Goal: Task Accomplishment & Management: Use online tool/utility

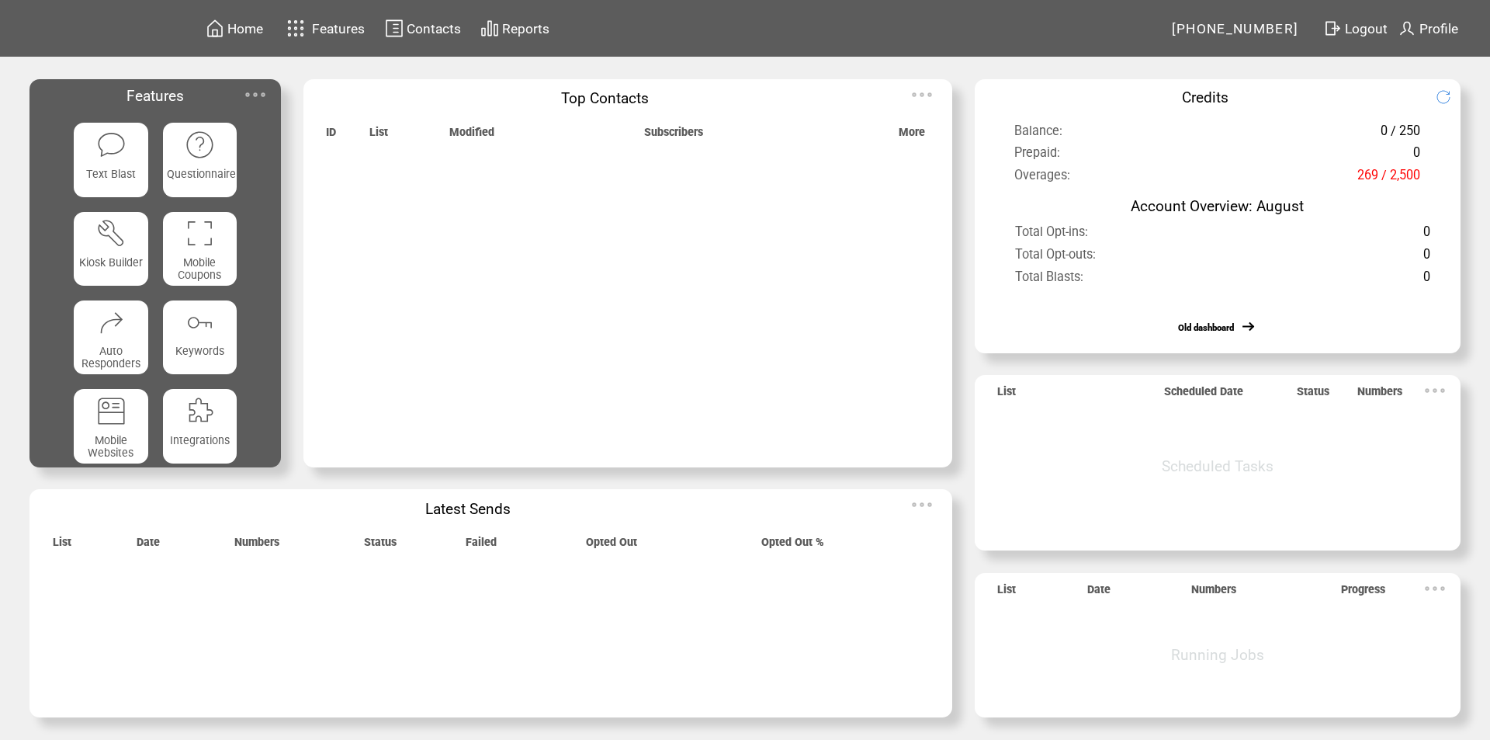
click at [258, 91] on img at bounding box center [255, 94] width 31 height 31
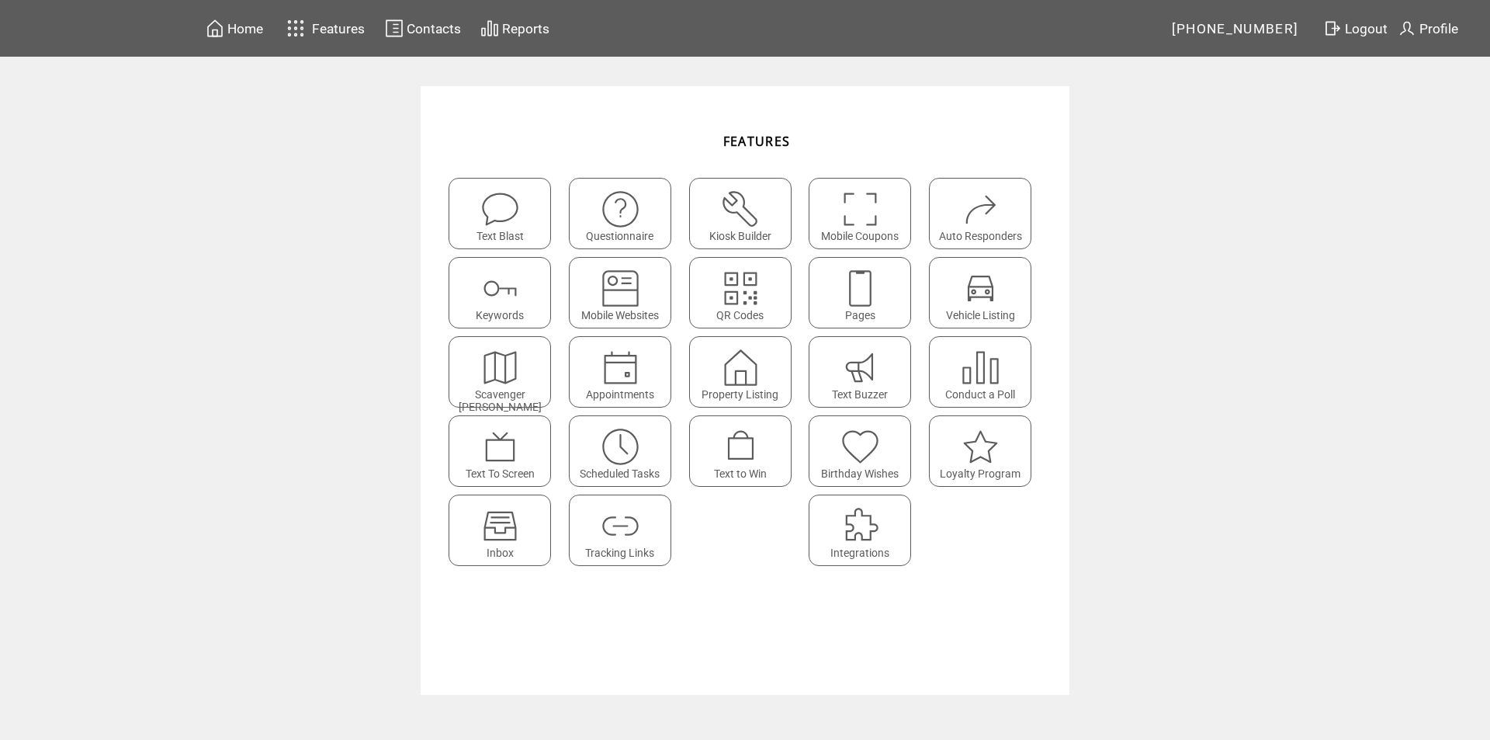
click at [509, 528] on img at bounding box center [500, 525] width 41 height 41
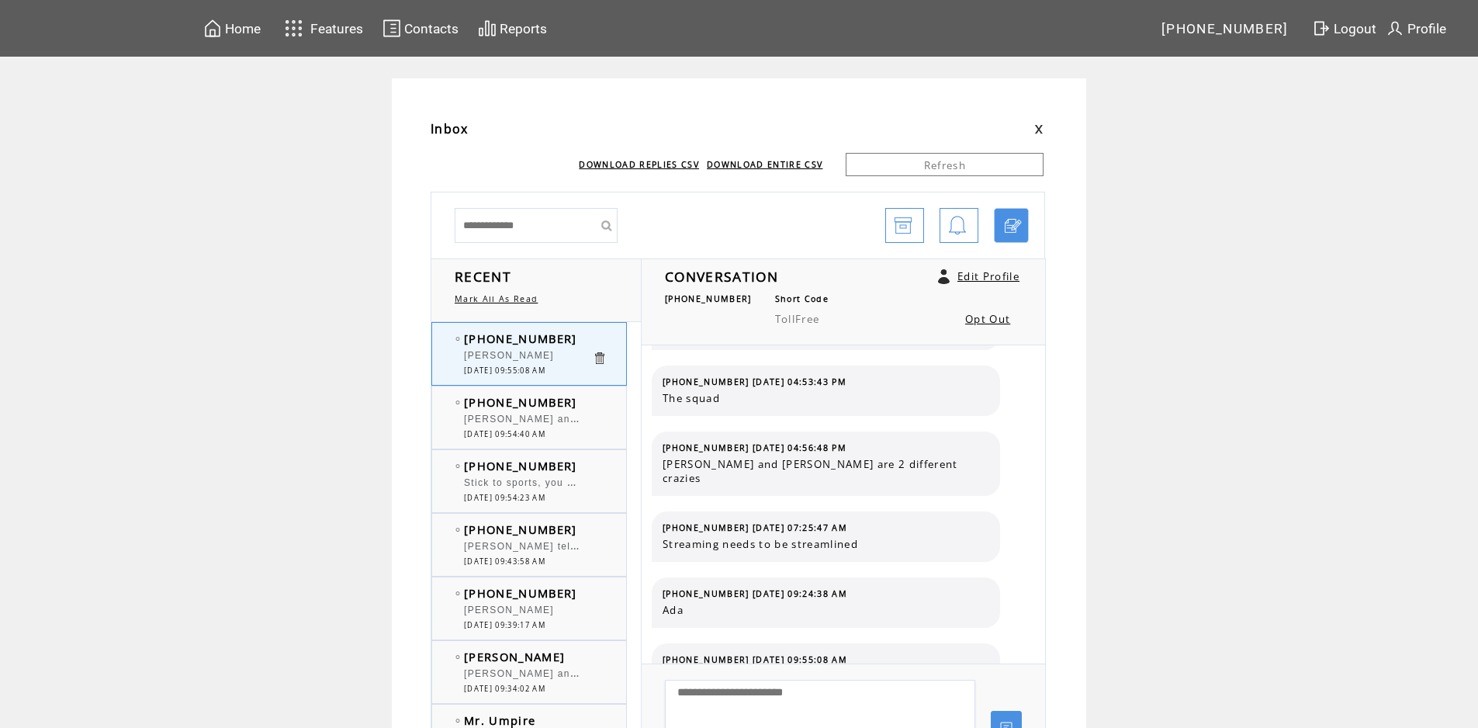
scroll to position [613, 0]
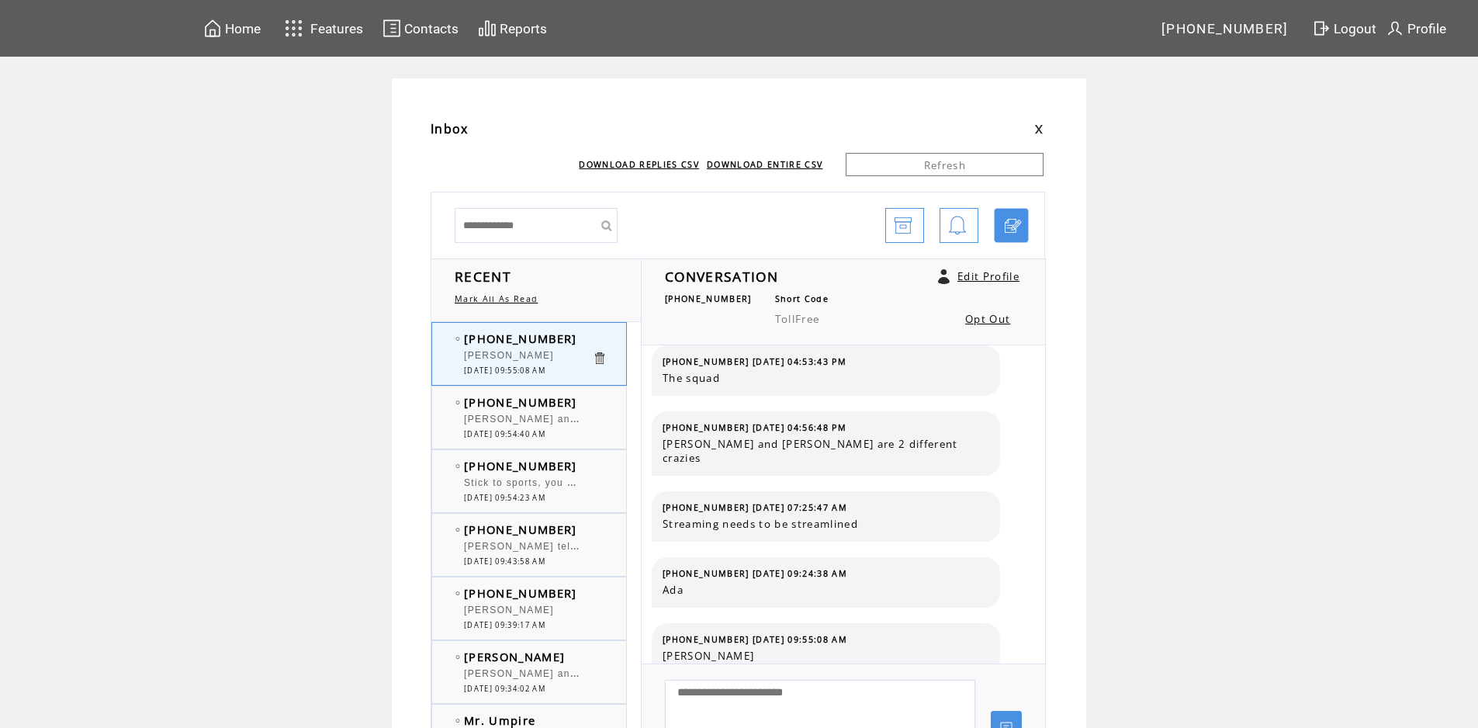
click at [575, 422] on span "[PERSON_NAME] and [PERSON_NAME]. The Iron in our Blood came from a Star." at bounding box center [672, 418] width 417 height 16
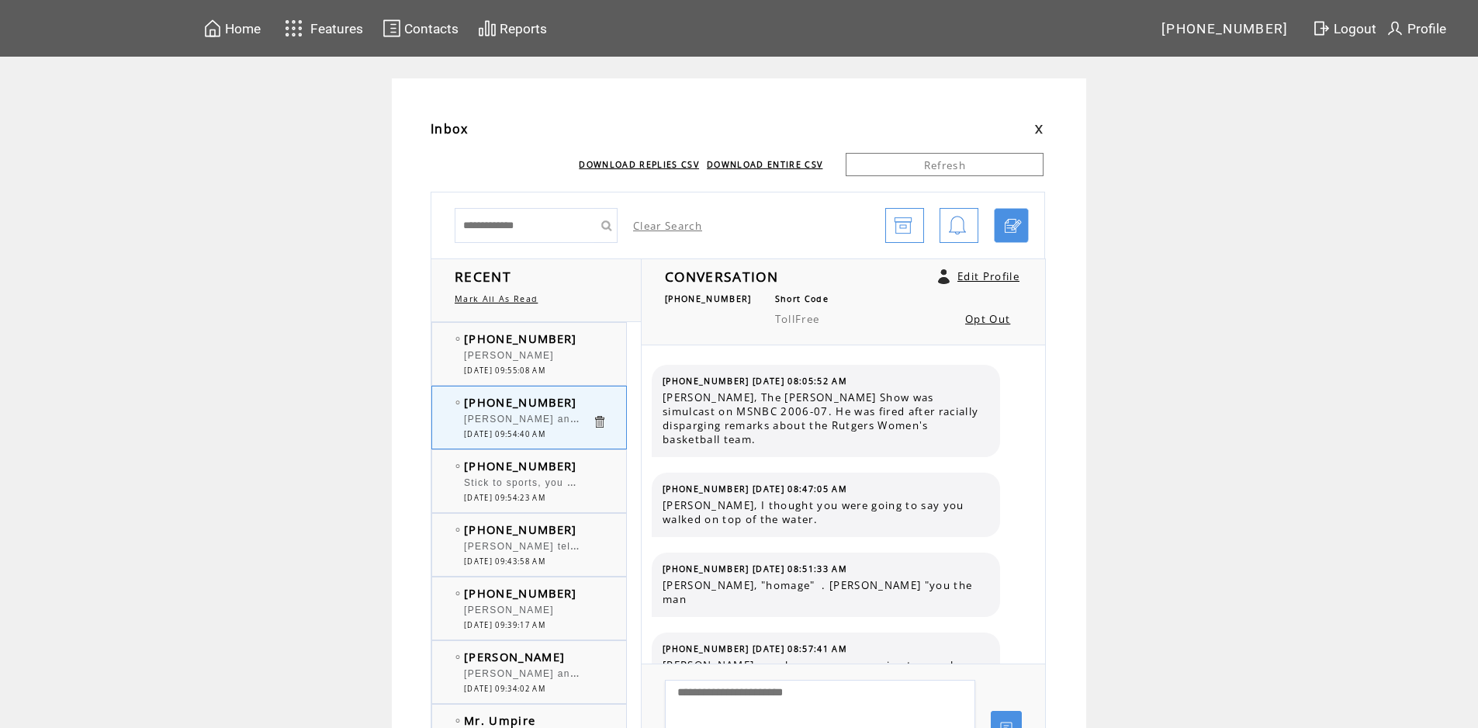
scroll to position [9995, 0]
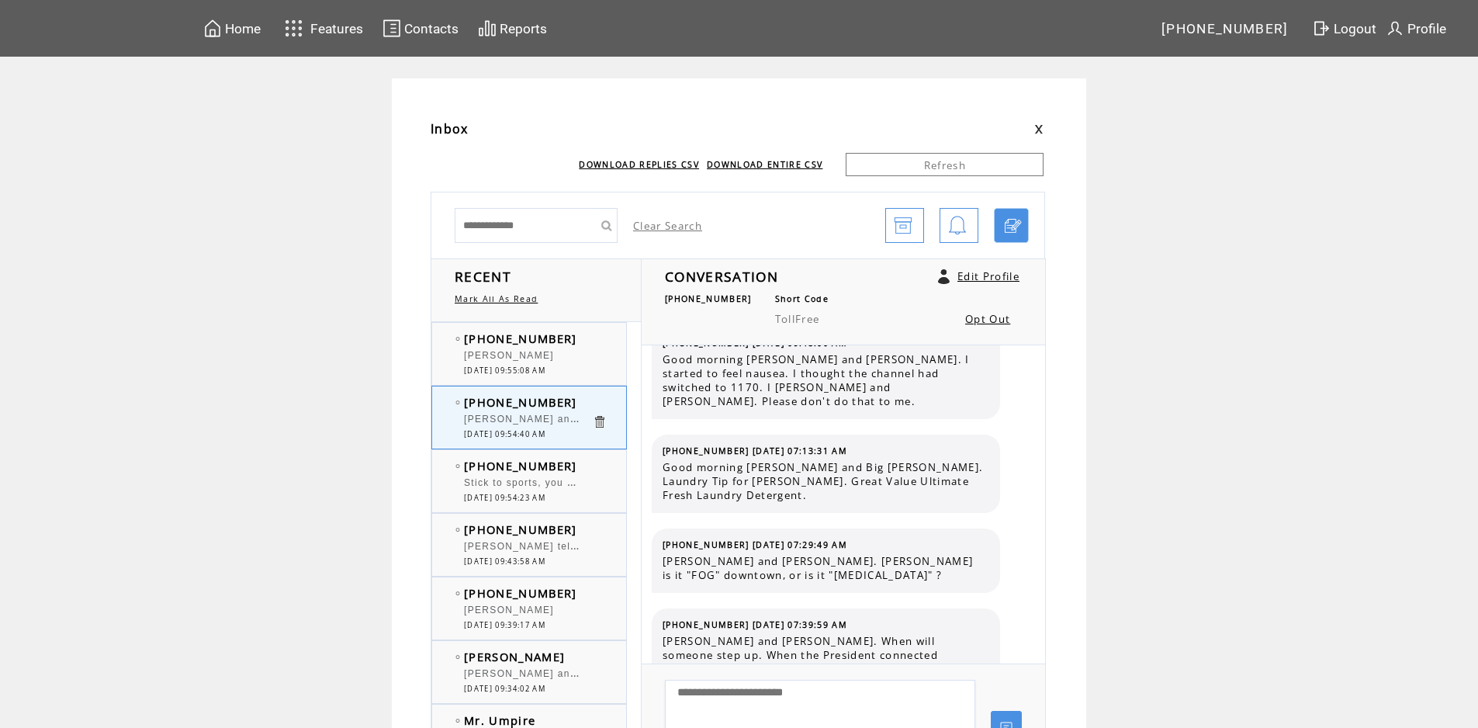
click at [556, 489] on div "Stick to sports, you guys, cause you don't know squat about science. For exampl…" at bounding box center [528, 485] width 128 height 16
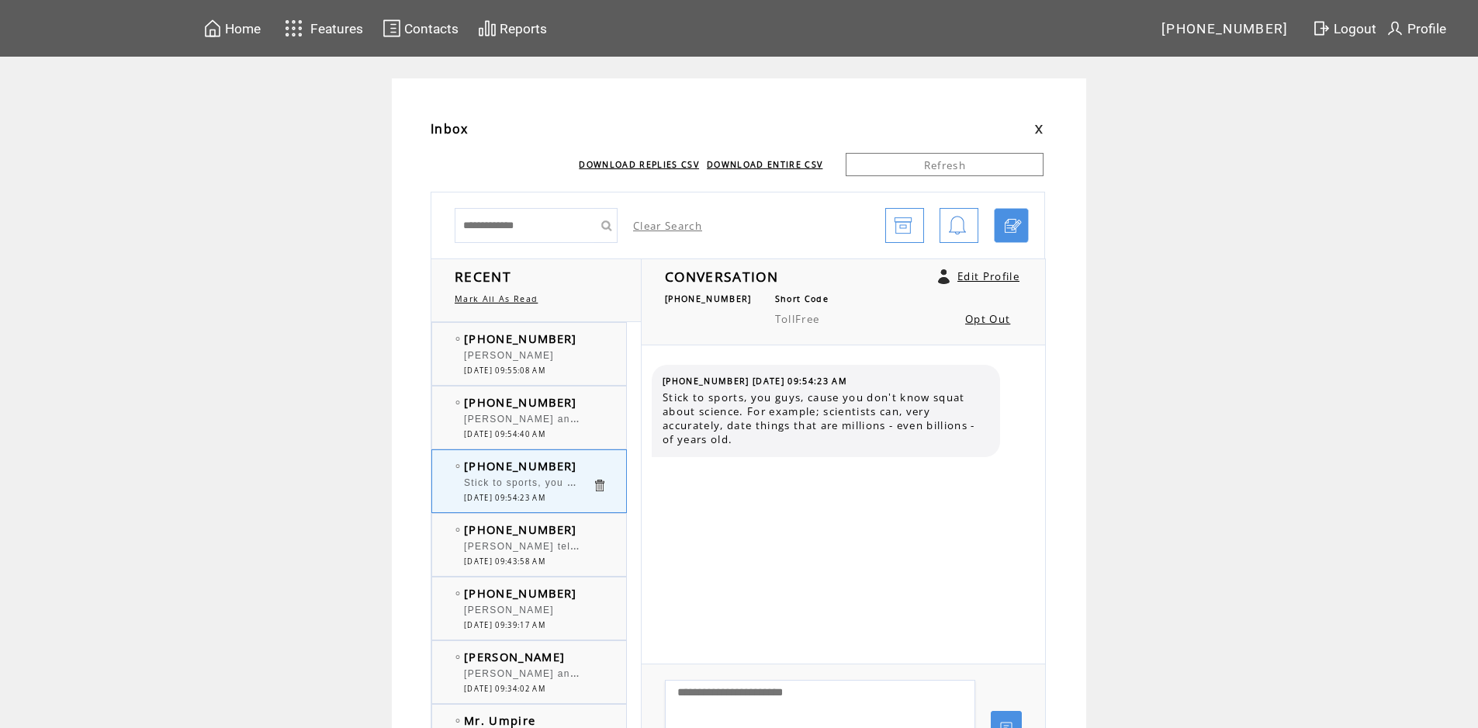
click at [541, 548] on span "[PERSON_NAME] tell [PERSON_NAME] Happy Anniversary to he and his wife! 13 is th…" at bounding box center [1115, 545] width 1303 height 16
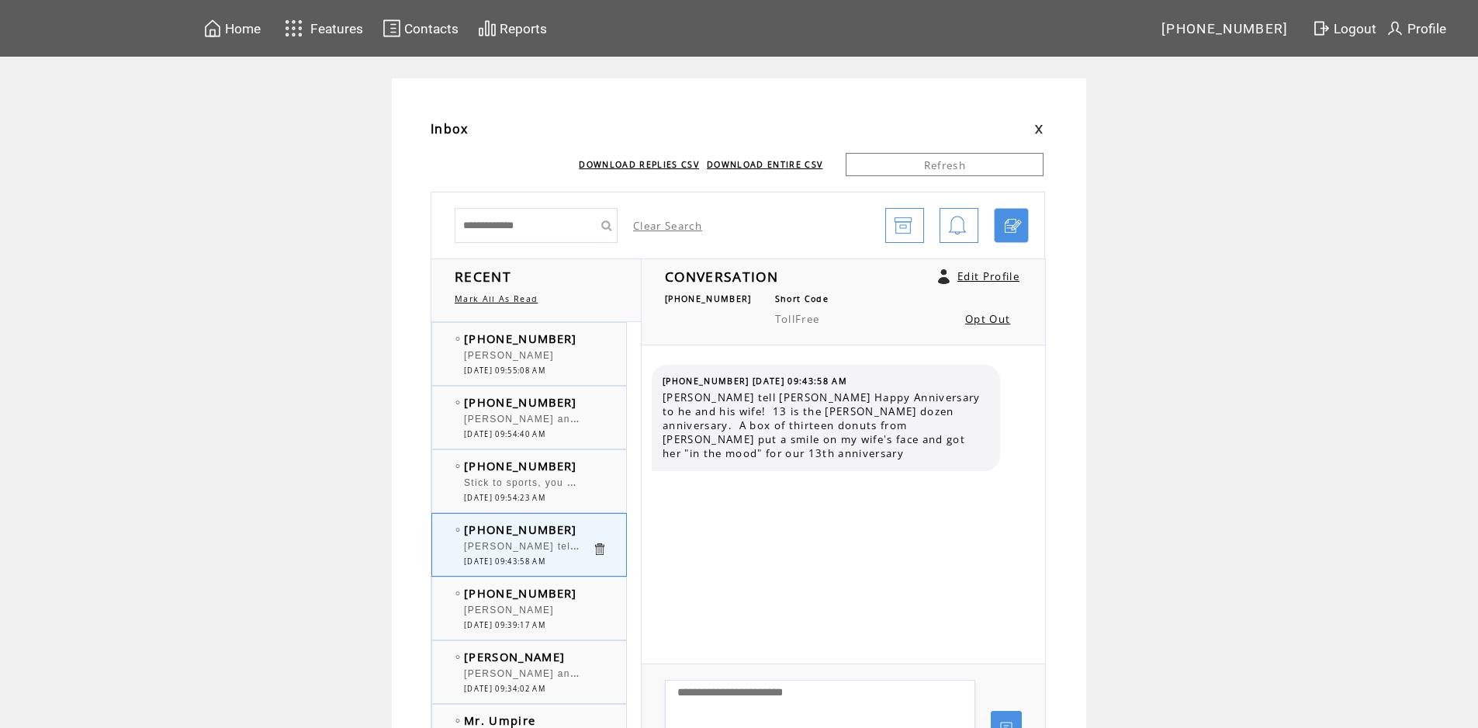
click at [532, 617] on div "[PERSON_NAME]" at bounding box center [528, 613] width 128 height 16
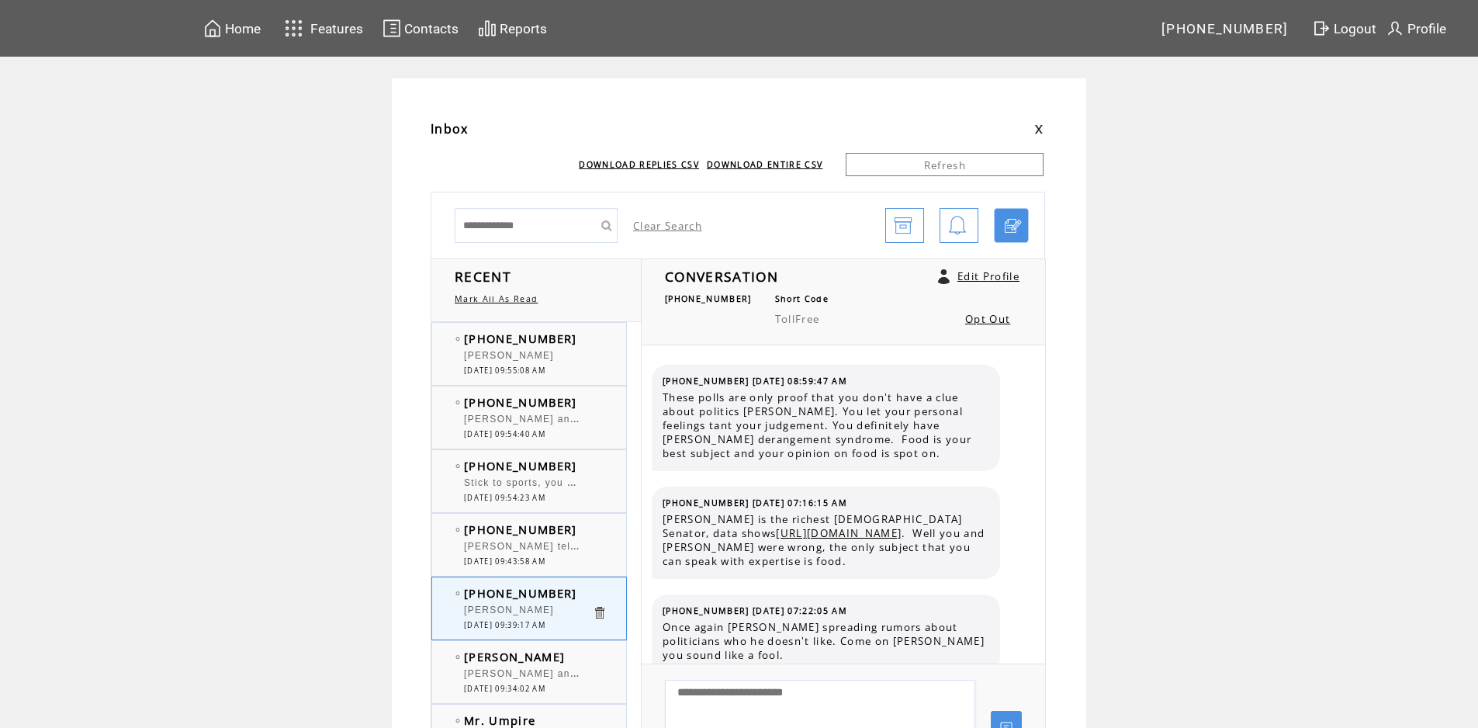
scroll to position [2822, 0]
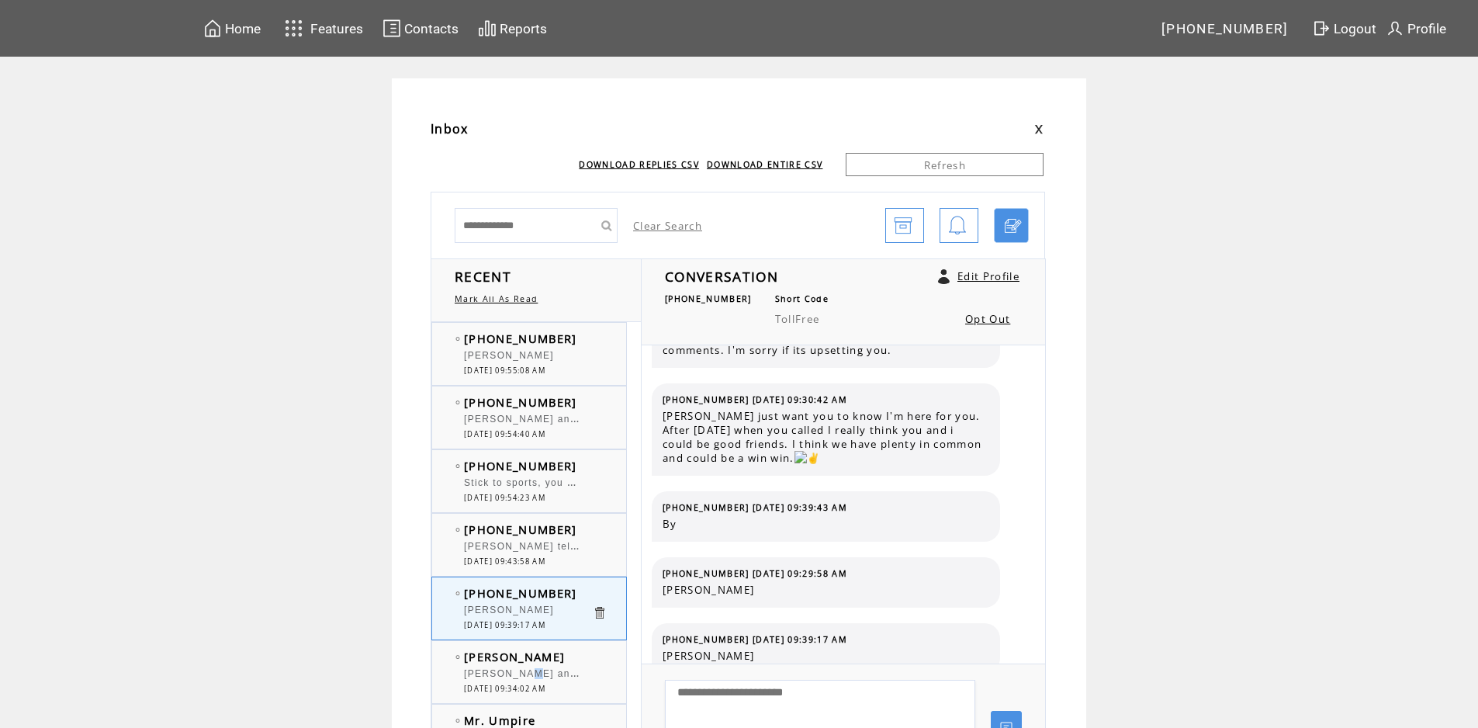
click at [528, 671] on span "[PERSON_NAME] and [PERSON_NAME] are ickier" at bounding box center [593, 672] width 258 height 16
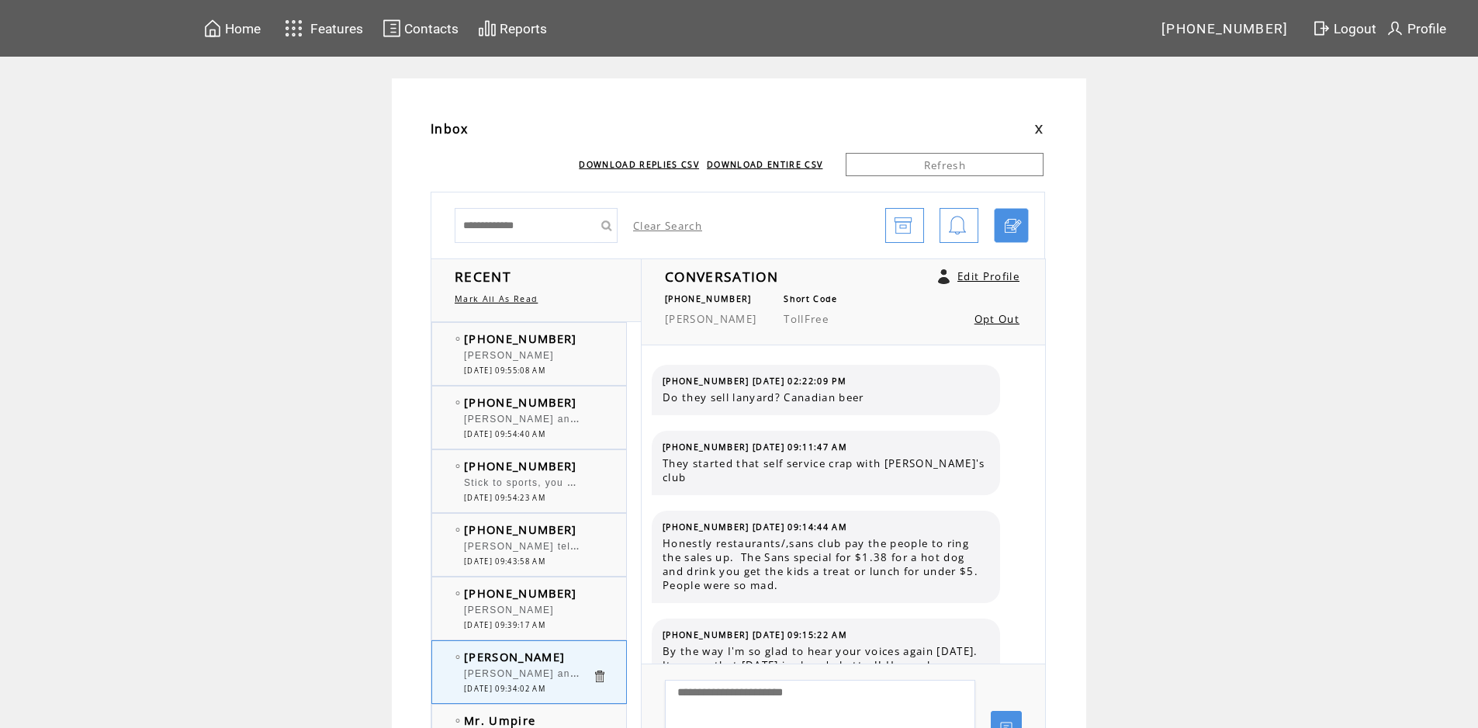
scroll to position [4832, 0]
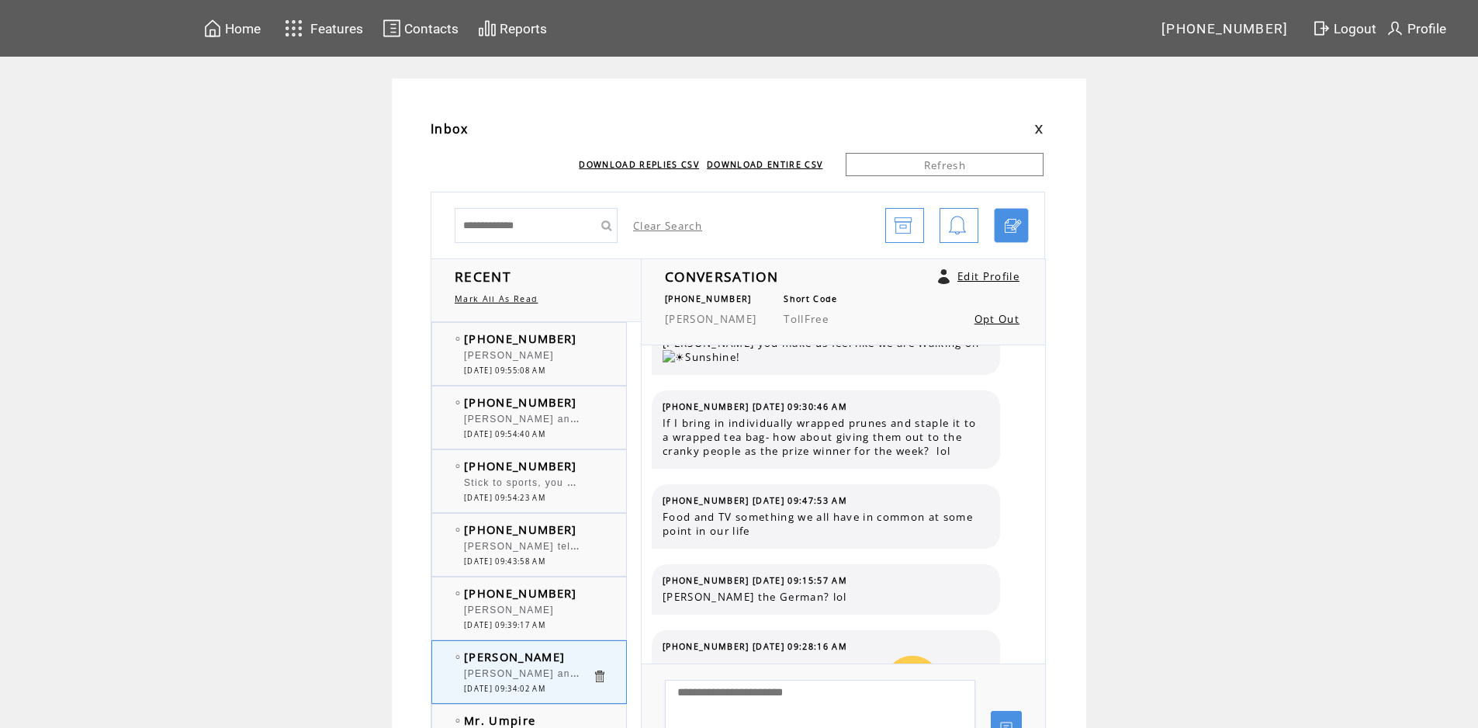
click at [528, 355] on div "[PERSON_NAME]" at bounding box center [528, 358] width 128 height 16
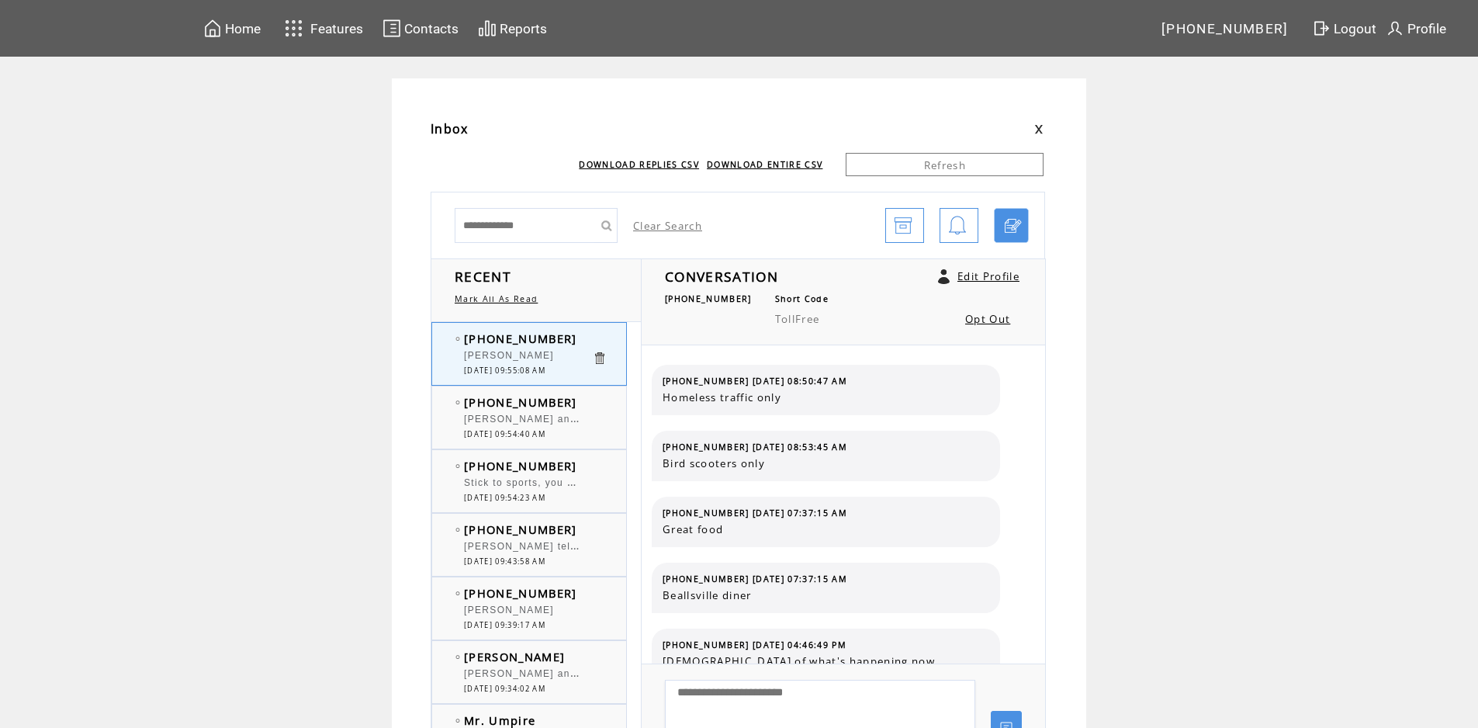
scroll to position [613, 0]
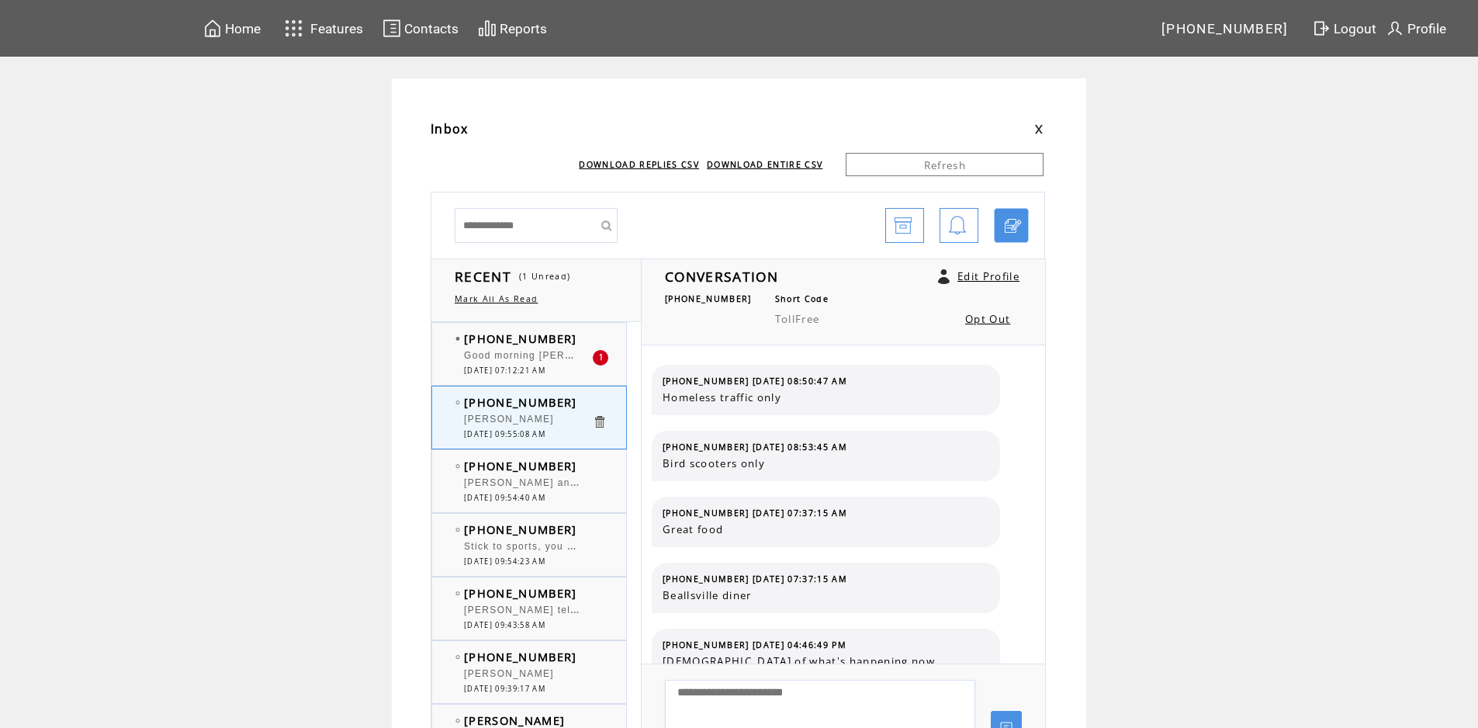
scroll to position [613, 0]
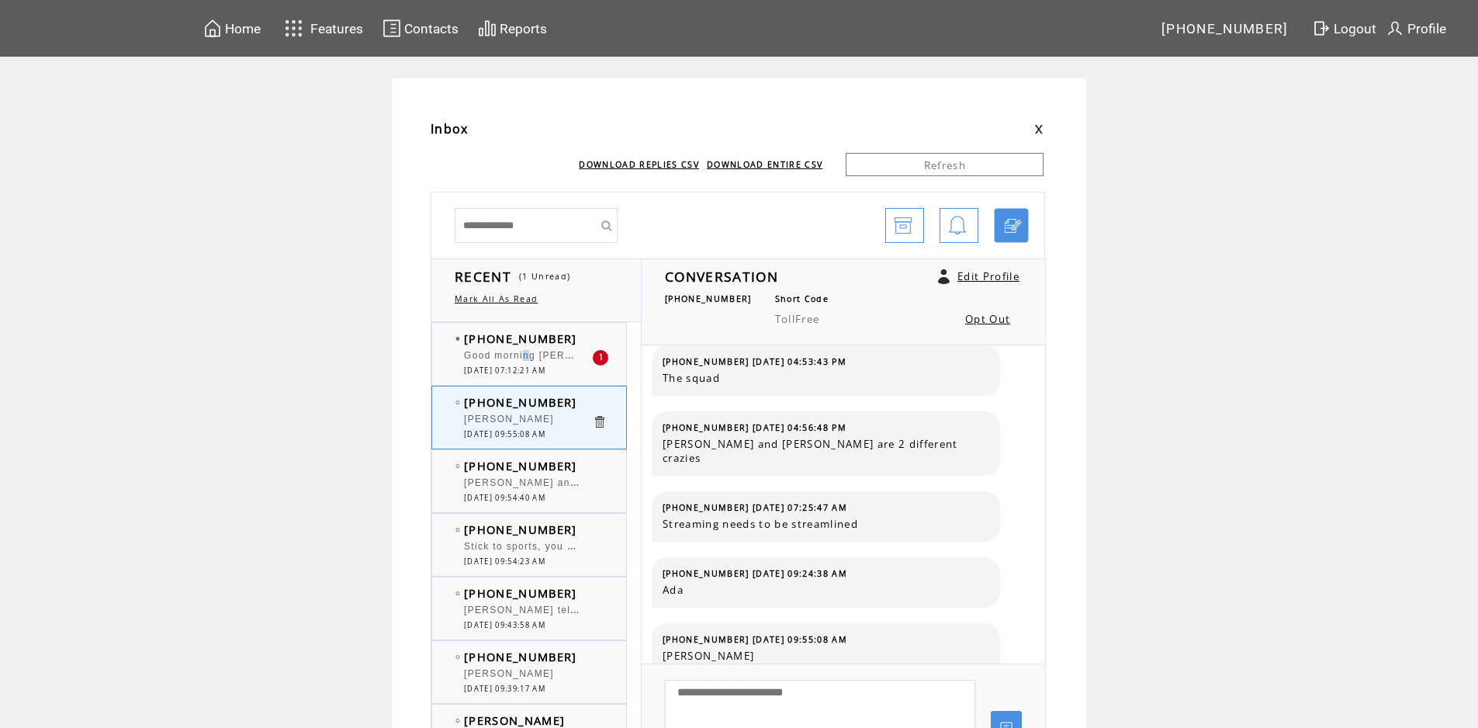
click at [532, 359] on span "Good morning [PERSON_NAME] and [PERSON_NAME]- something beautiful and inspiring…" at bounding box center [909, 354] width 890 height 16
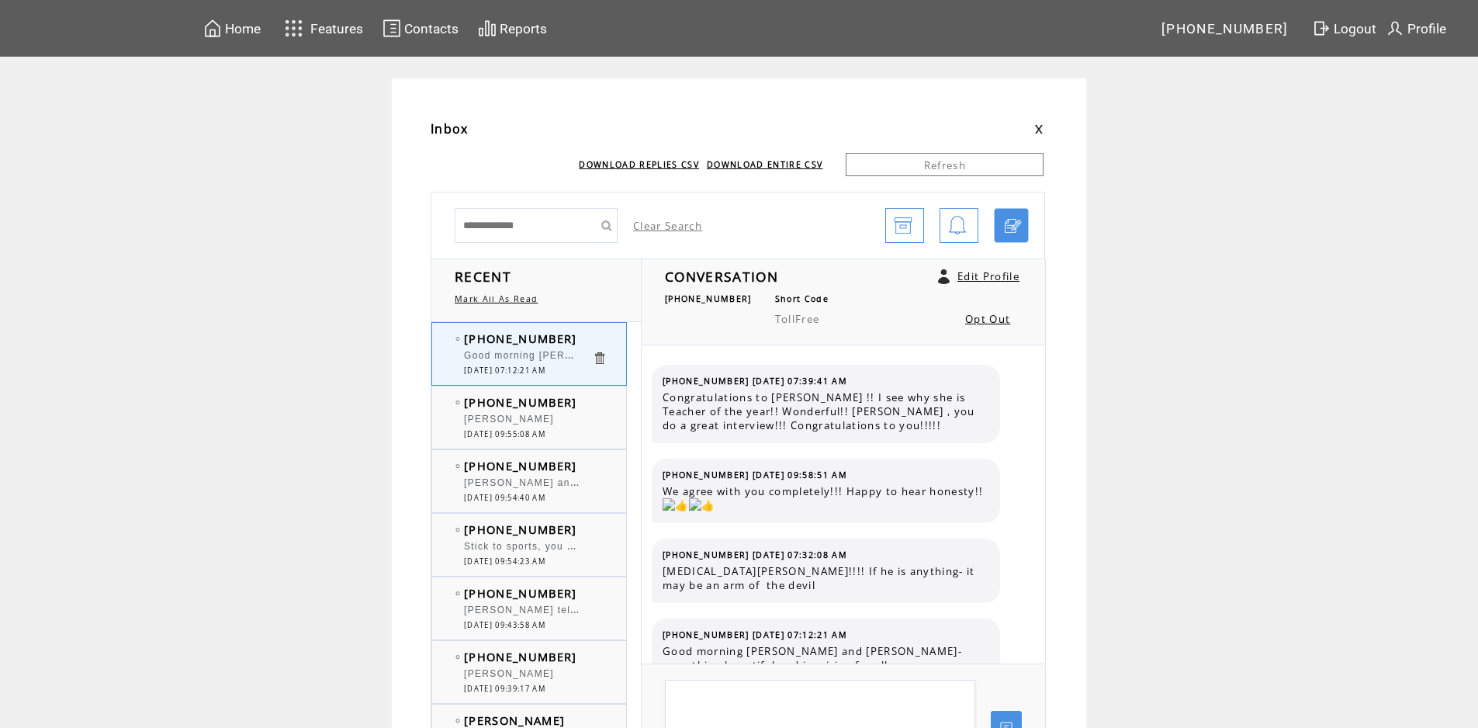
scroll to position [37, 0]
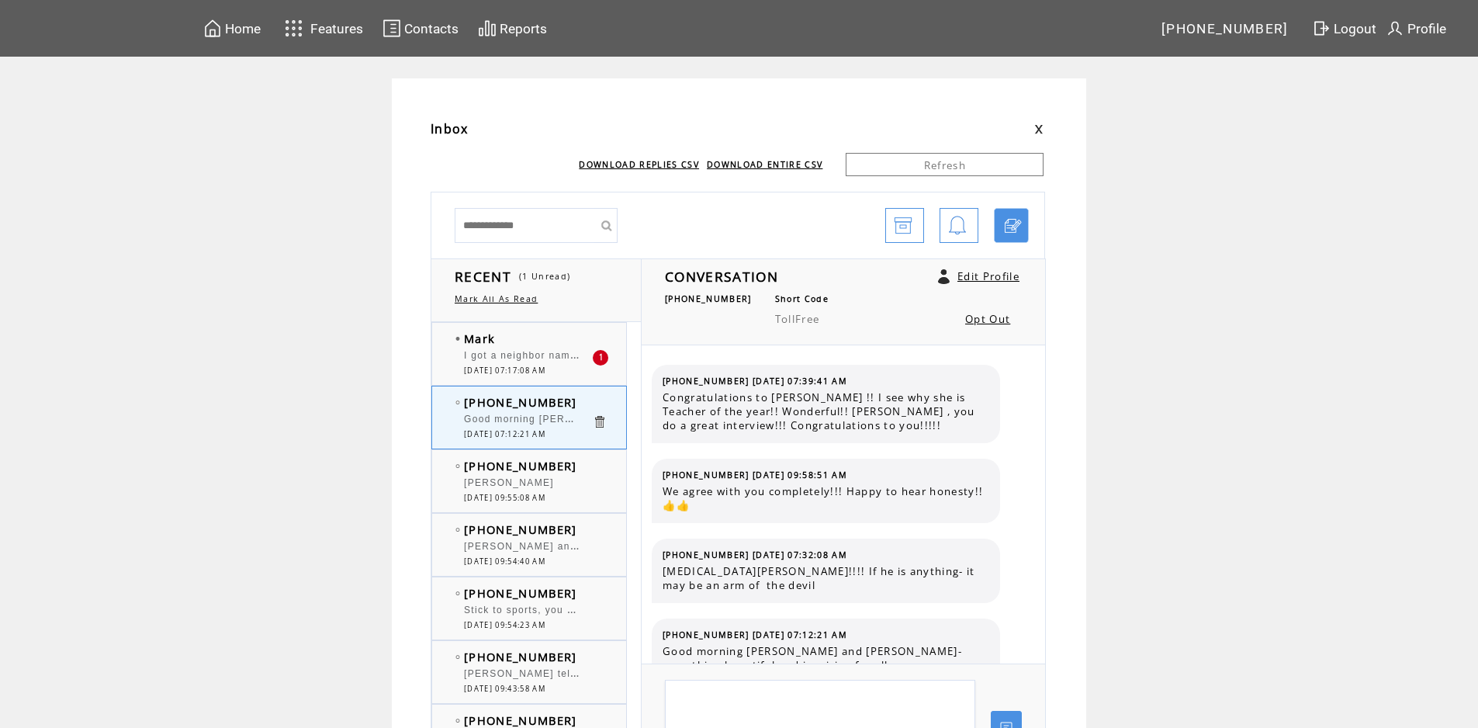
scroll to position [37, 0]
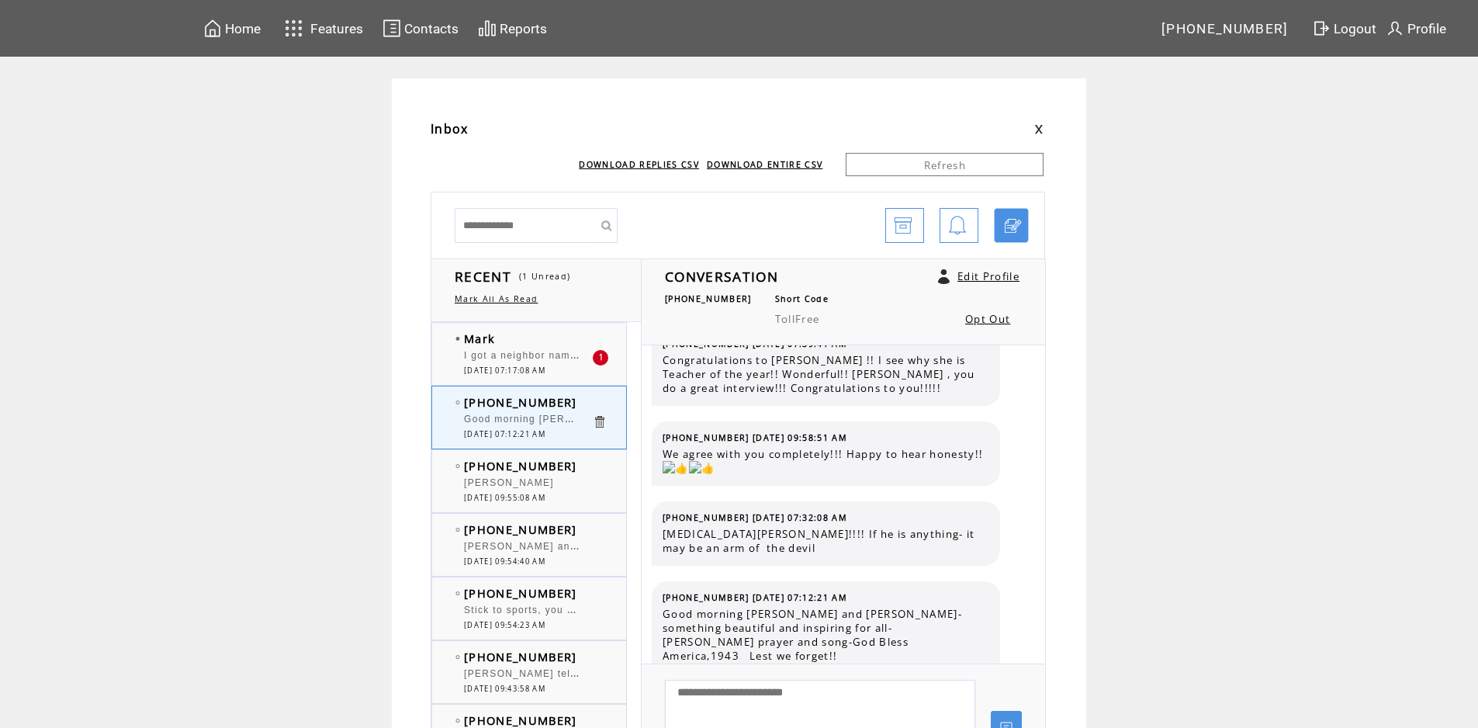
click at [532, 360] on span "I got a neighbor named [PERSON_NAME] good guy.." at bounding box center [598, 354] width 269 height 16
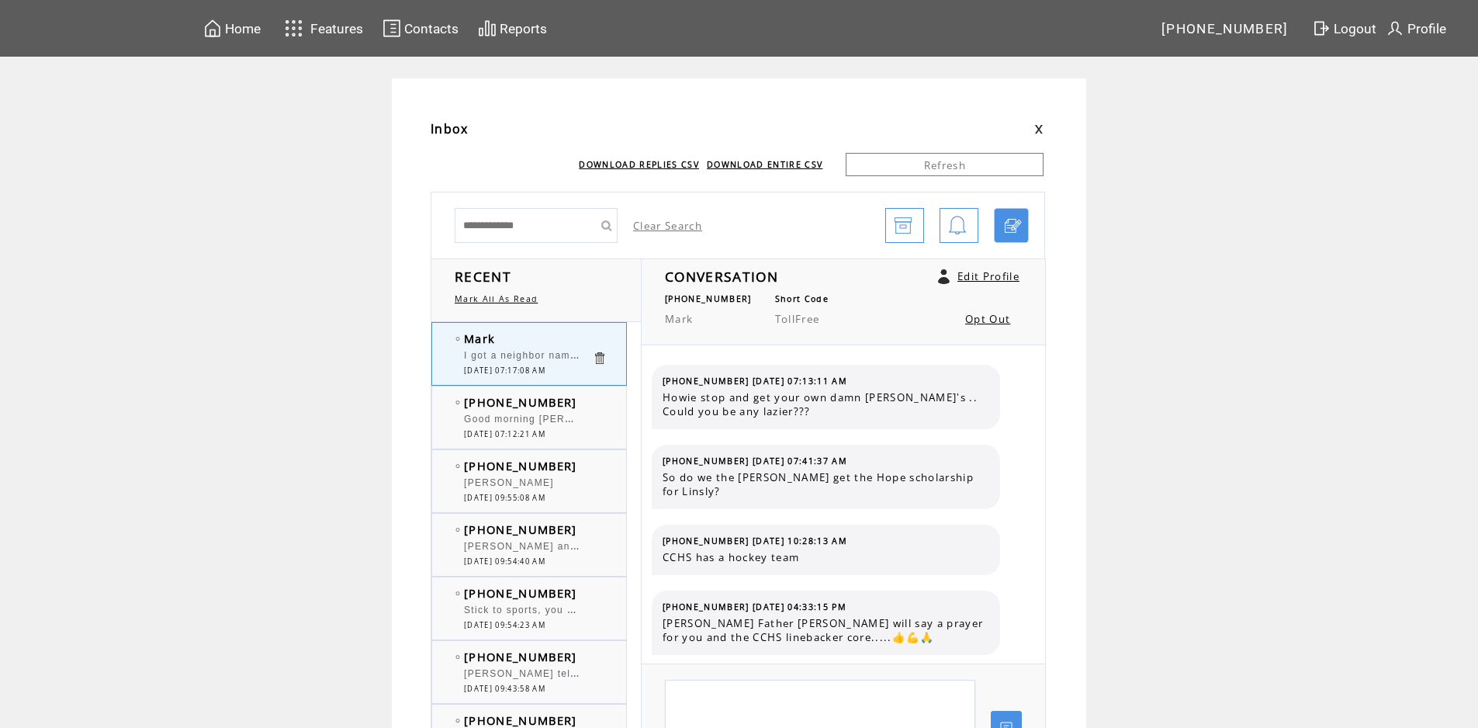
scroll to position [607, 0]
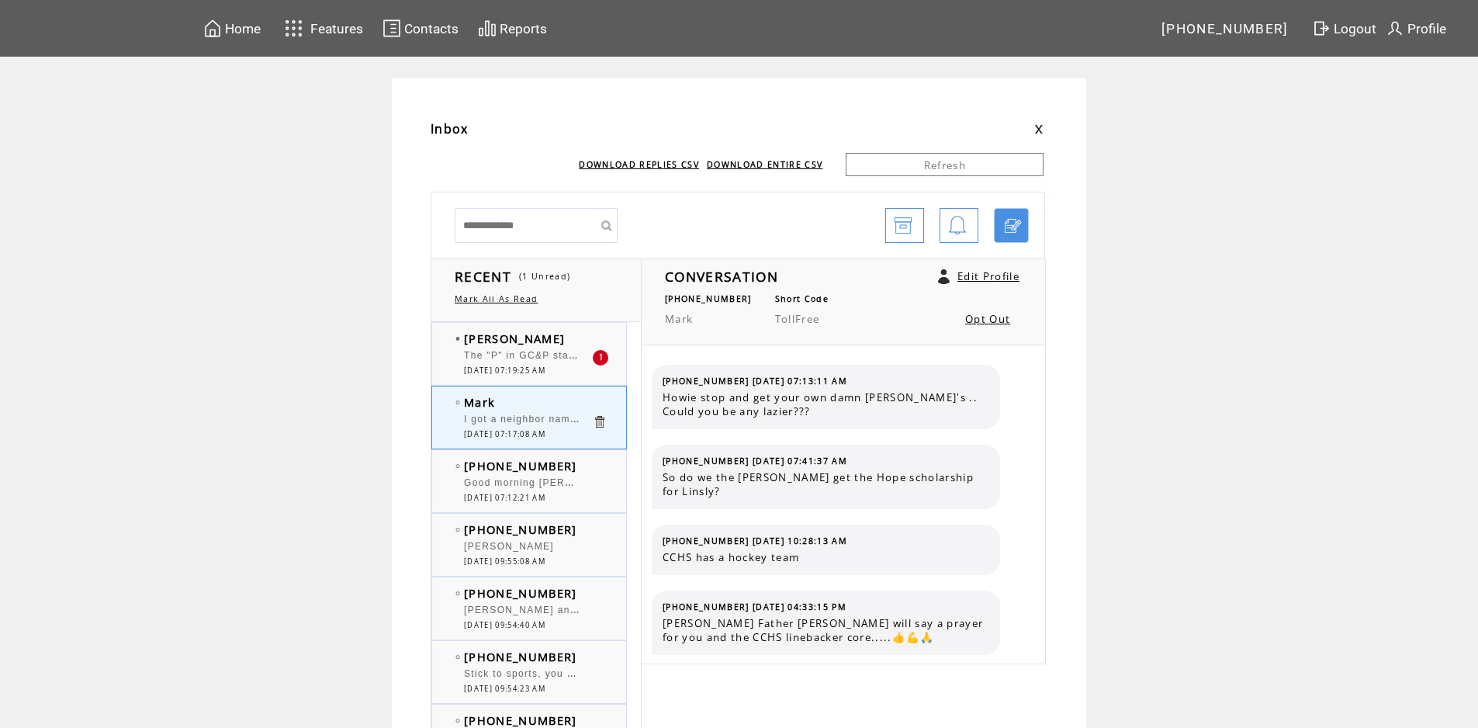
scroll to position [607, 0]
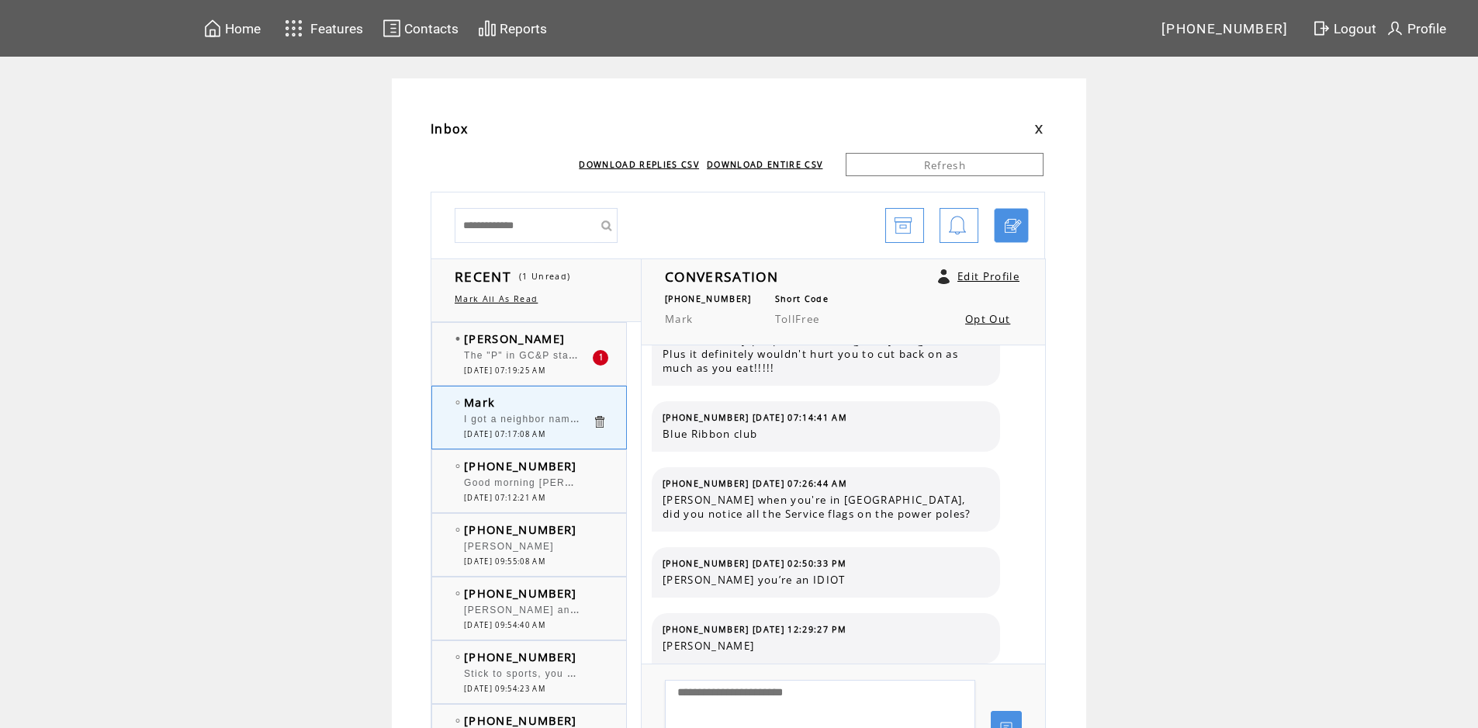
click at [542, 353] on span "The "P" in GC&P stands for Potomac." at bounding box center [560, 354] width 192 height 16
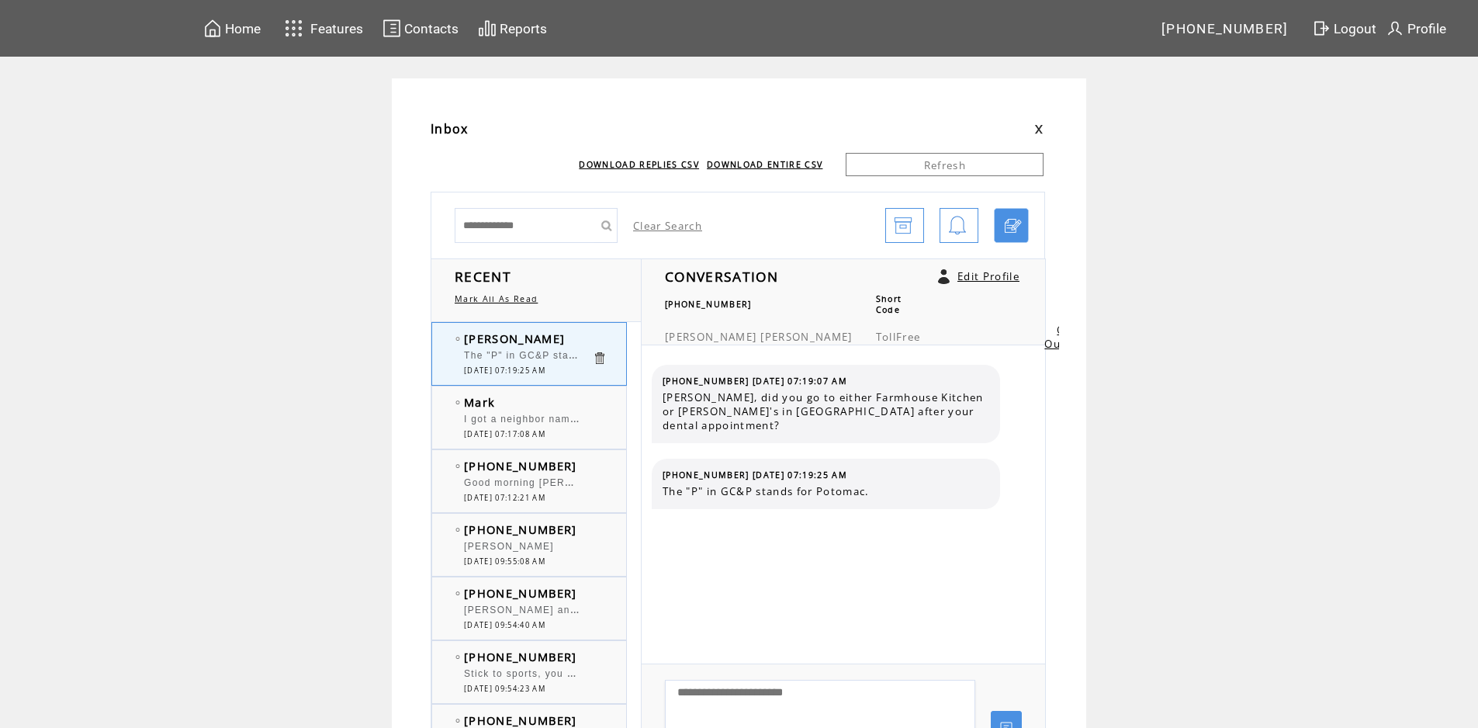
click at [556, 483] on span "Good morning [PERSON_NAME] and [PERSON_NAME]- something beautiful and inspiring…" at bounding box center [909, 481] width 890 height 16
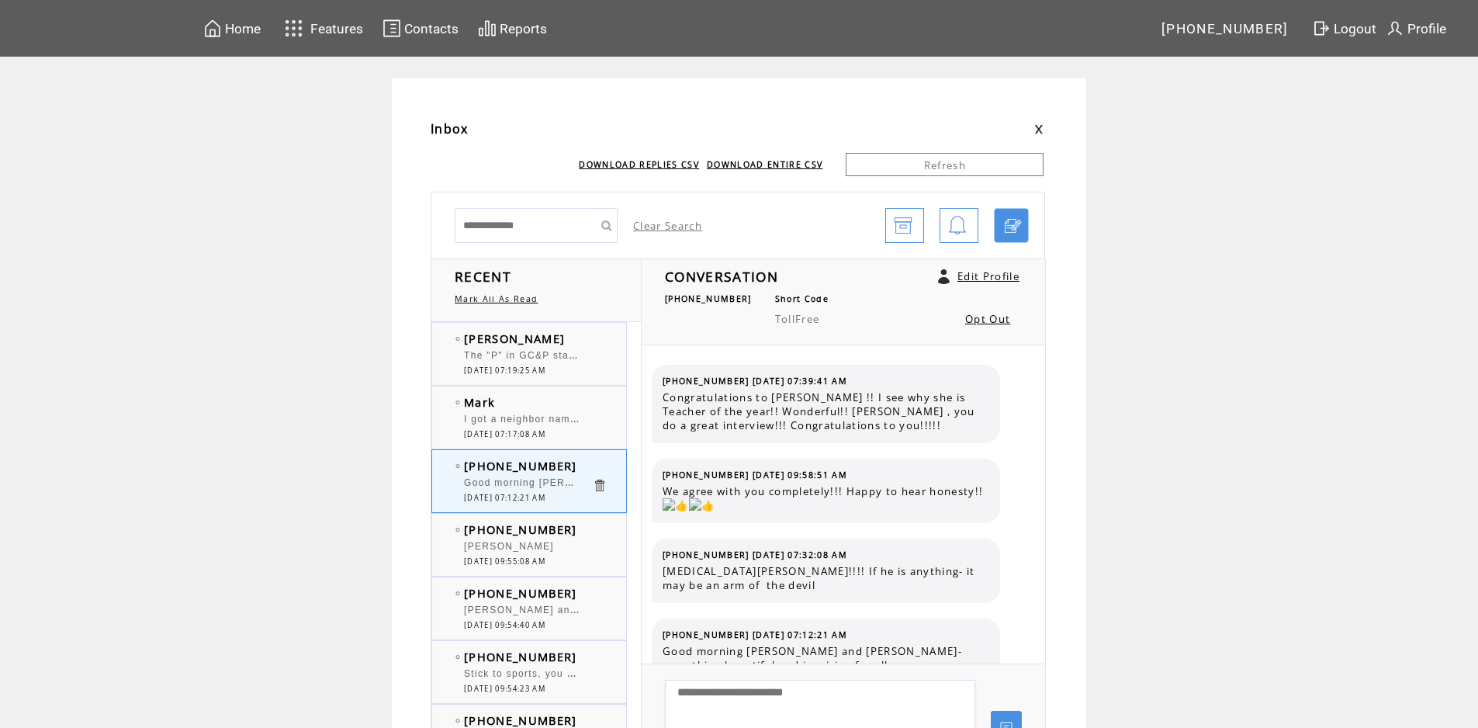
scroll to position [37, 0]
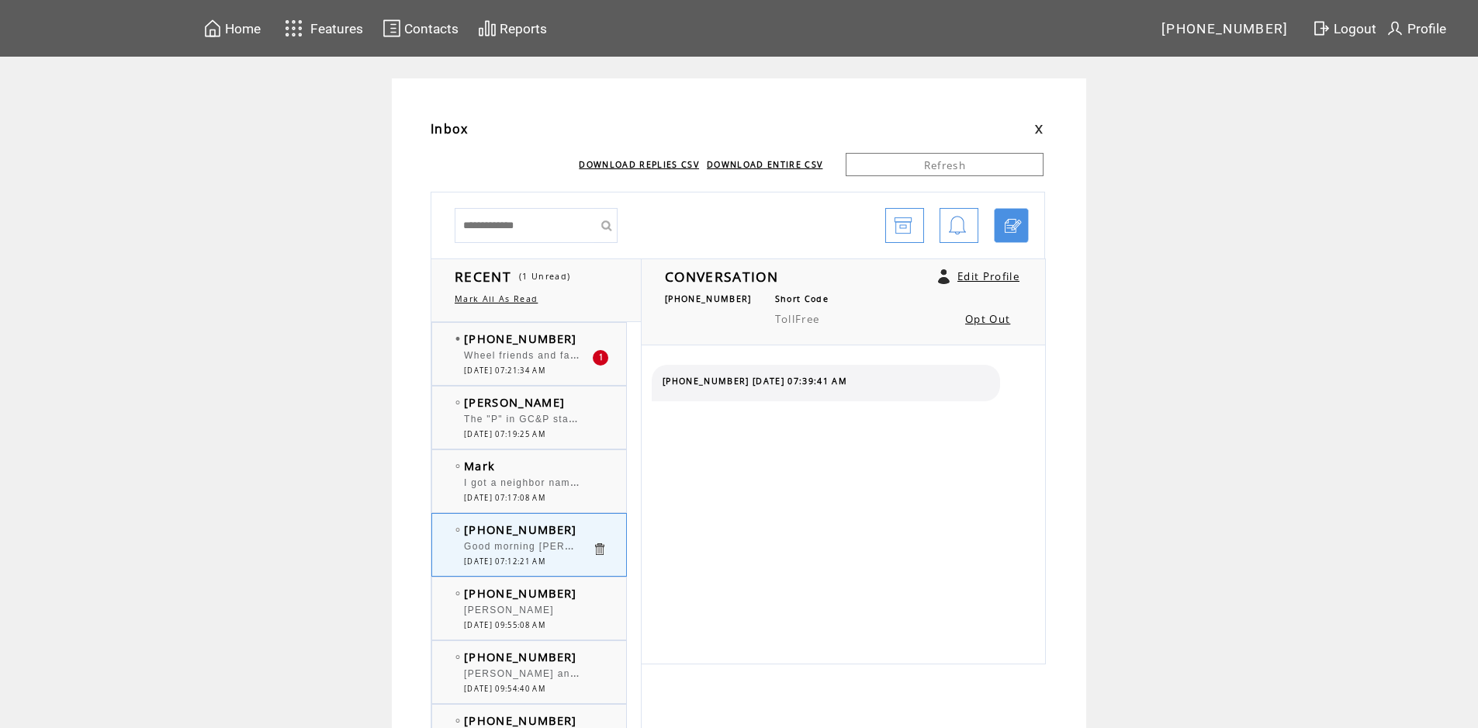
scroll to position [37, 0]
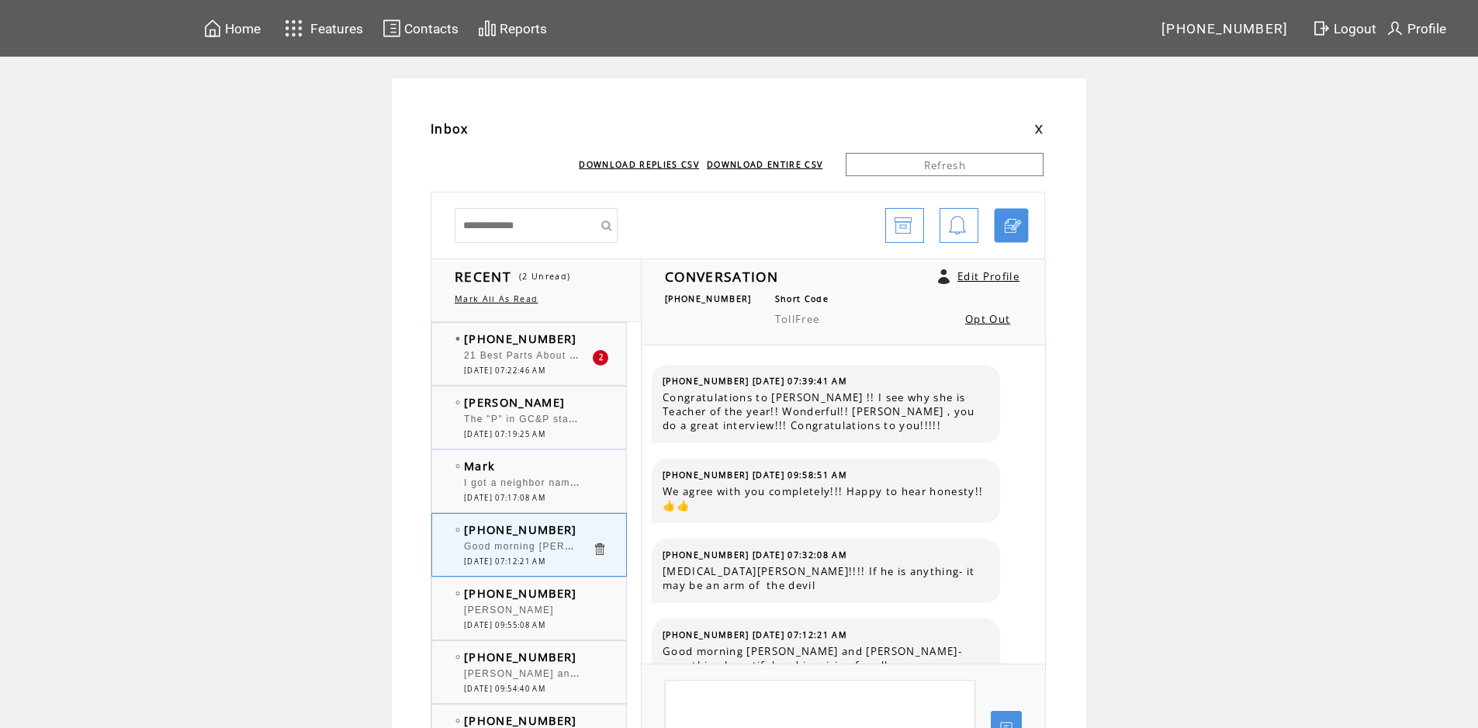
scroll to position [37, 0]
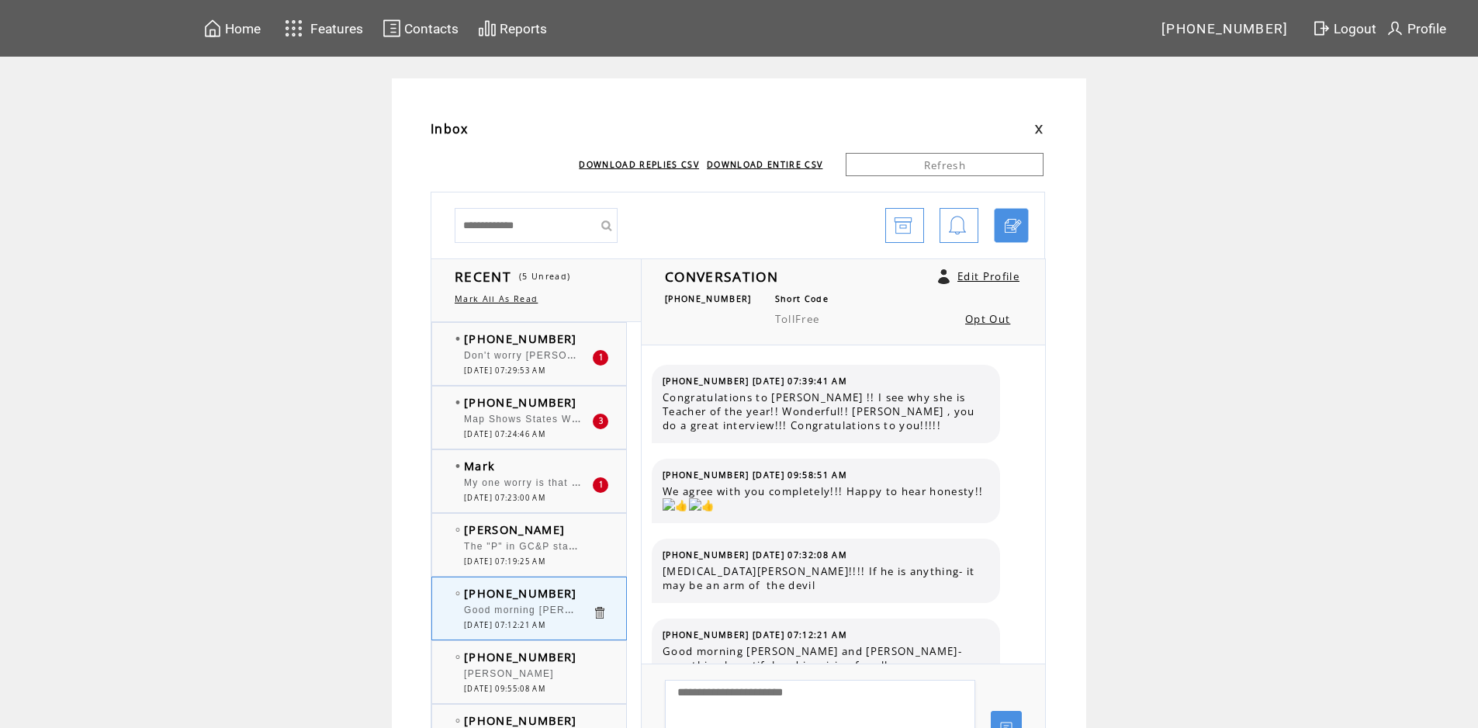
scroll to position [37, 0]
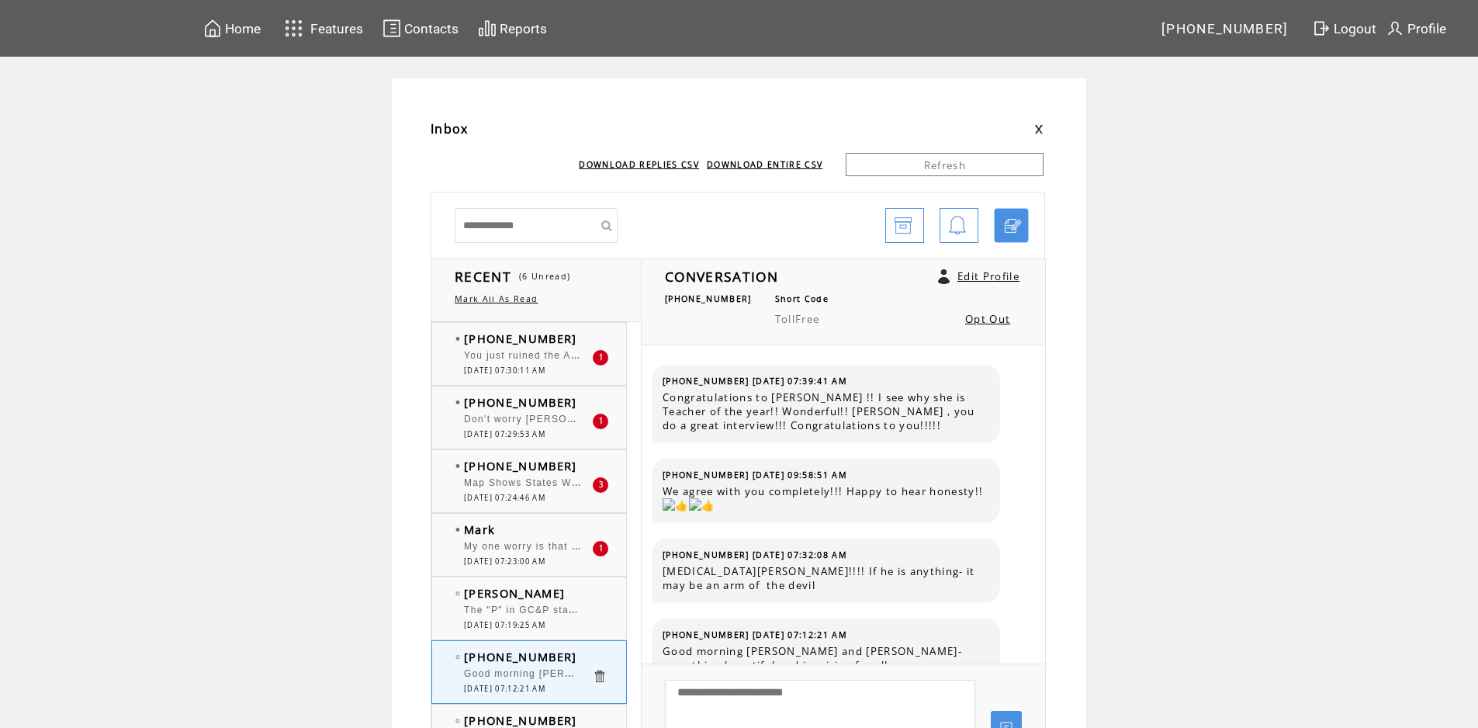
scroll to position [37, 0]
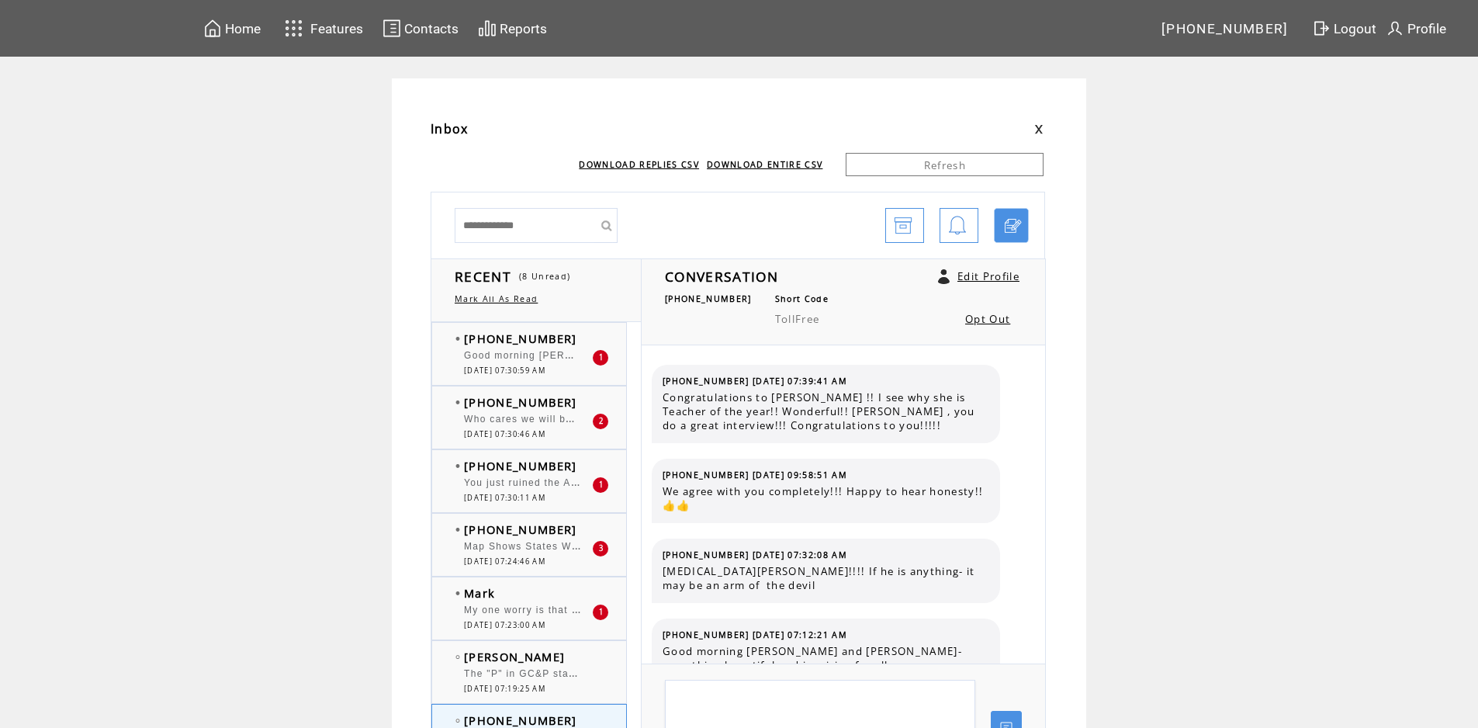
scroll to position [37, 0]
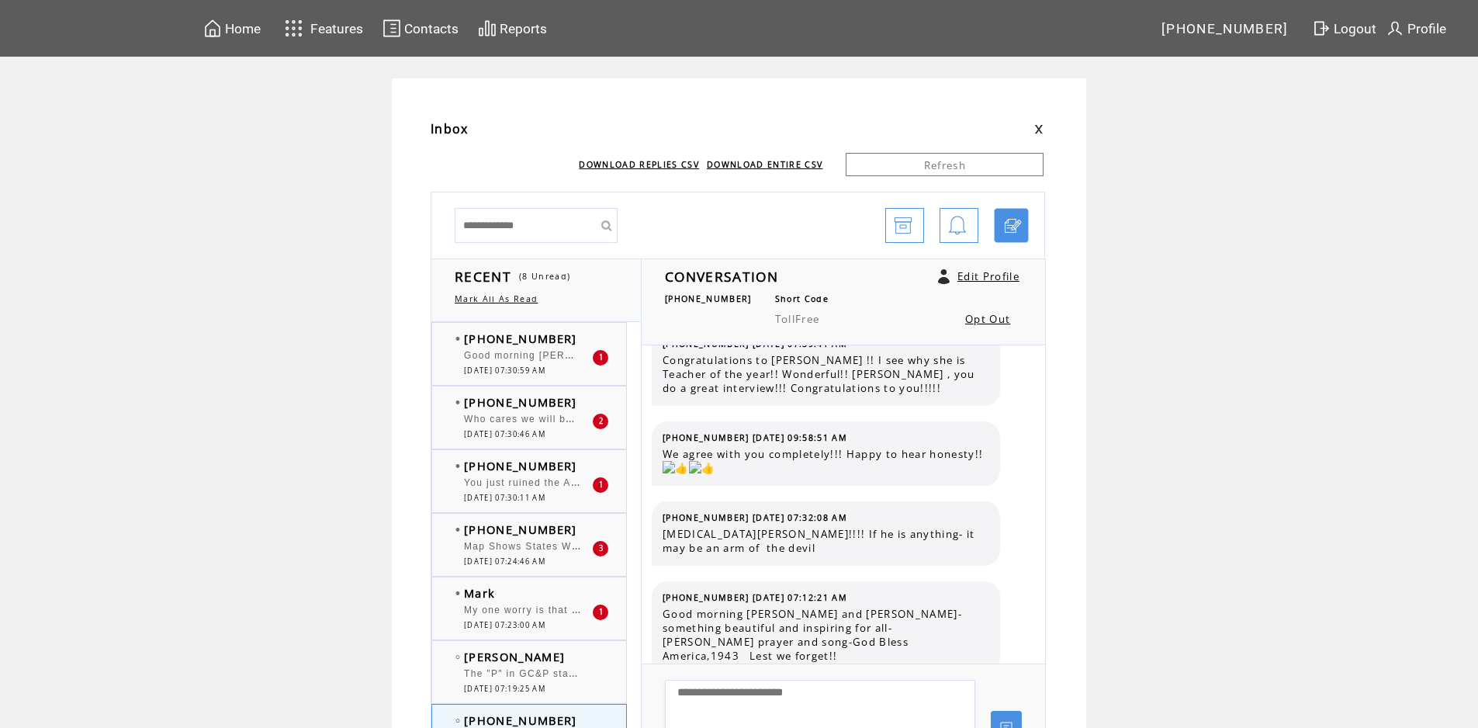
click at [553, 611] on span "My one worry is that I'll end up like [PERSON_NAME] with his health issues. Oh …" at bounding box center [711, 609] width 494 height 16
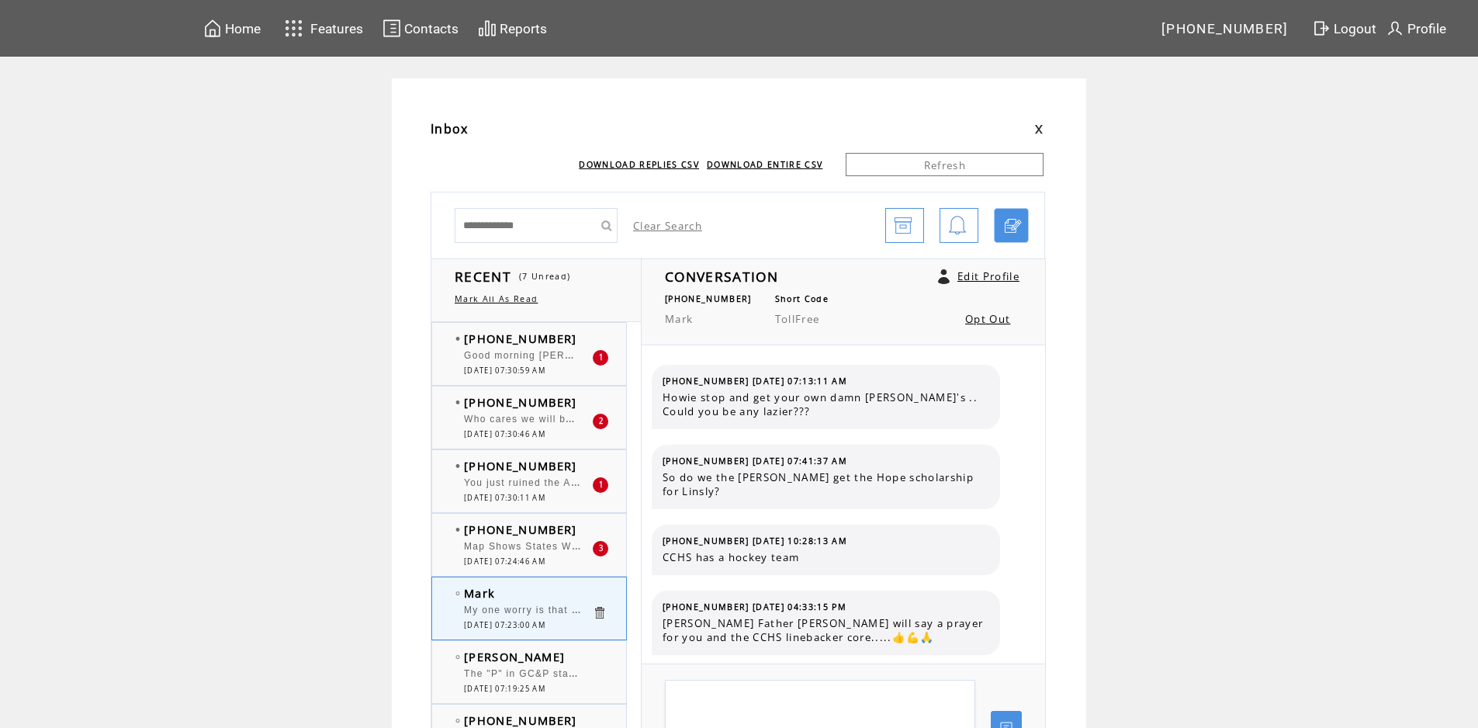
scroll to position [687, 0]
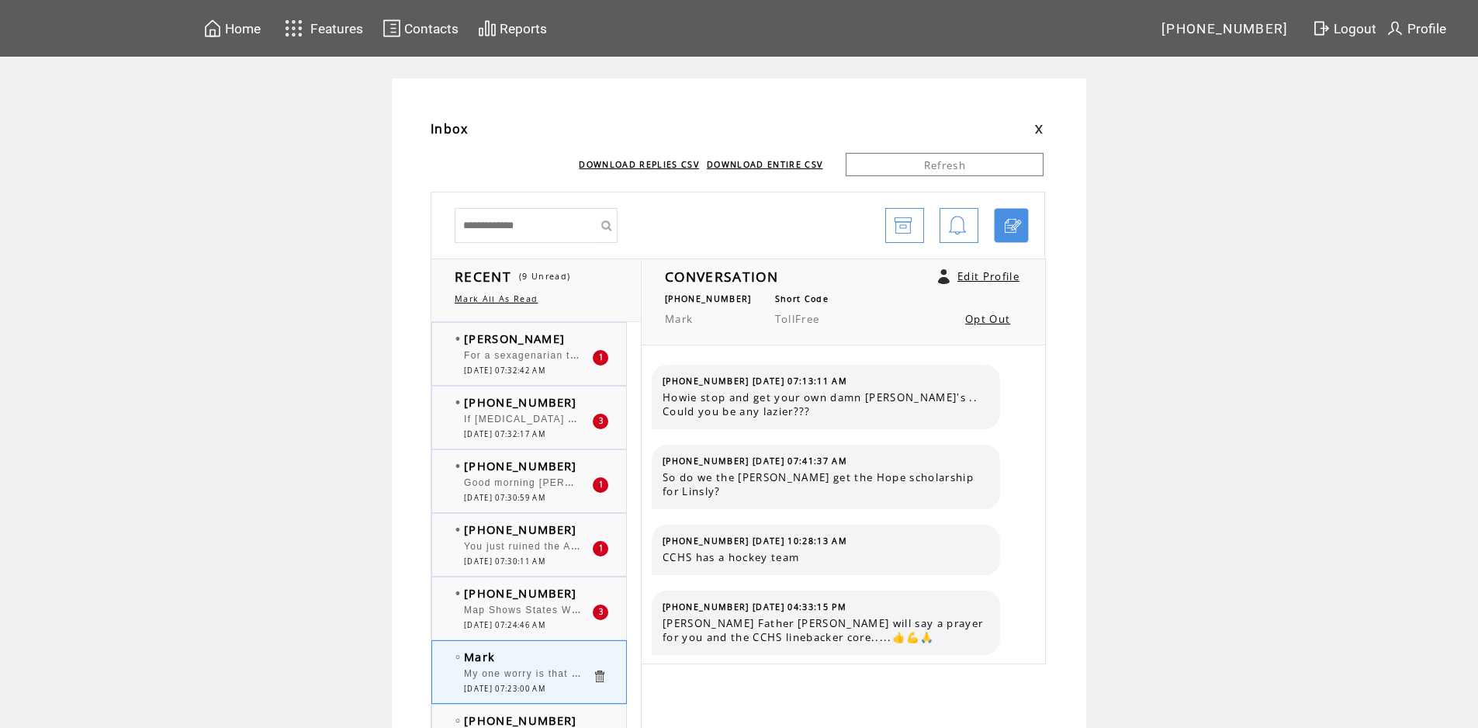
scroll to position [687, 0]
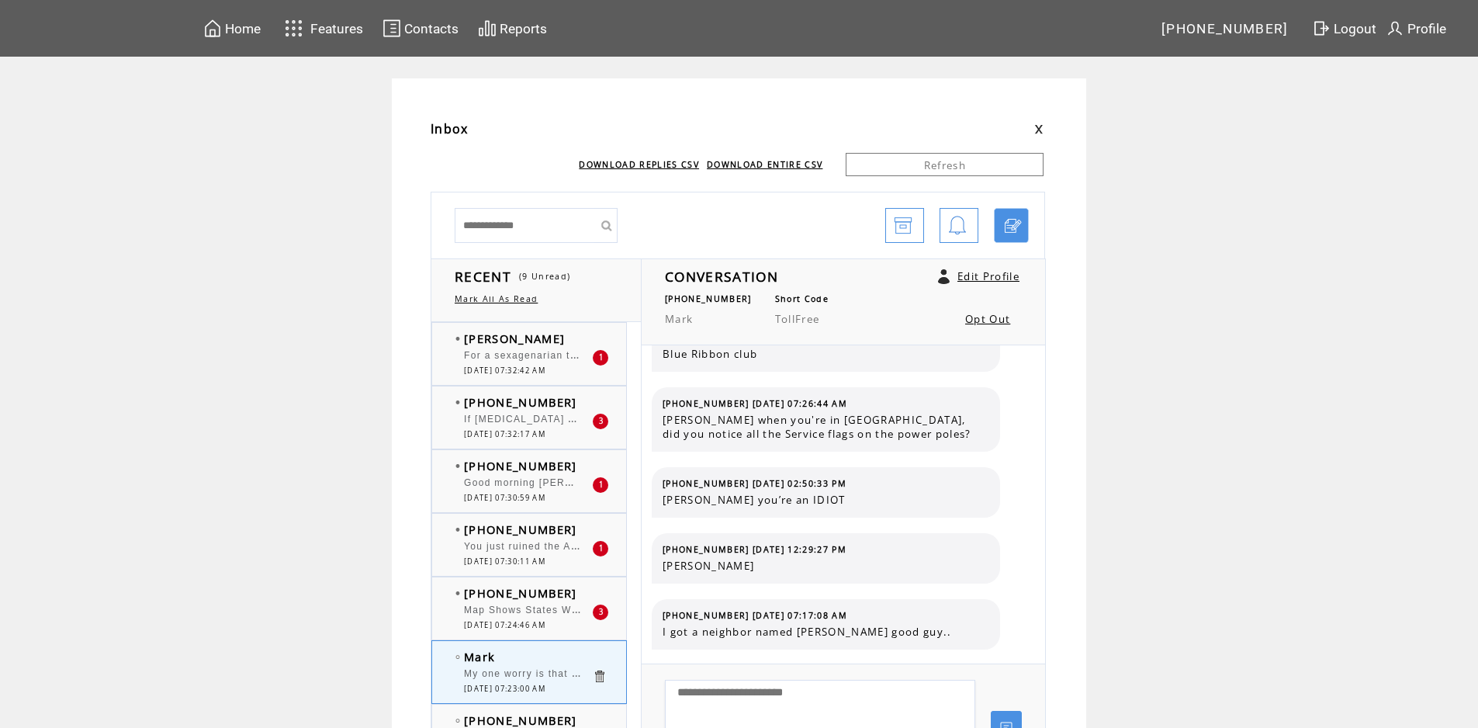
click at [487, 357] on span "For a sexagenarian to say "I don't see a doctor" is a death wish. [PERSON_NAME]…" at bounding box center [769, 354] width 610 height 16
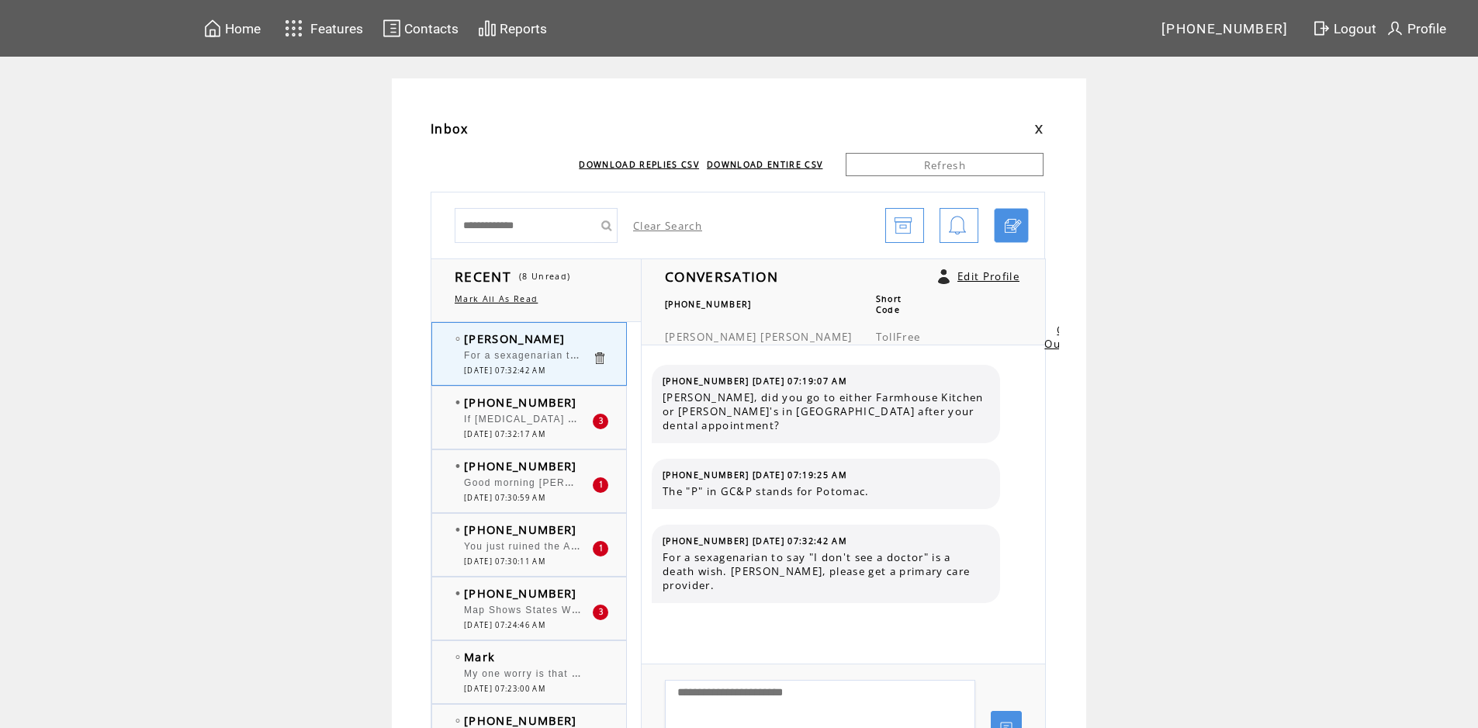
click at [505, 421] on span "If [MEDICAL_DATA] didn't kill enough people the vaccinations did." at bounding box center [633, 418] width 339 height 16
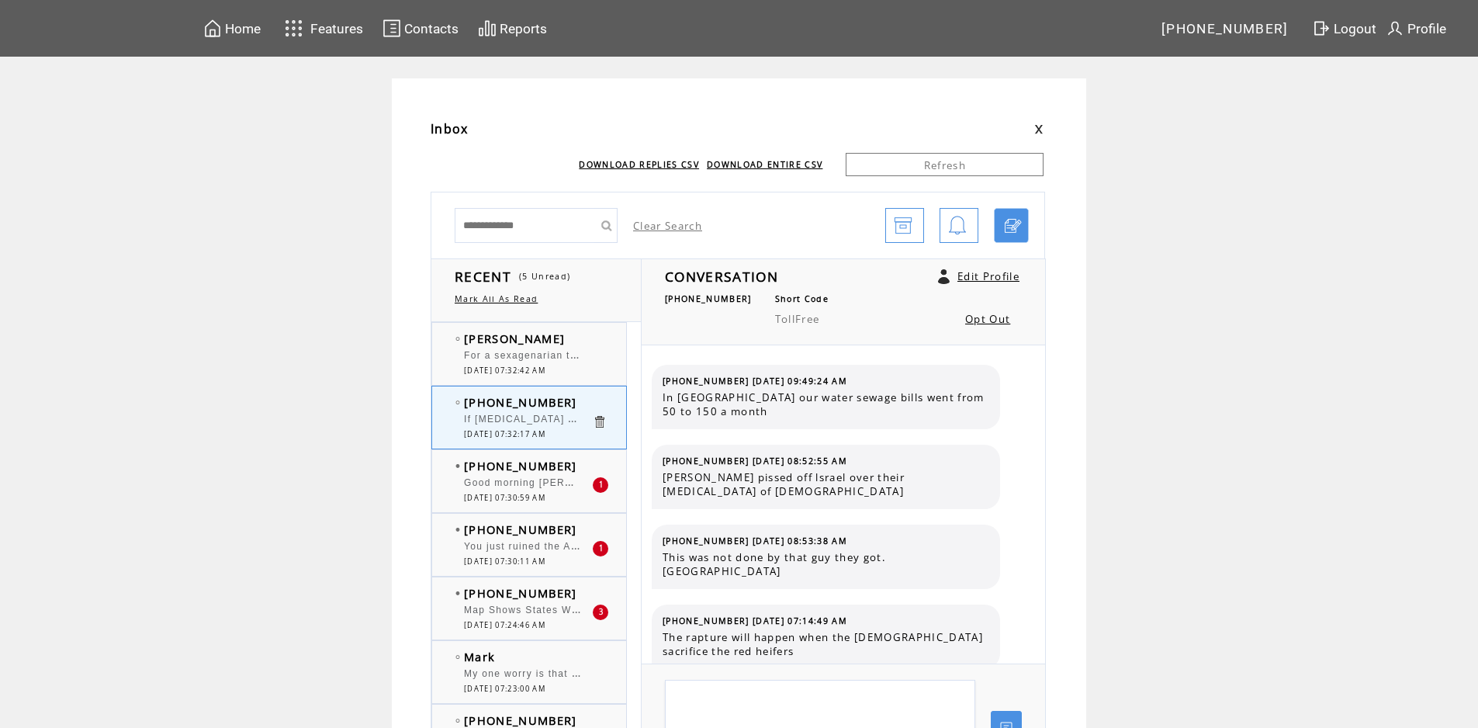
scroll to position [471, 0]
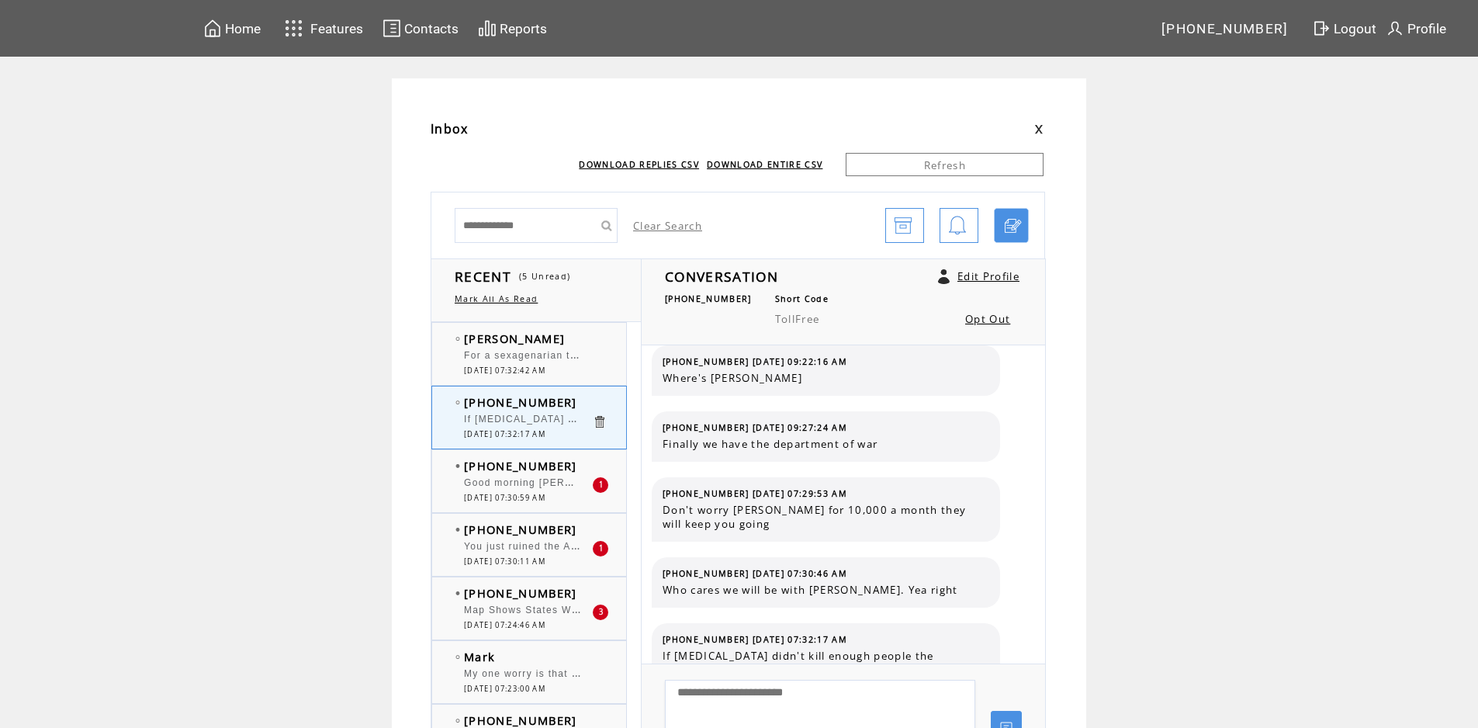
click at [509, 485] on span "Good morning [PERSON_NAME] and Big [PERSON_NAME]. [PERSON_NAME], the goal is to…" at bounding box center [795, 481] width 663 height 16
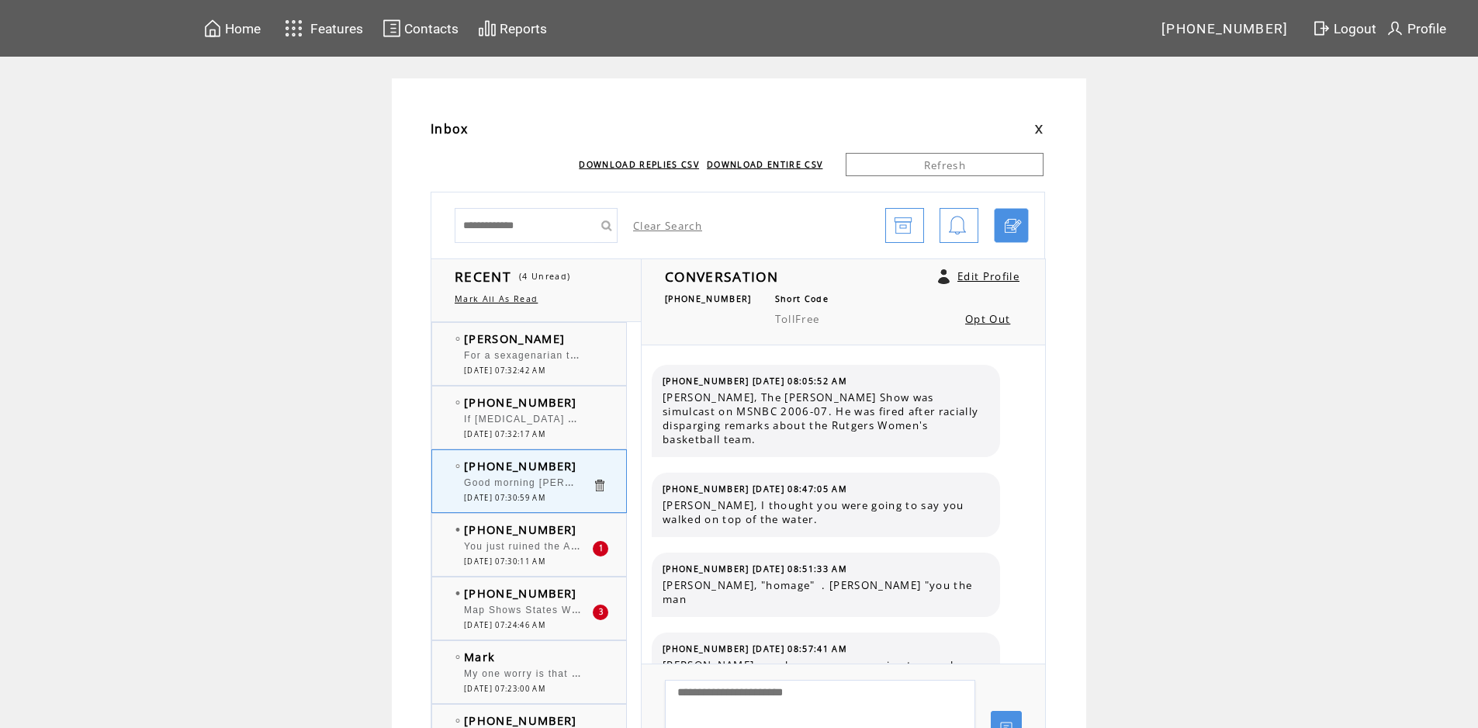
scroll to position [10075, 0]
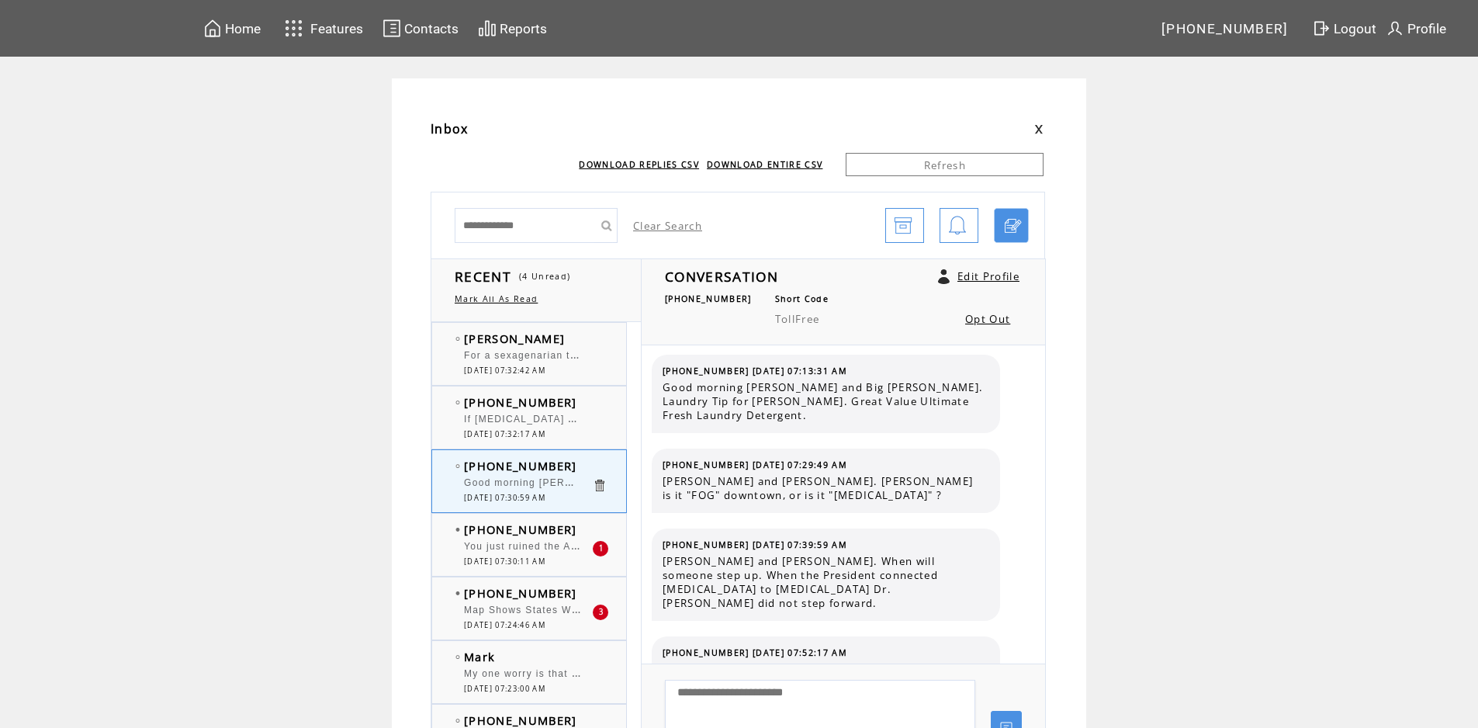
click at [539, 544] on span "You just ruined the ABE character. You mentioned his name on air, way to go bud…" at bounding box center [678, 545] width 428 height 16
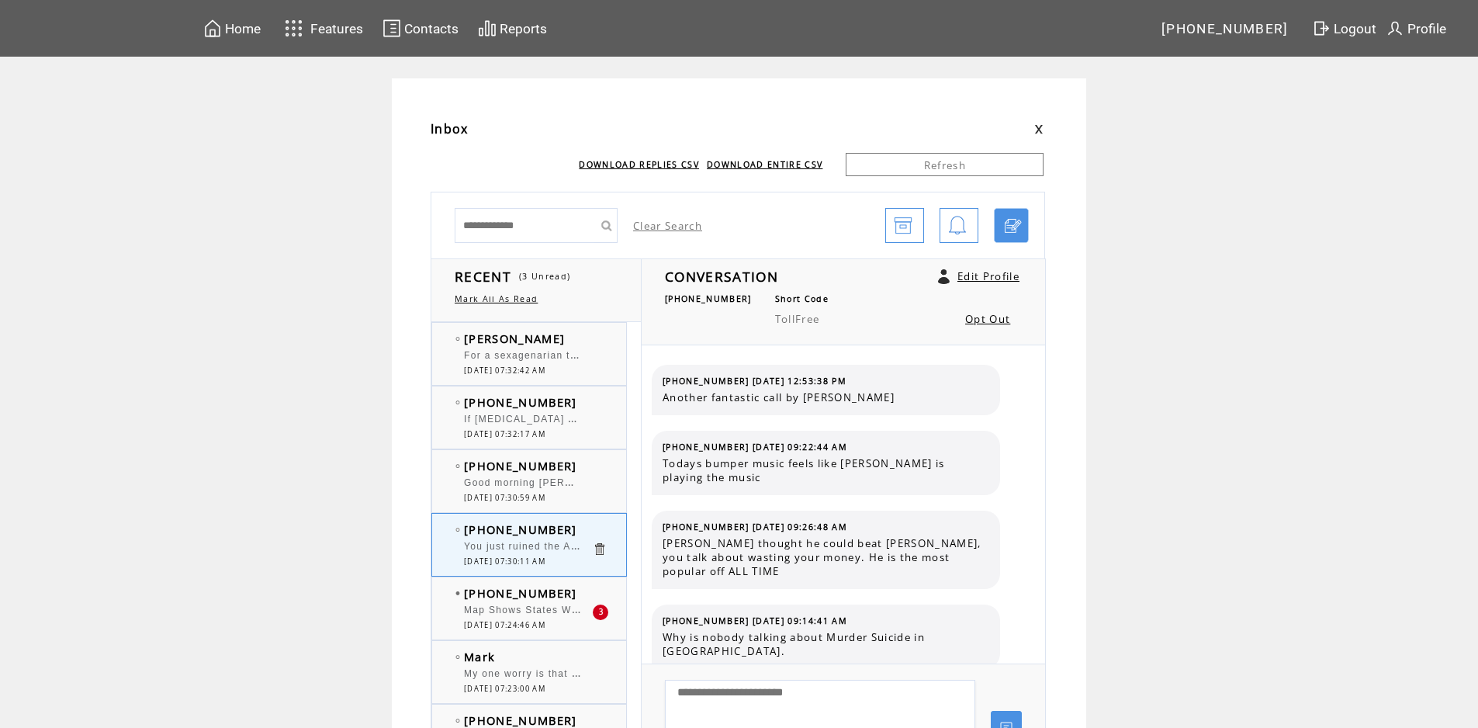
scroll to position [785, 0]
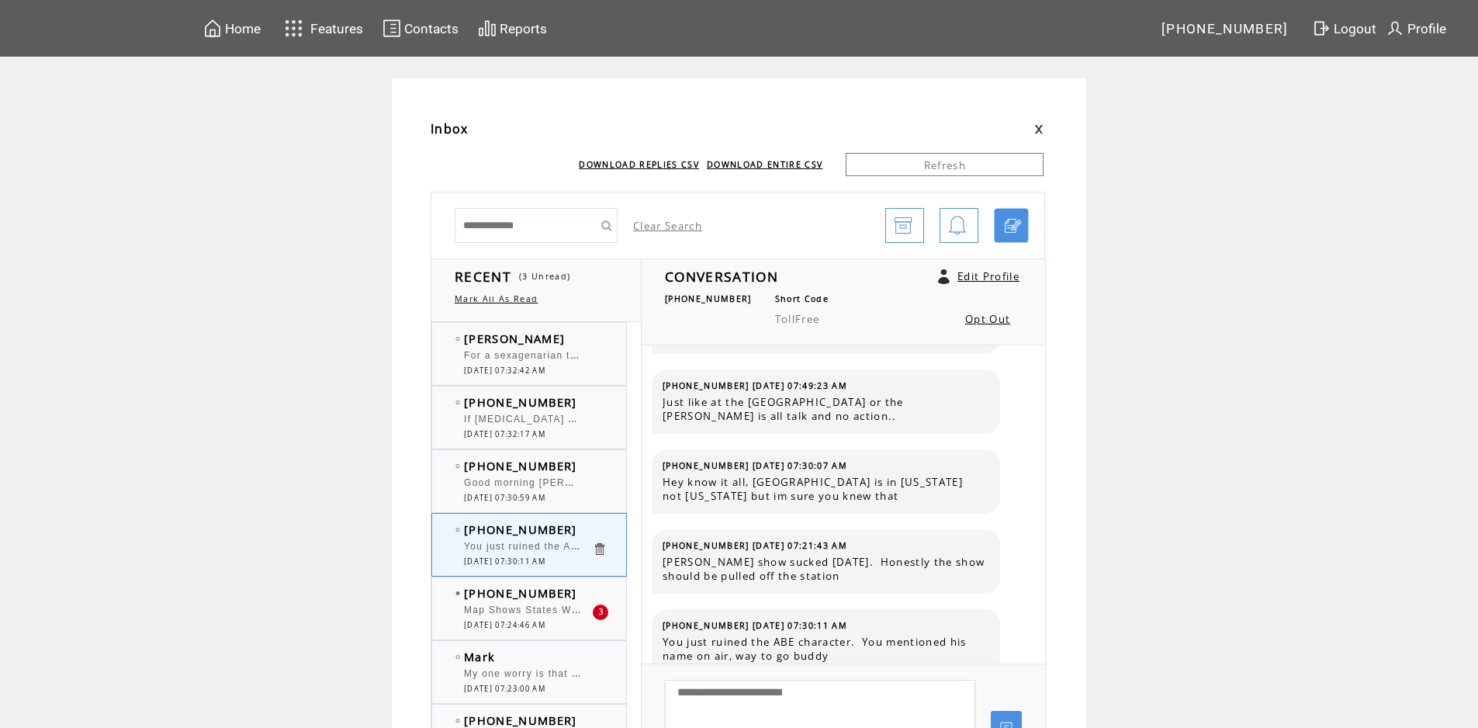
click at [539, 616] on div "Map Shows States With the Highest and Lowest Life Expectancy %%page%% %%sep%% %…" at bounding box center [528, 613] width 128 height 16
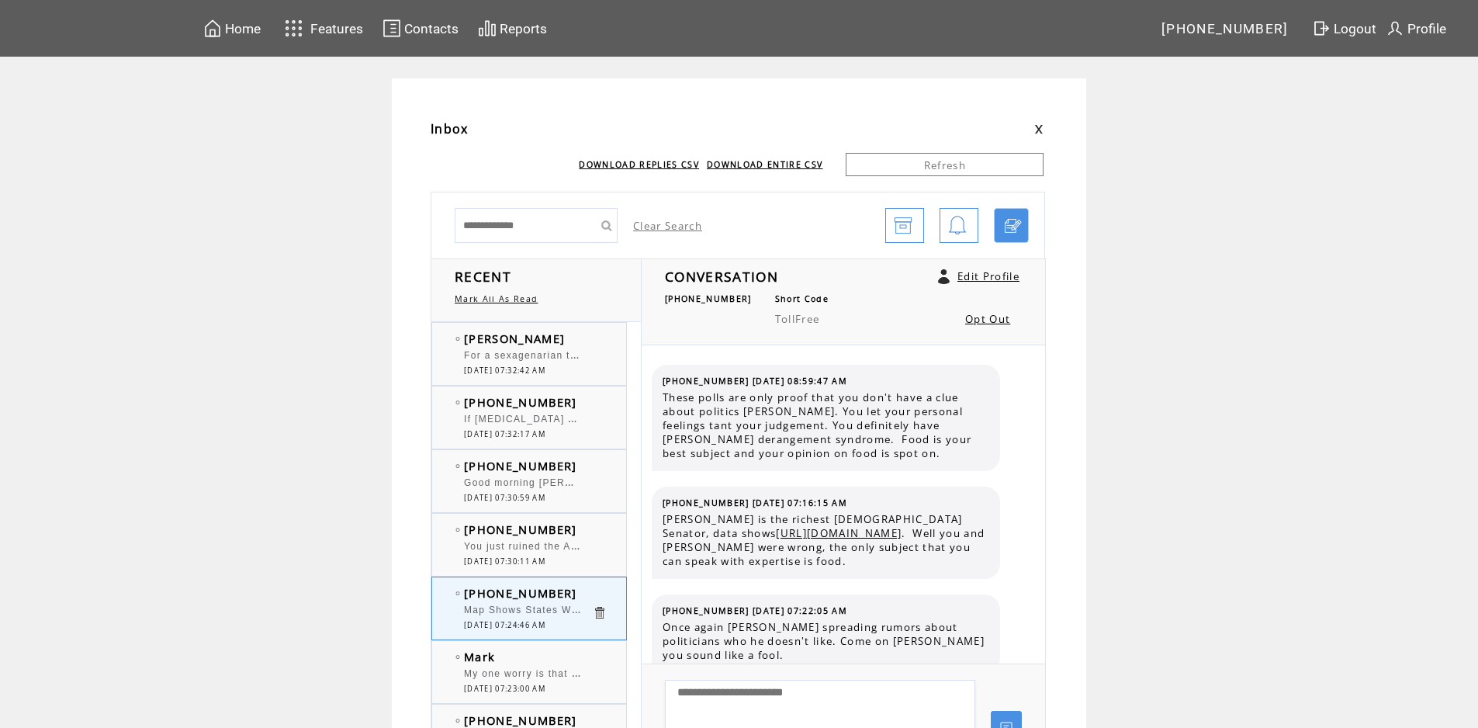
scroll to position [3062, 0]
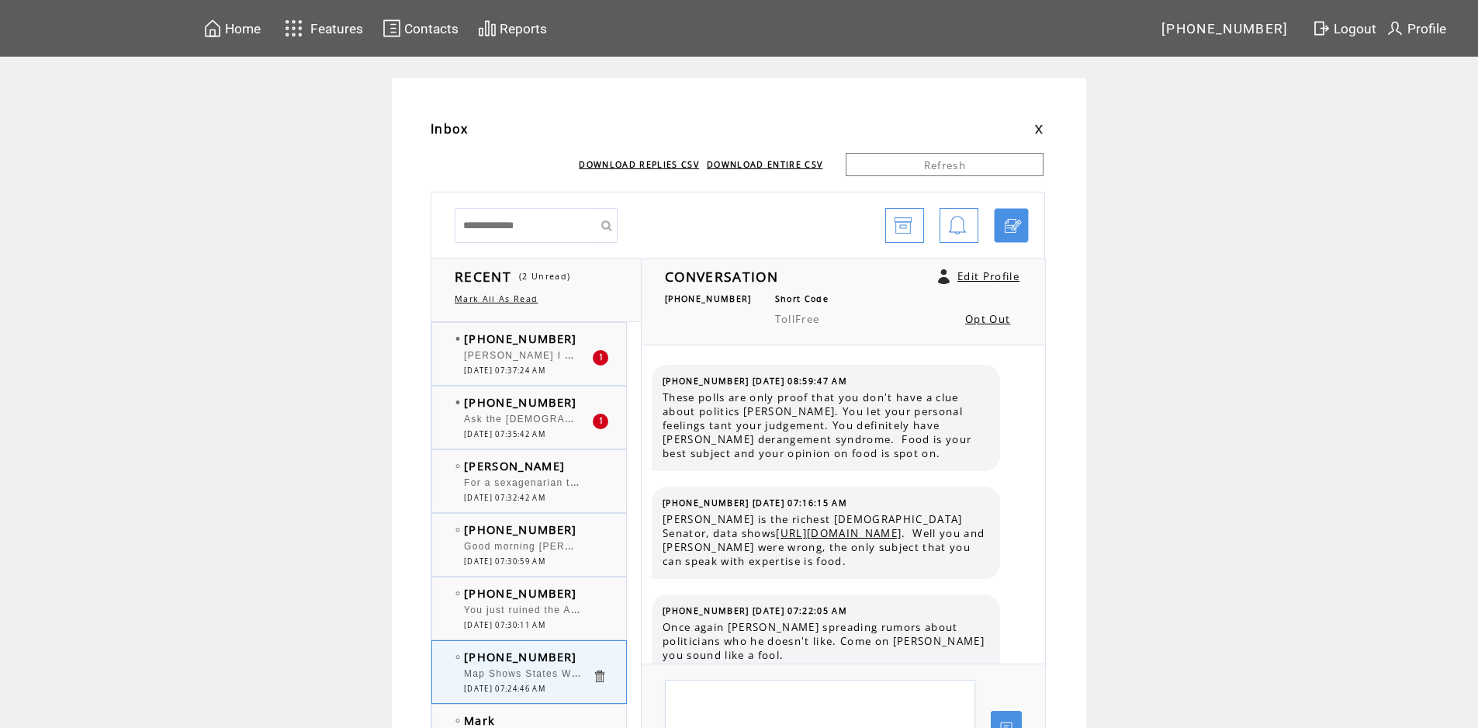
scroll to position [3062, 0]
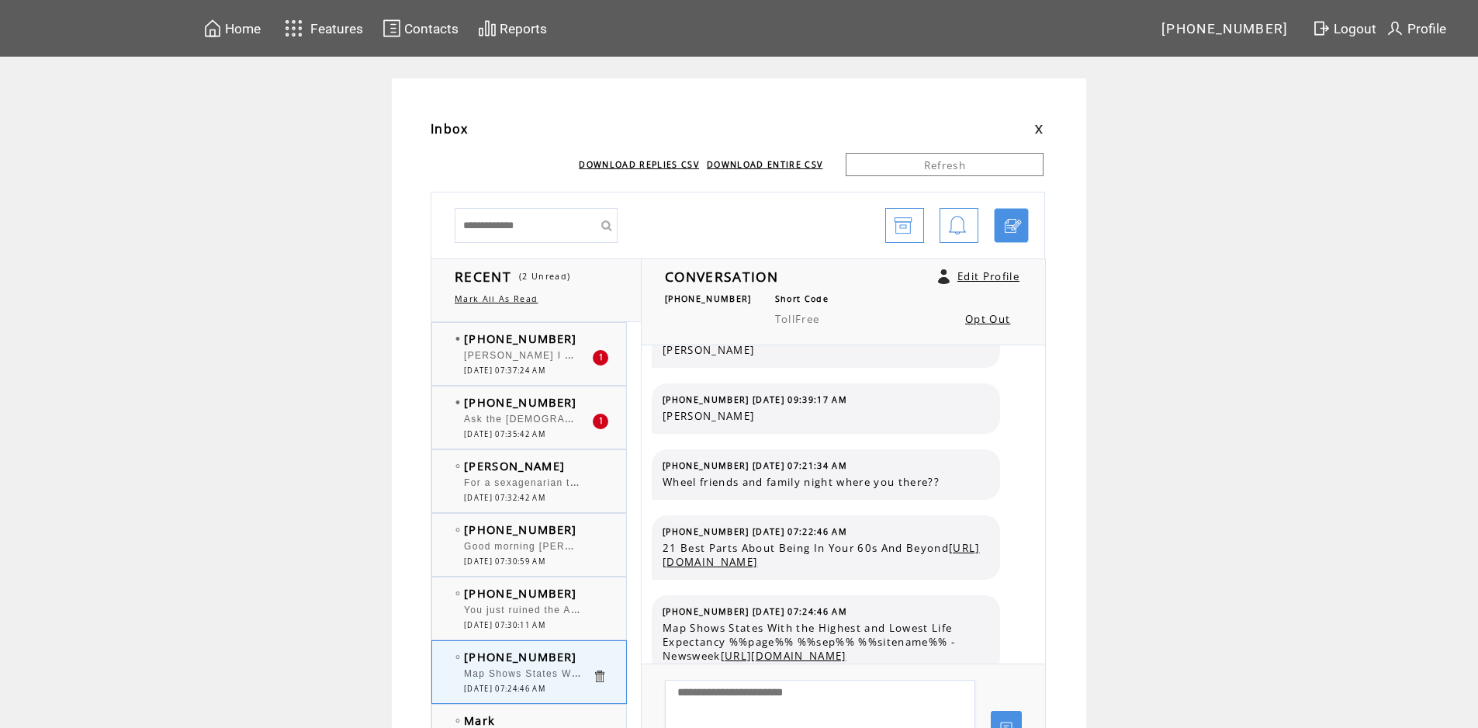
click at [534, 355] on span "Howard I worry about being a burden on my family" at bounding box center [619, 354] width 310 height 16
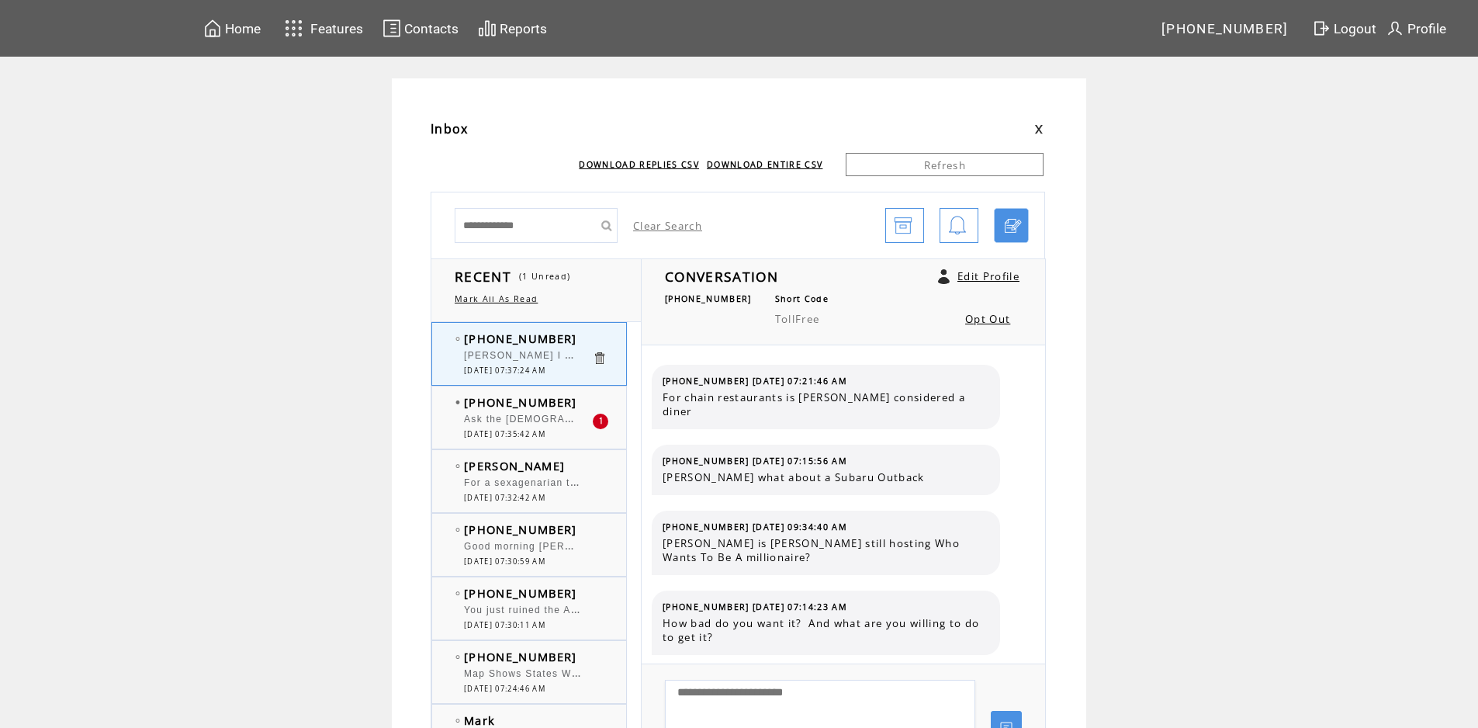
scroll to position [489, 0]
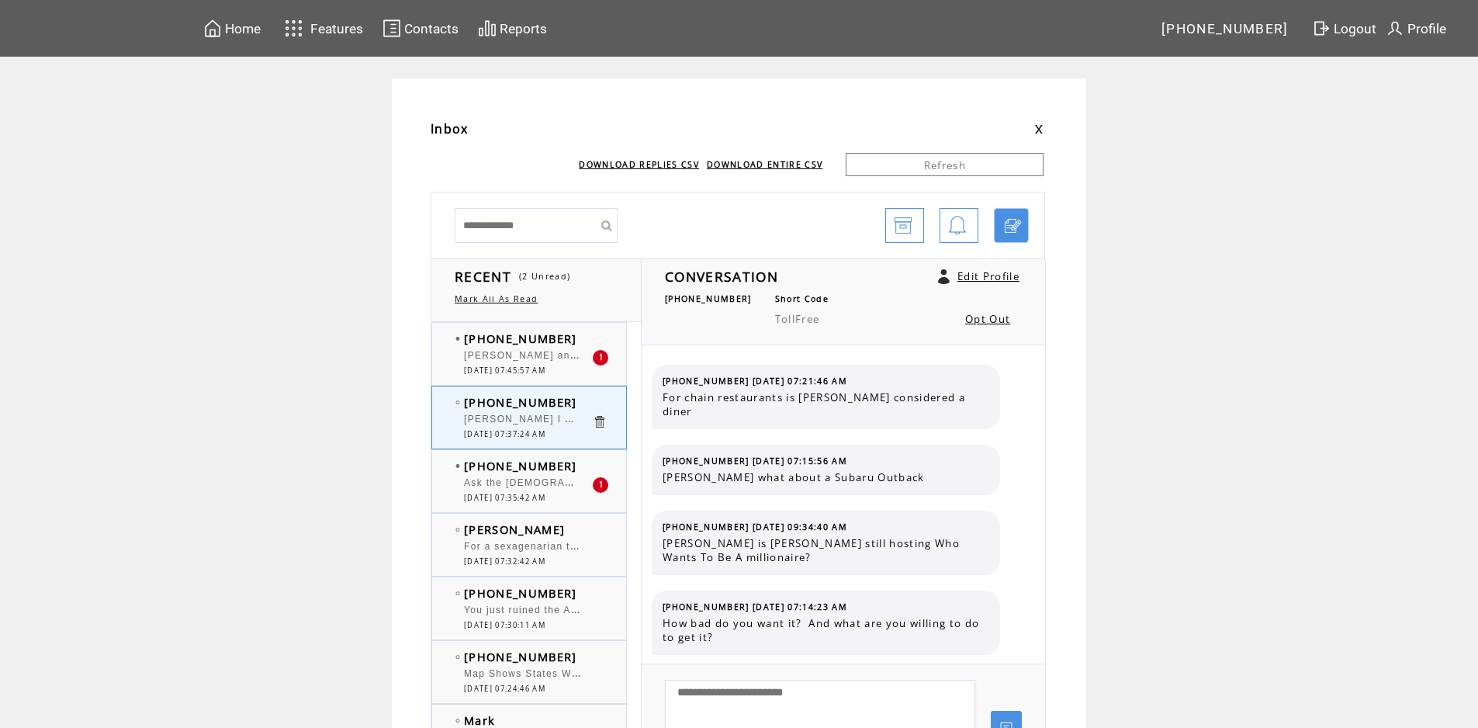
scroll to position [489, 0]
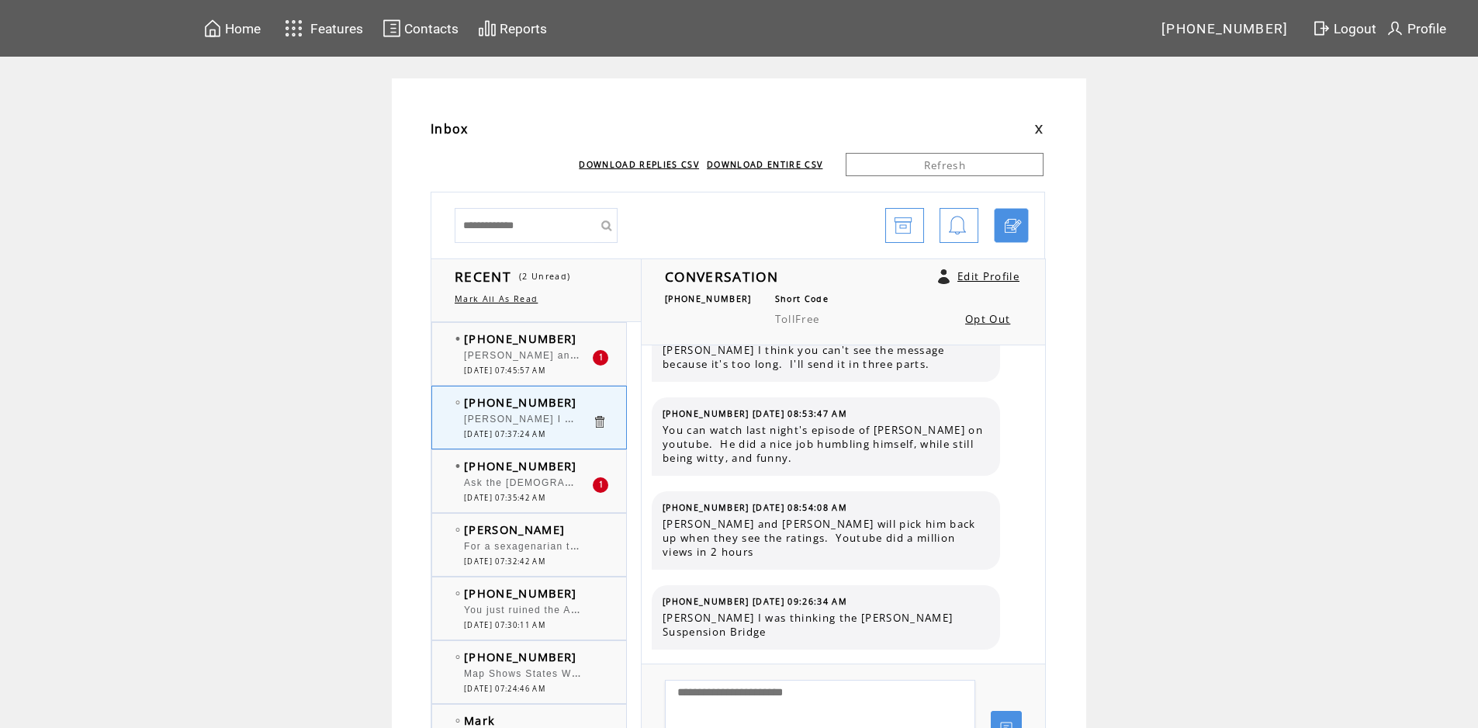
click at [558, 354] on span "Howard and Bob. There is an app (My Longevity) that predicts life expectancy." at bounding box center [726, 354] width 524 height 16
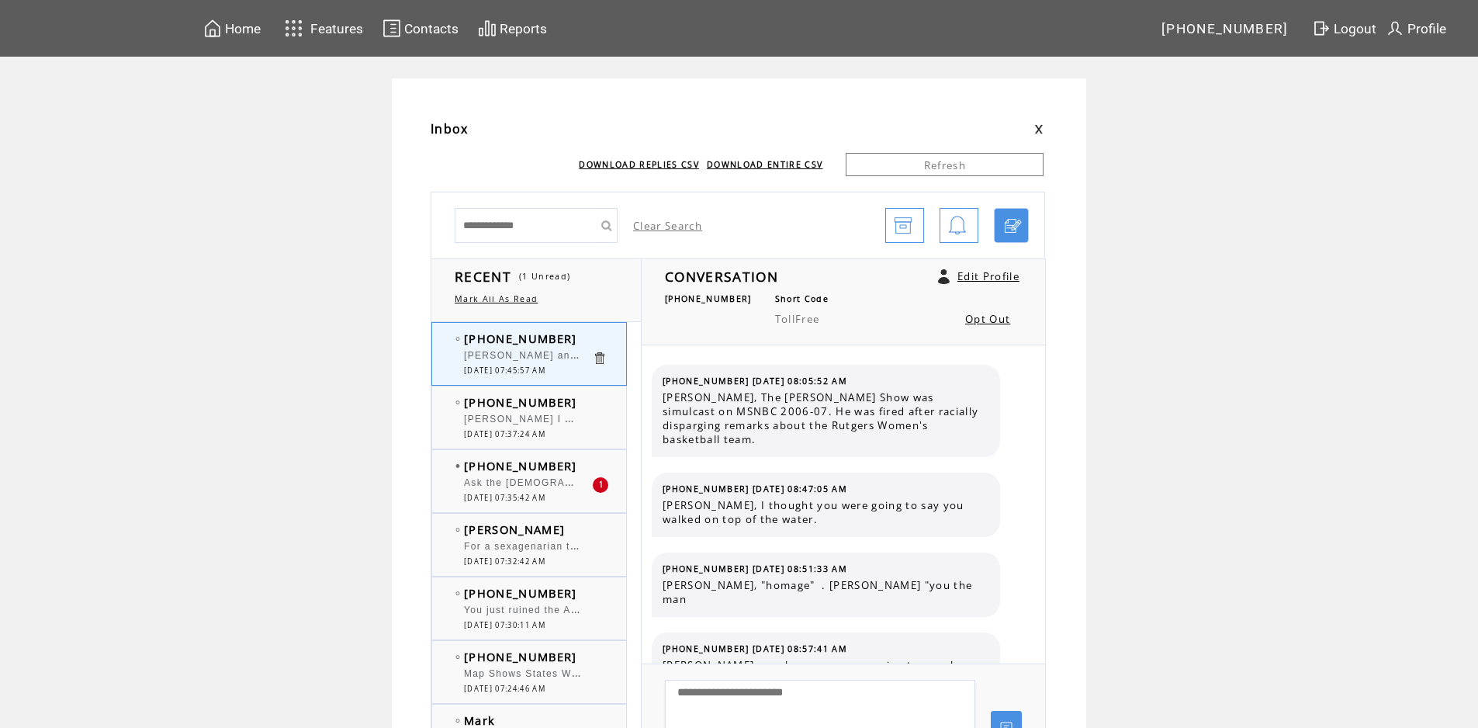
scroll to position [10154, 0]
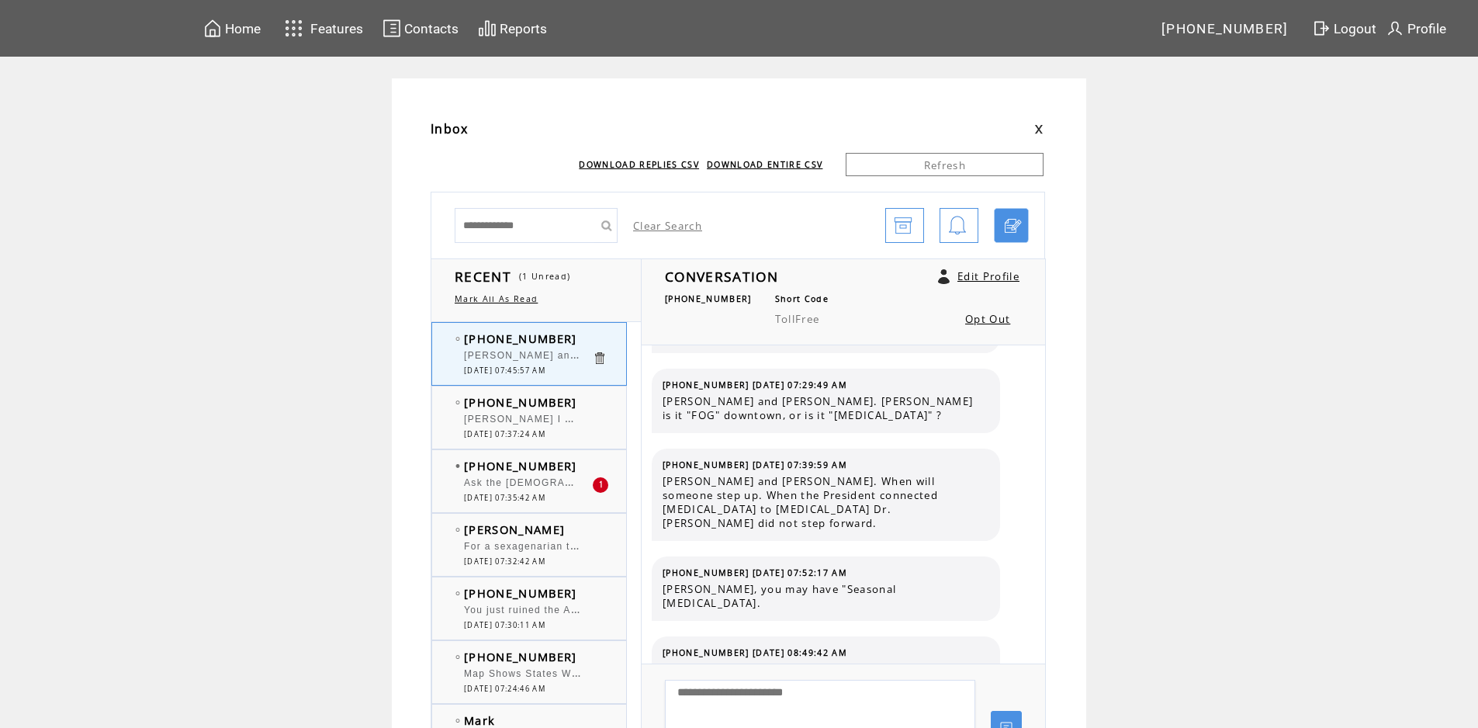
click at [549, 483] on span "Ask the [DEMOGRAPHIC_DATA] if they worry about getting old" at bounding box center [625, 481] width 322 height 16
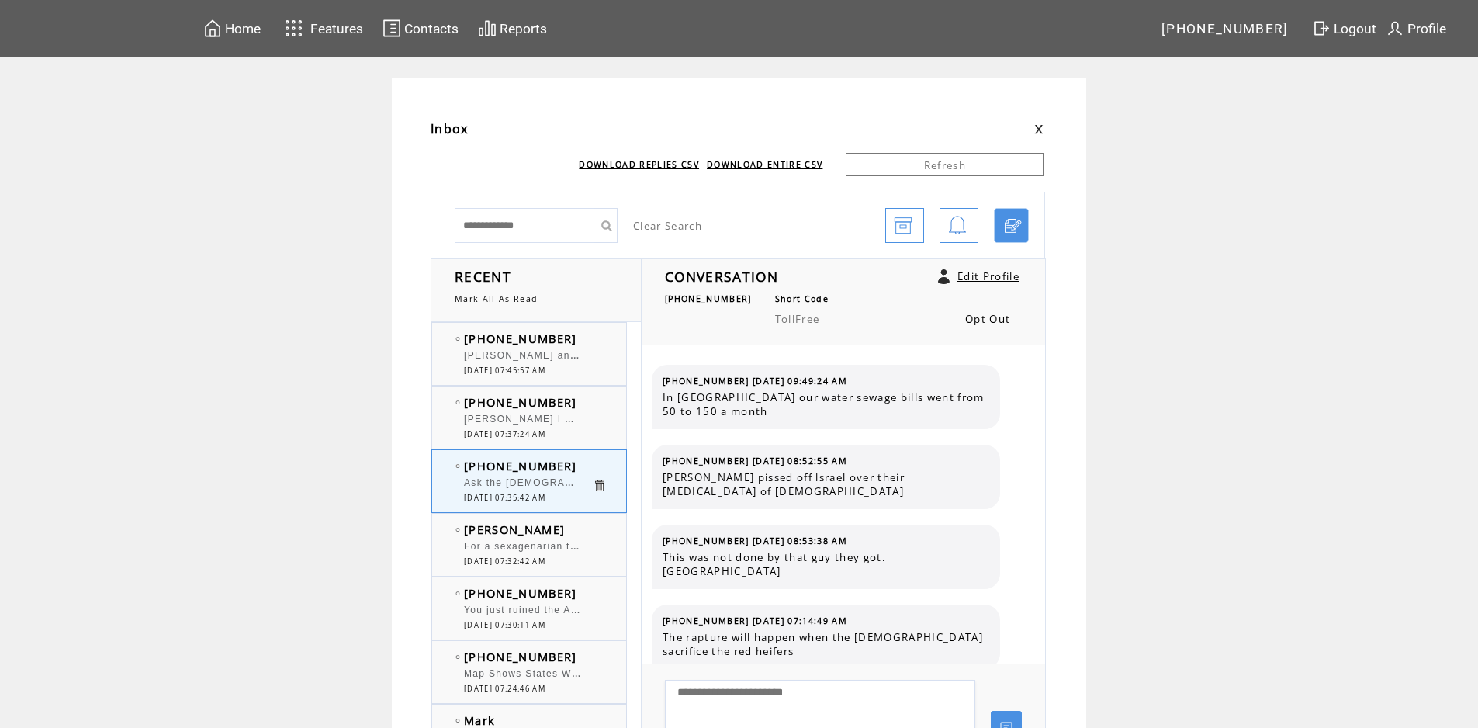
scroll to position [537, 0]
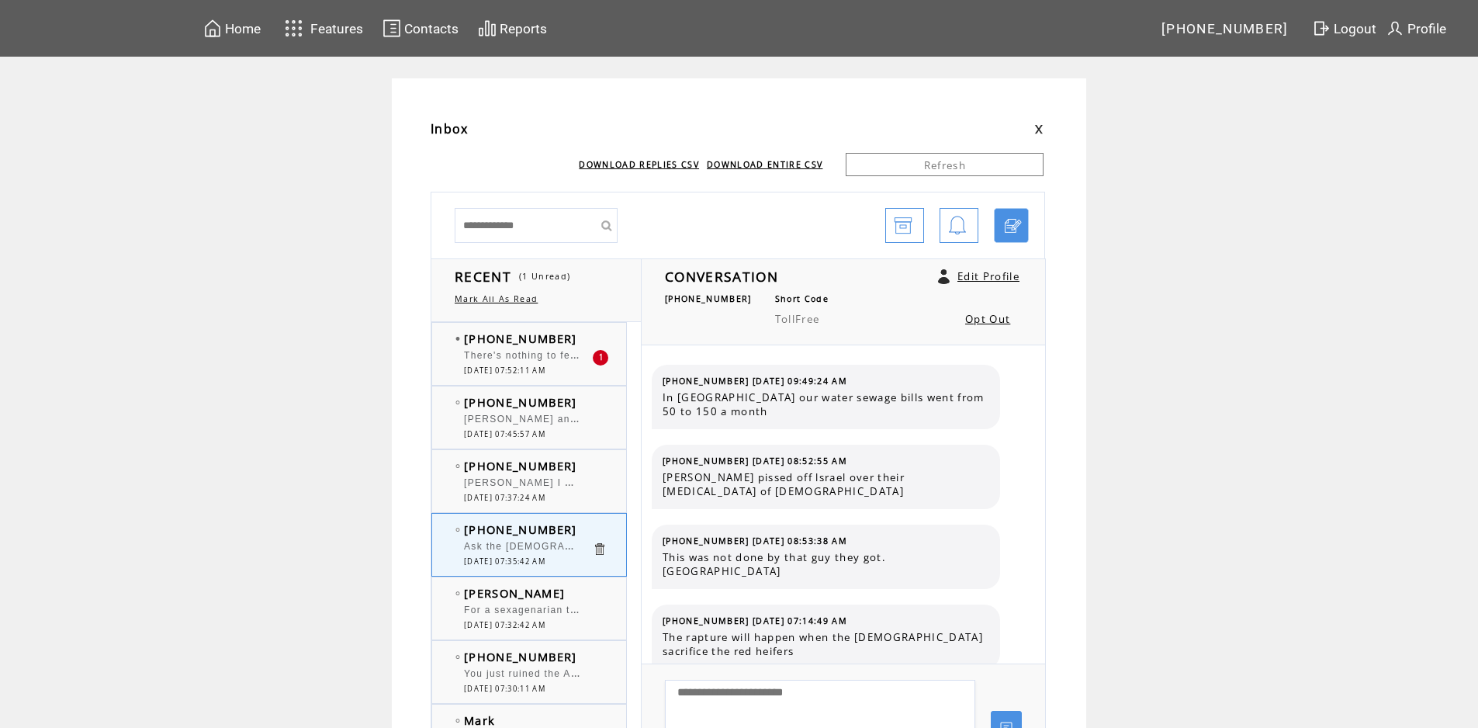
scroll to position [537, 0]
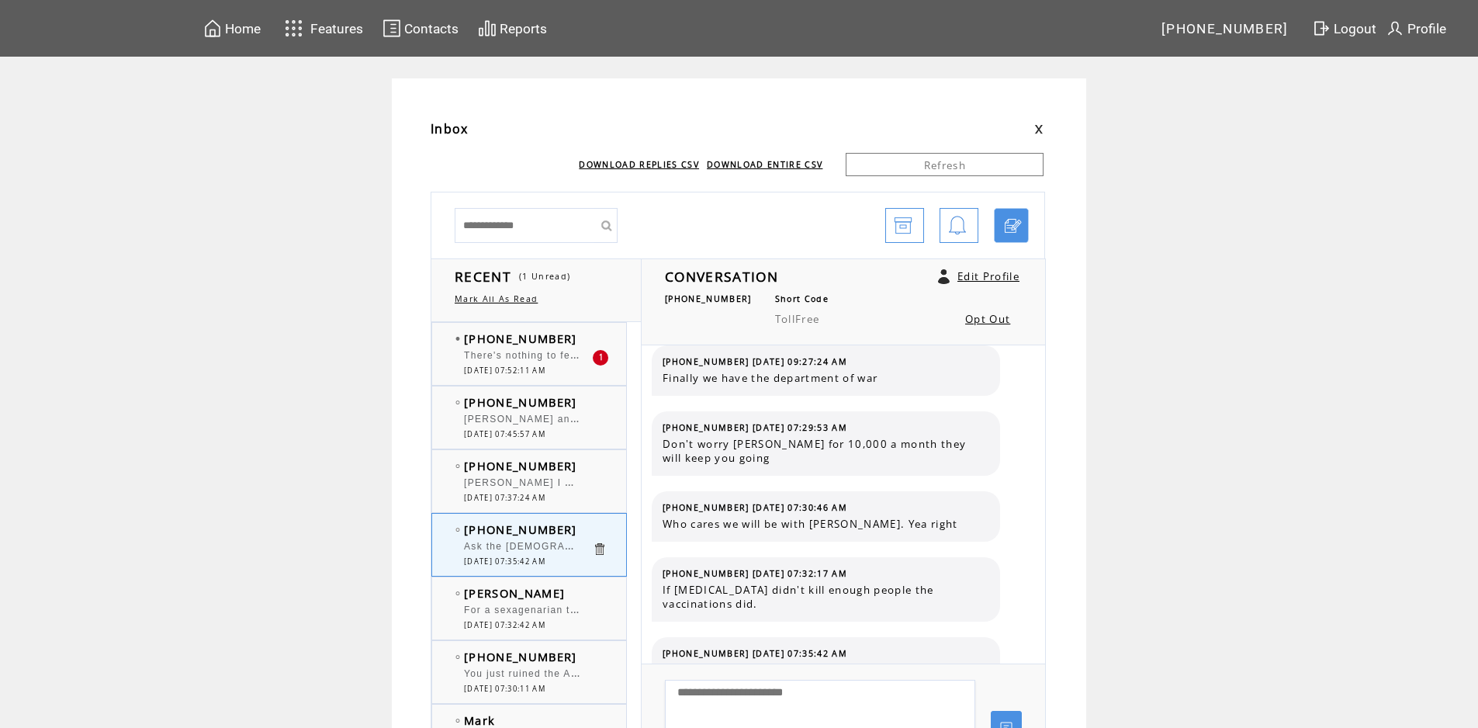
click at [548, 357] on span "There's nothing to fear but fear itself" at bounding box center [558, 354] width 189 height 16
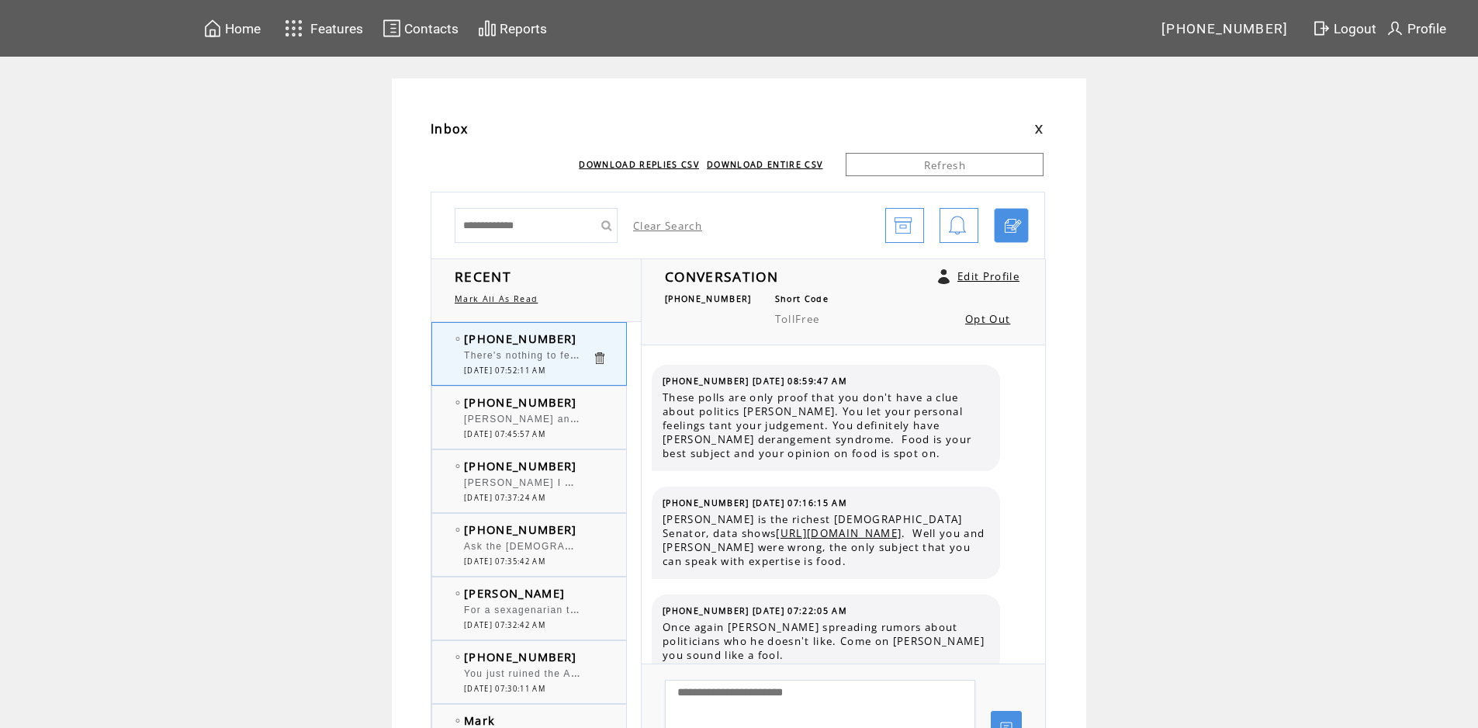
scroll to position [3128, 0]
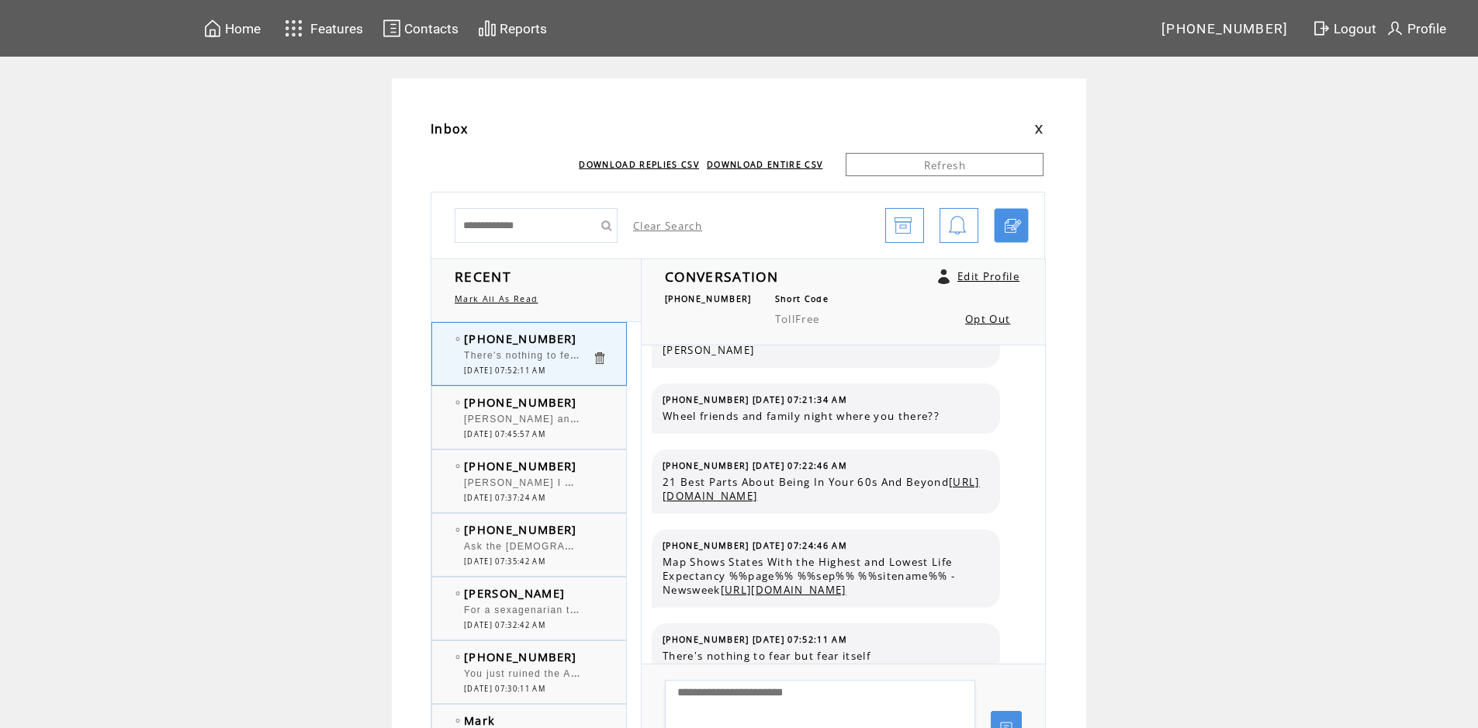
click at [563, 426] on div "[PERSON_NAME] and [PERSON_NAME]. There is an app (My Longevity) that predicts l…" at bounding box center [528, 422] width 128 height 16
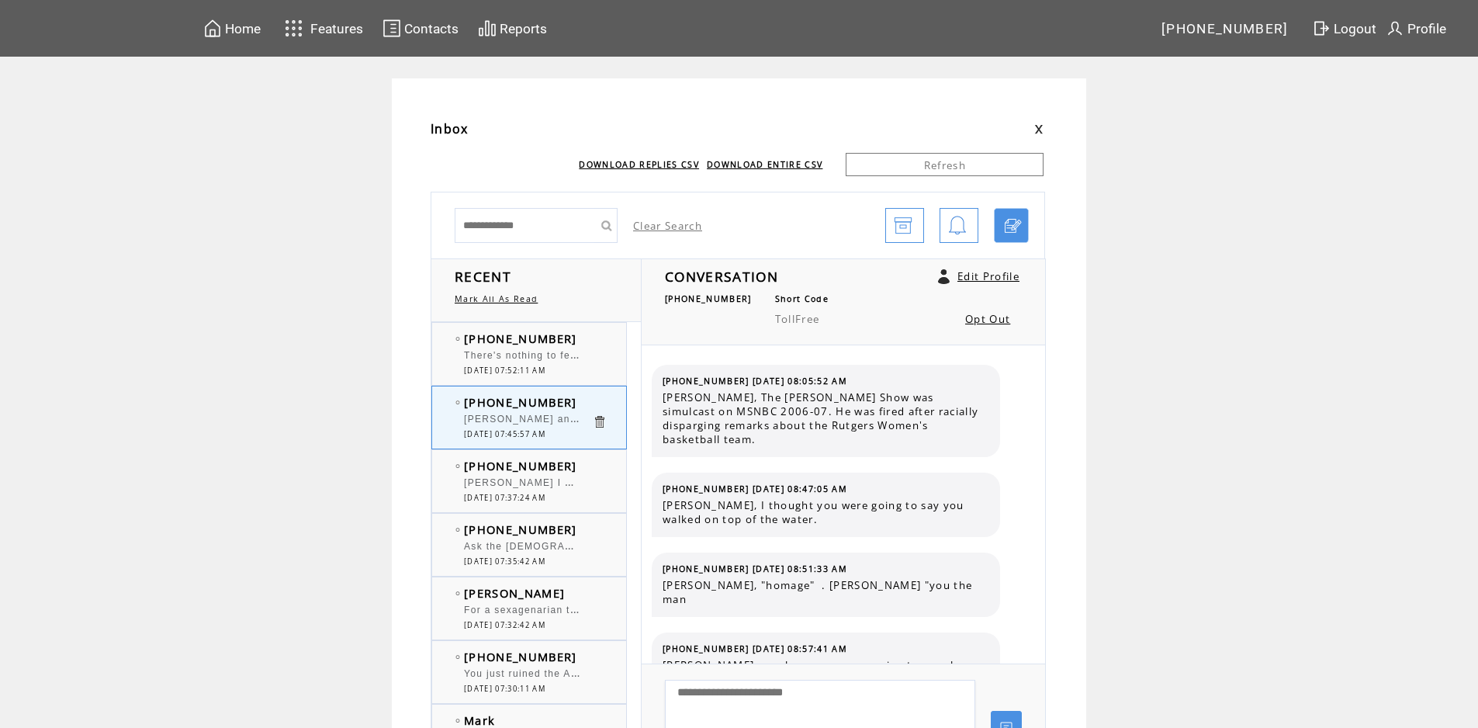
scroll to position [10113, 0]
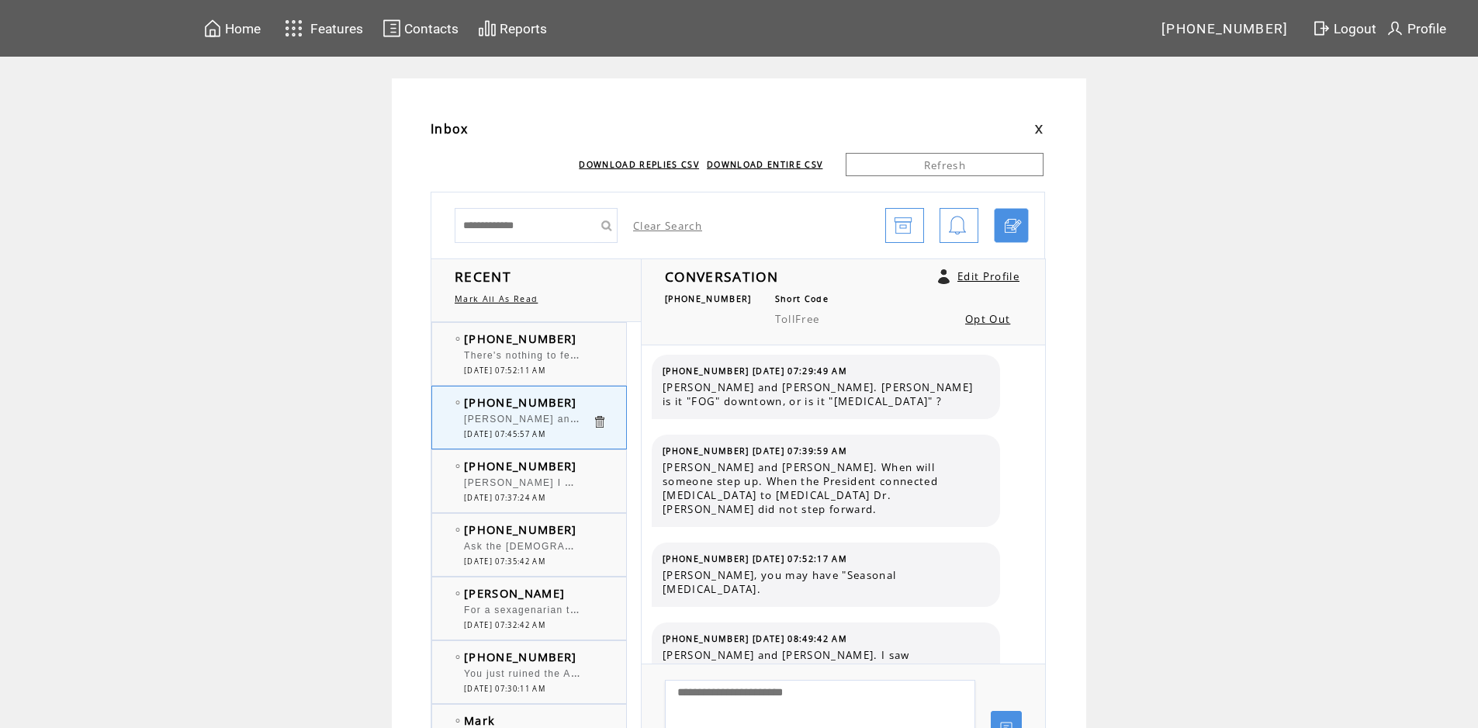
click at [563, 484] on span "[PERSON_NAME] I worry about being a burden on my family" at bounding box center [619, 481] width 310 height 16
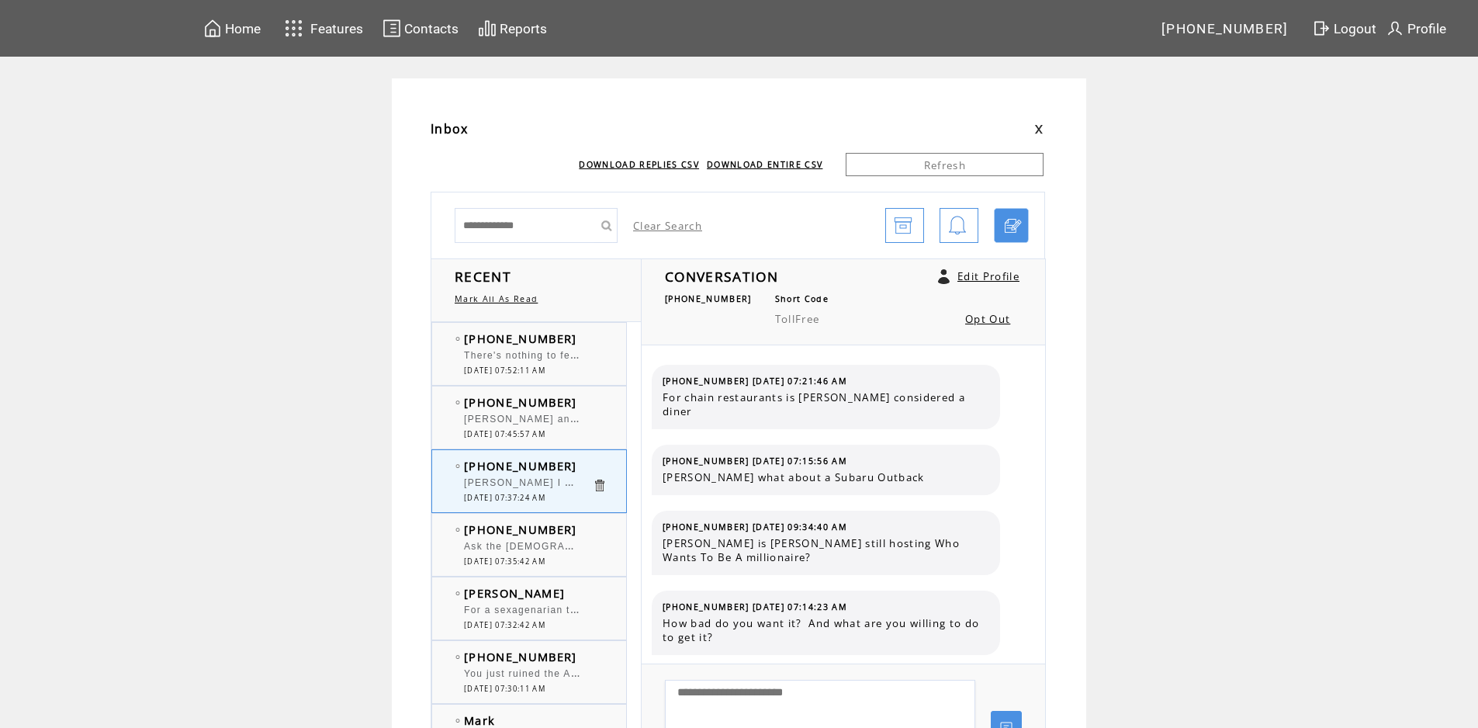
scroll to position [489, 0]
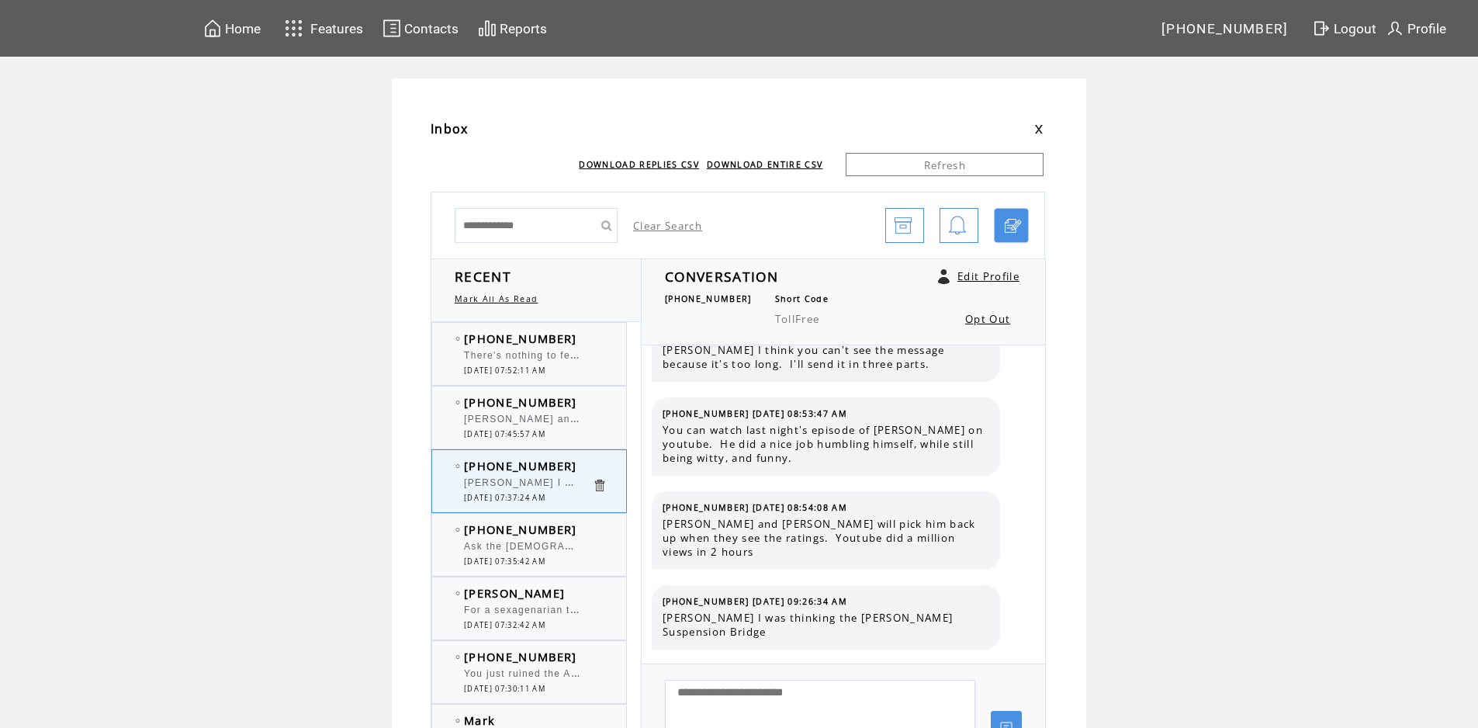
click at [563, 544] on span "Ask the [DEMOGRAPHIC_DATA] if they worry about getting old" at bounding box center [625, 545] width 322 height 16
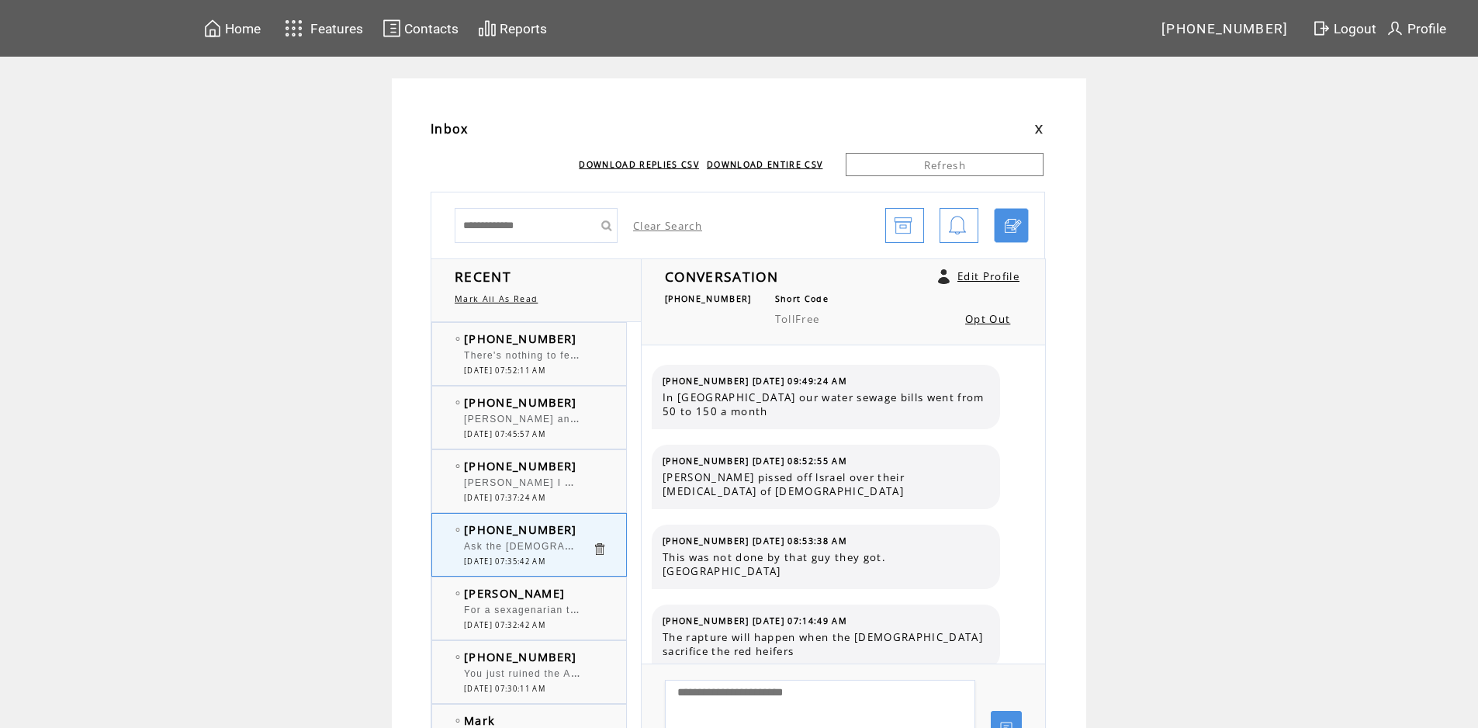
scroll to position [537, 0]
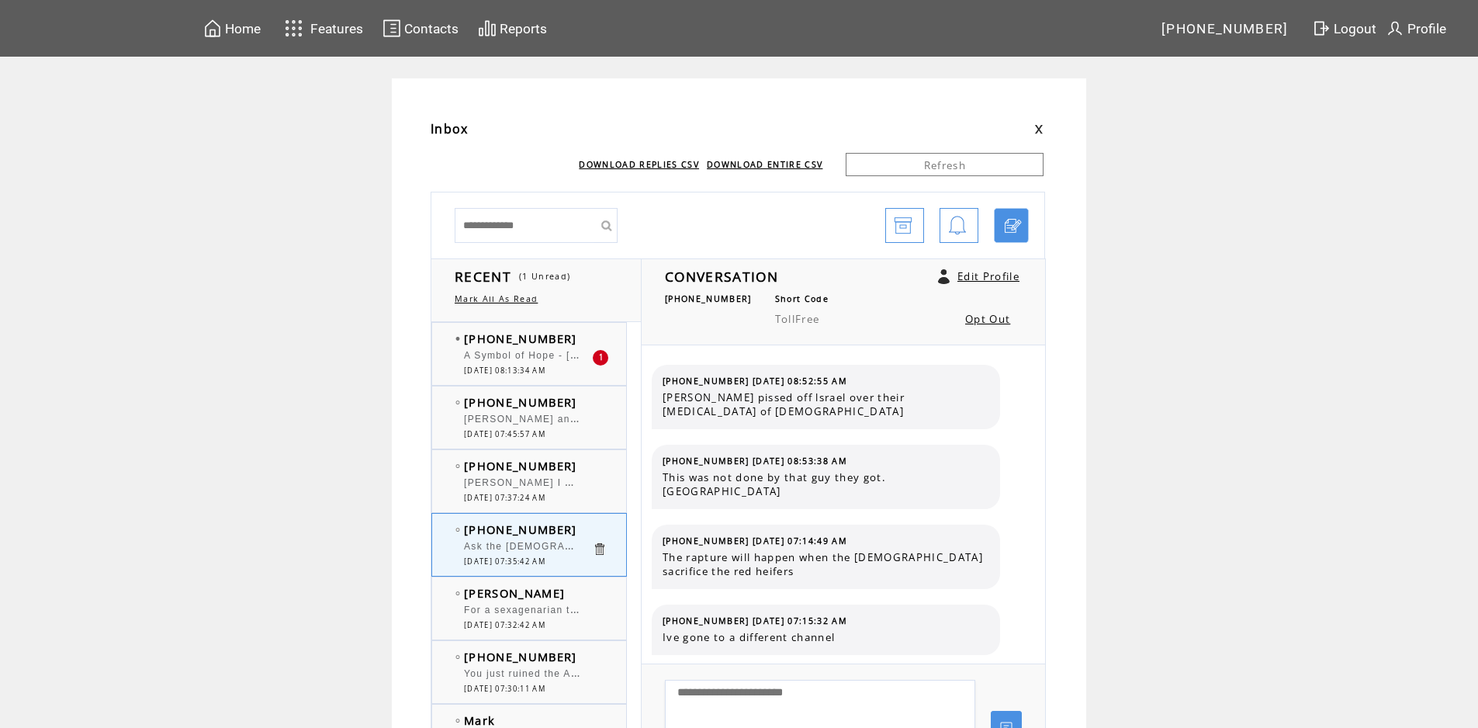
scroll to position [457, 0]
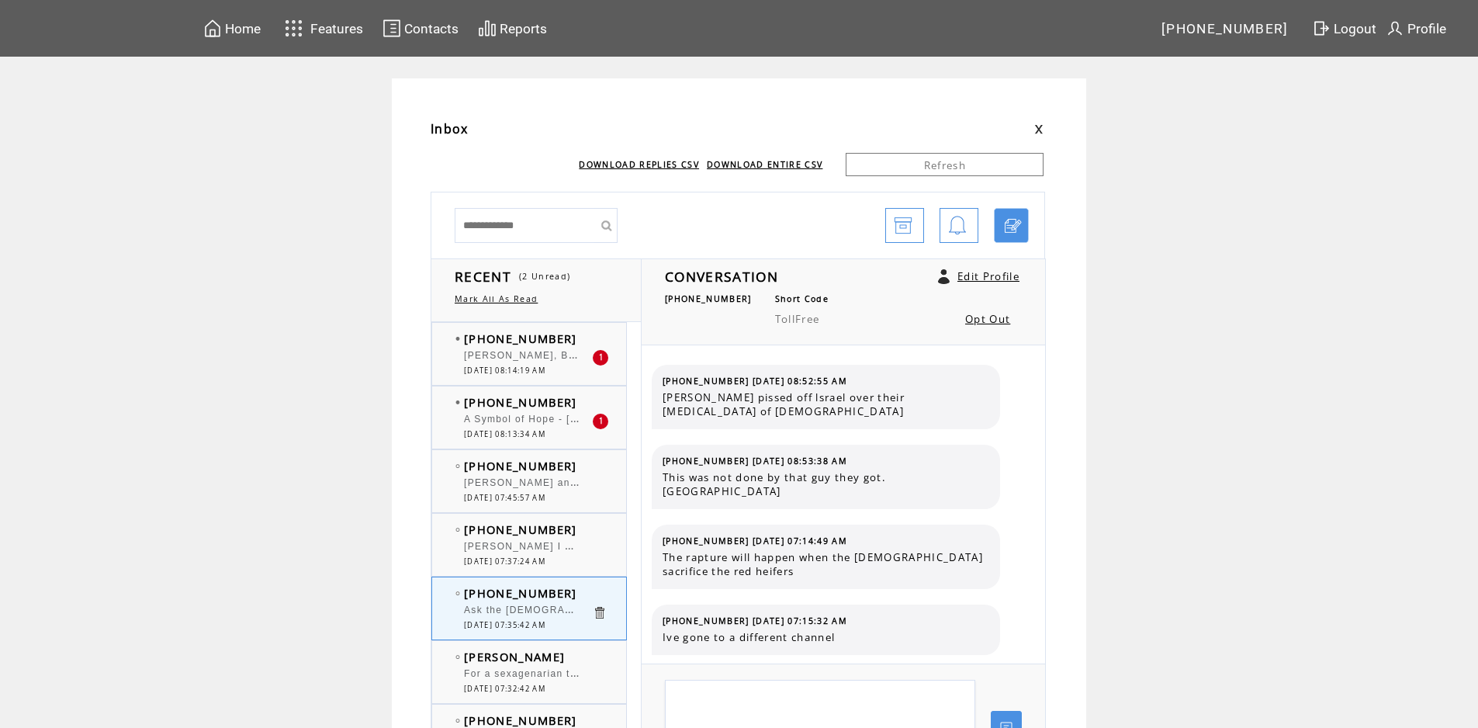
scroll to position [457, 0]
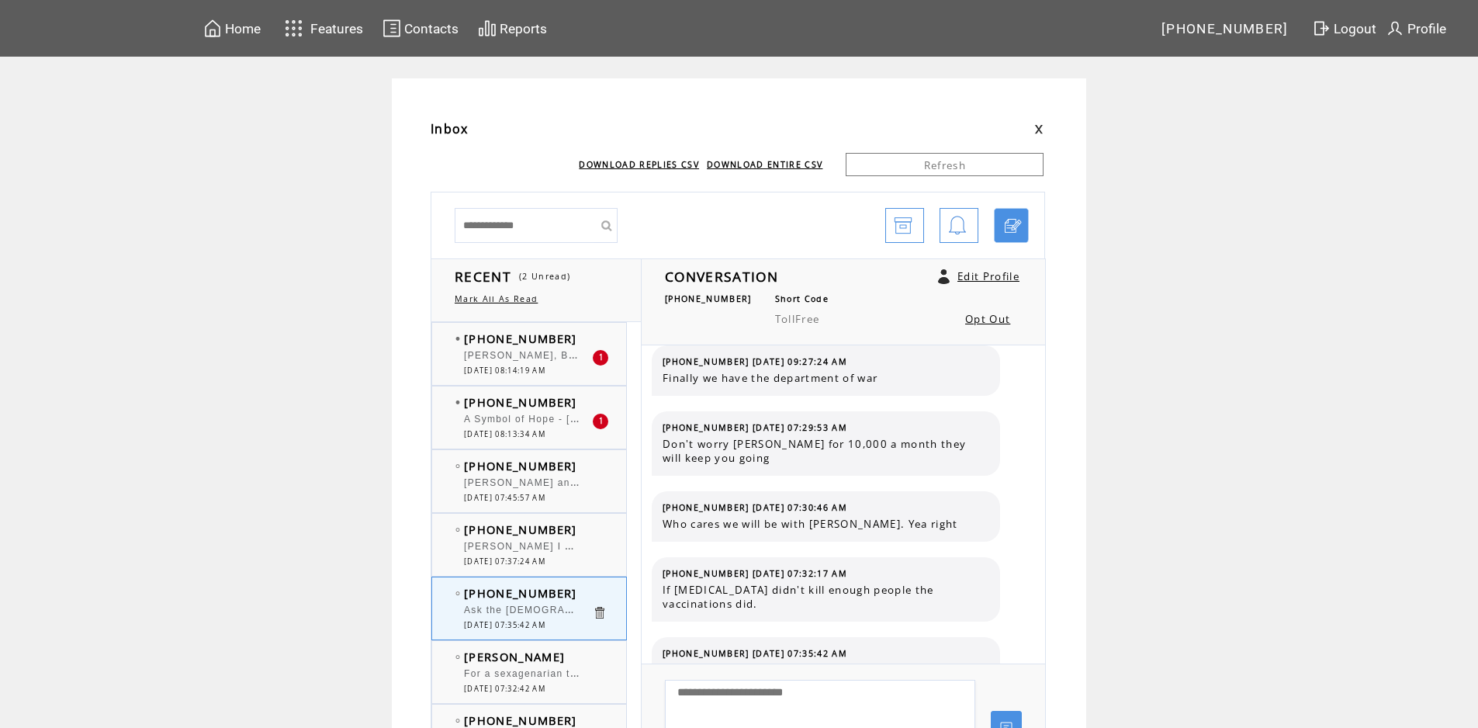
click at [551, 352] on span "[PERSON_NAME], Bad Bunny is a cousin of [PERSON_NAME]" at bounding box center [635, 355] width 343 height 11
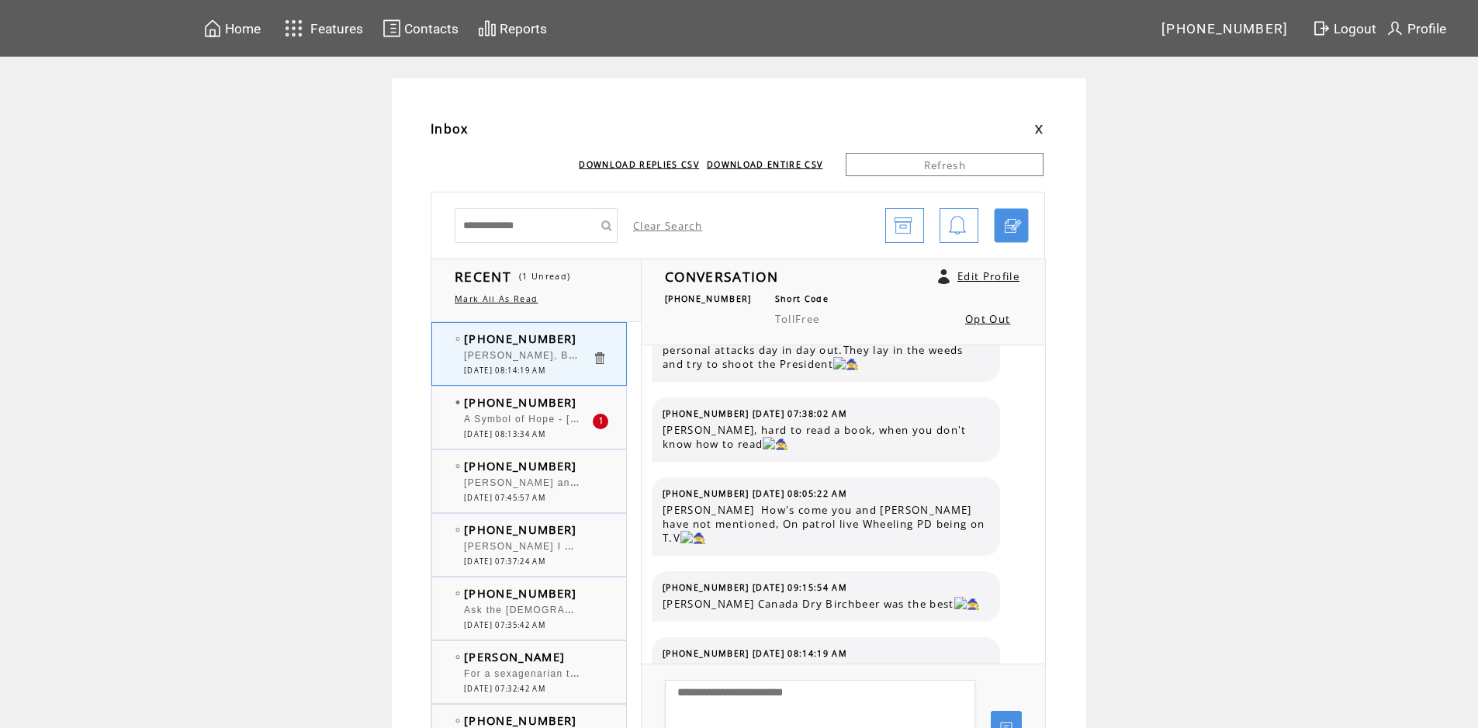
scroll to position [1472, 0]
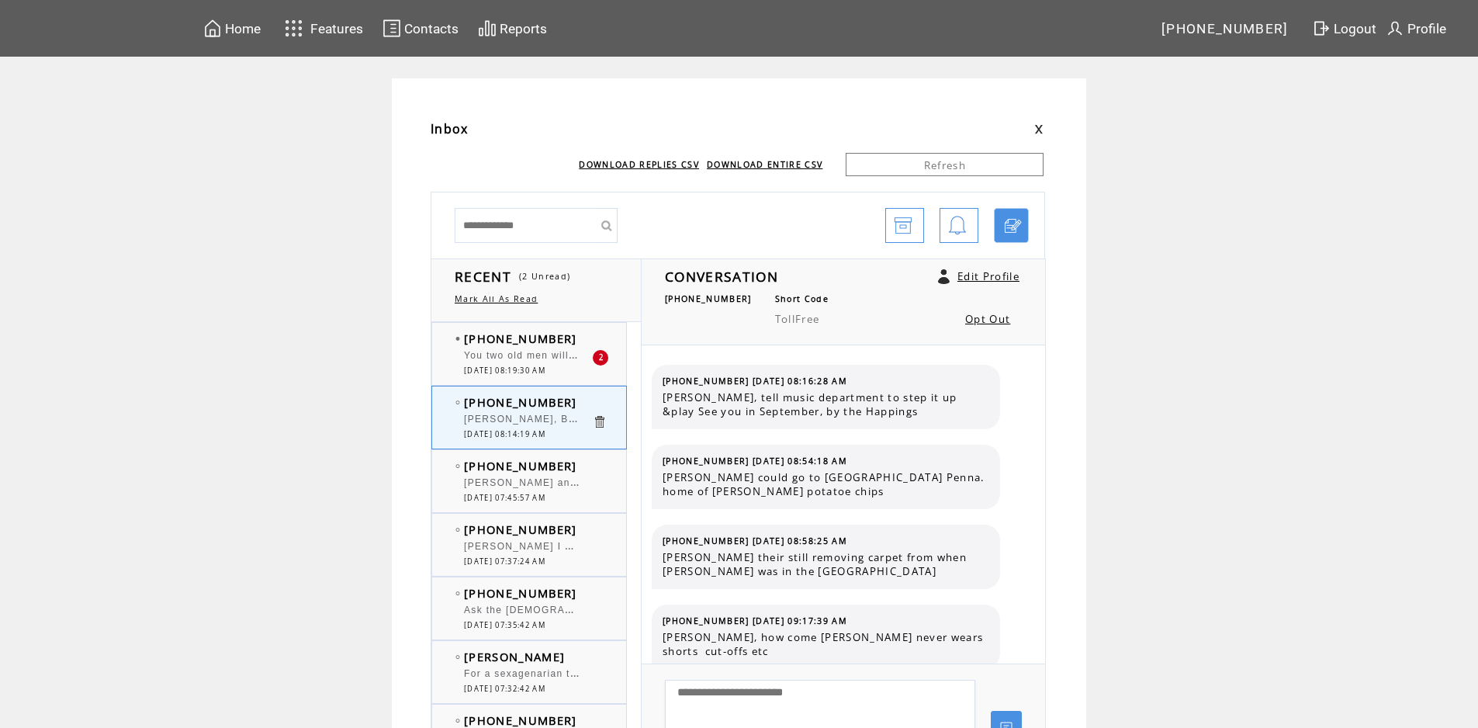
scroll to position [1458, 0]
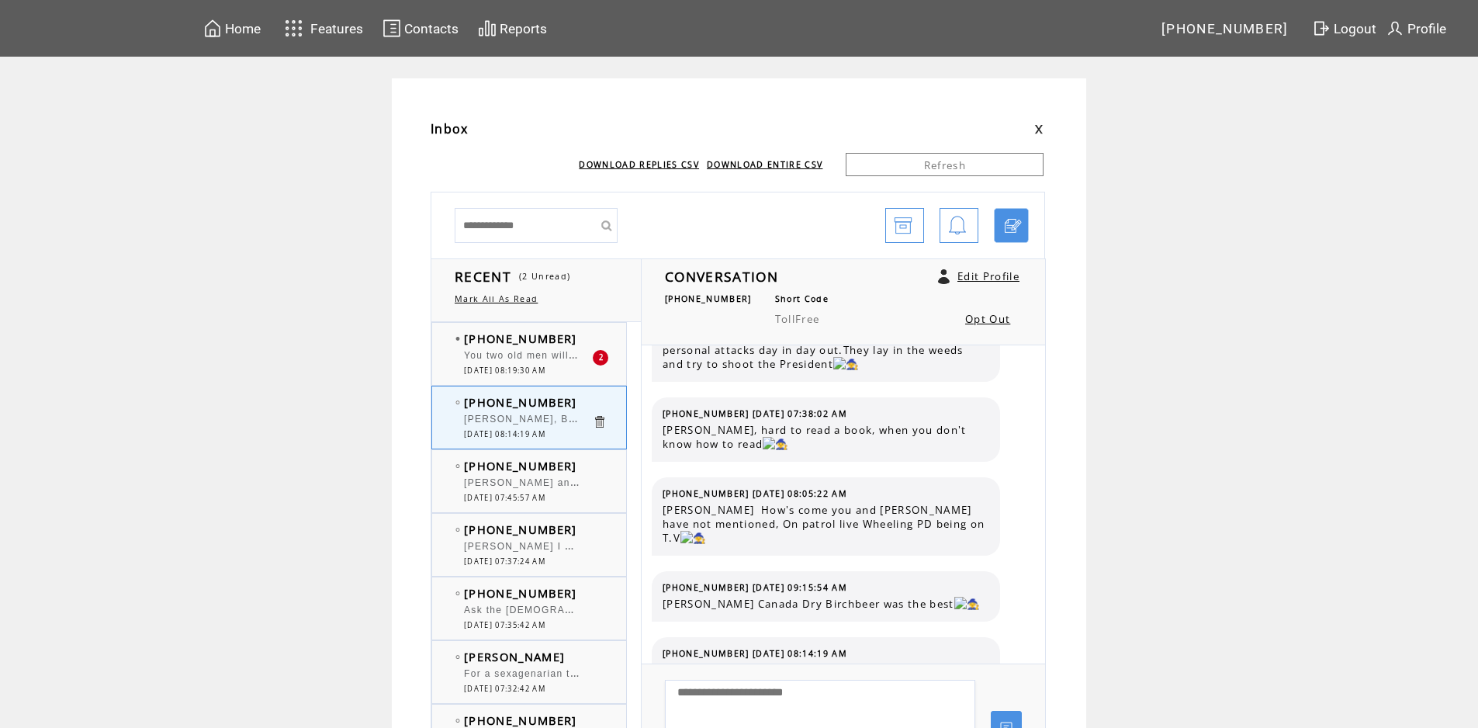
click at [560, 352] on span "You two old men will be asleep by halftime" at bounding box center [573, 354] width 218 height 16
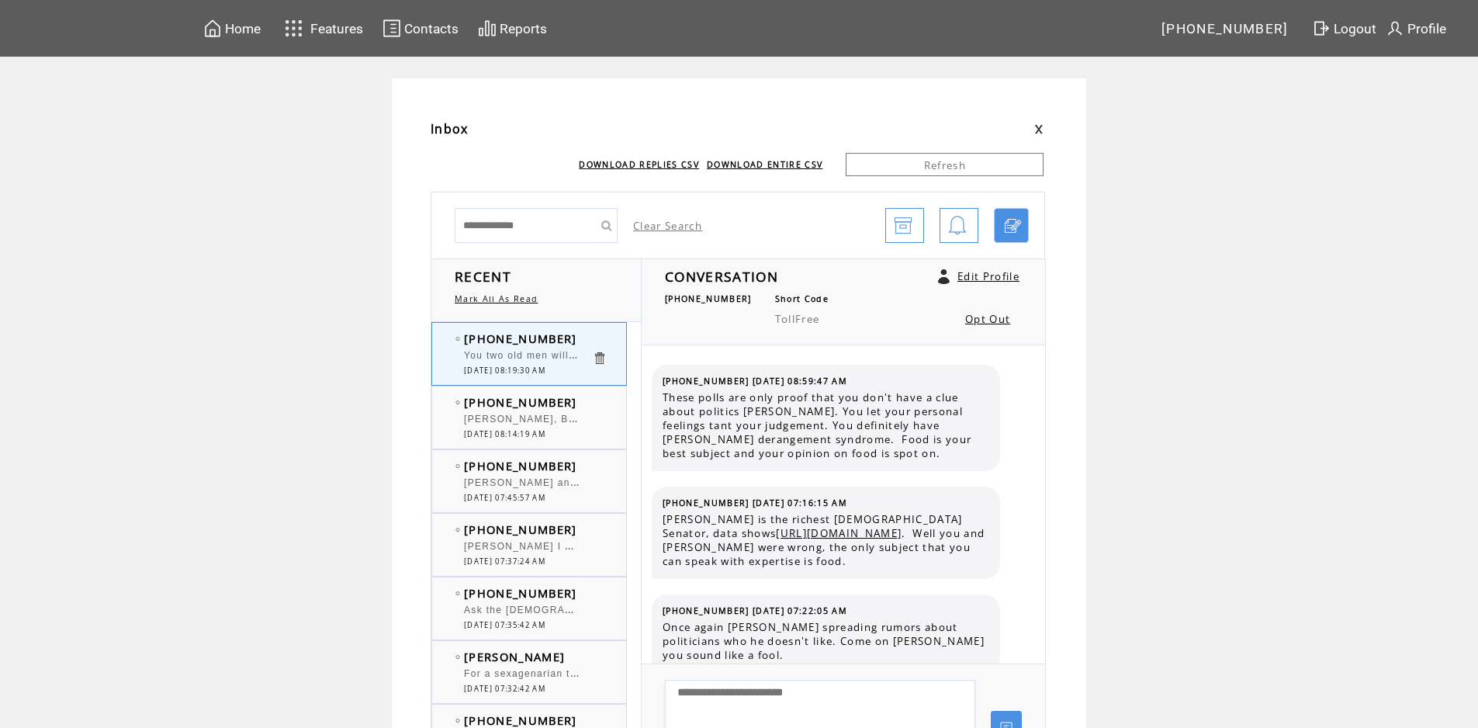
scroll to position [3246, 0]
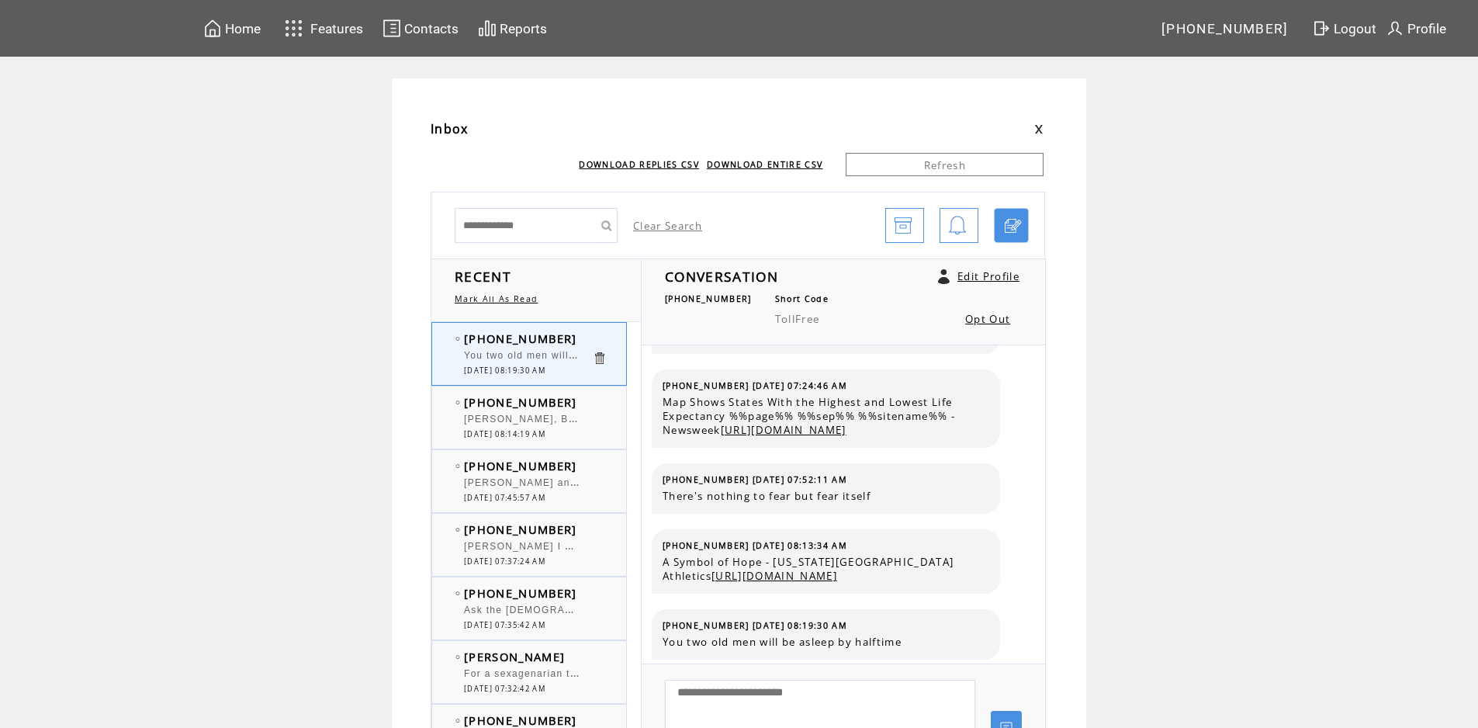
click at [561, 417] on span "[PERSON_NAME], Bad Bunny is a cousin of [PERSON_NAME]" at bounding box center [635, 419] width 343 height 11
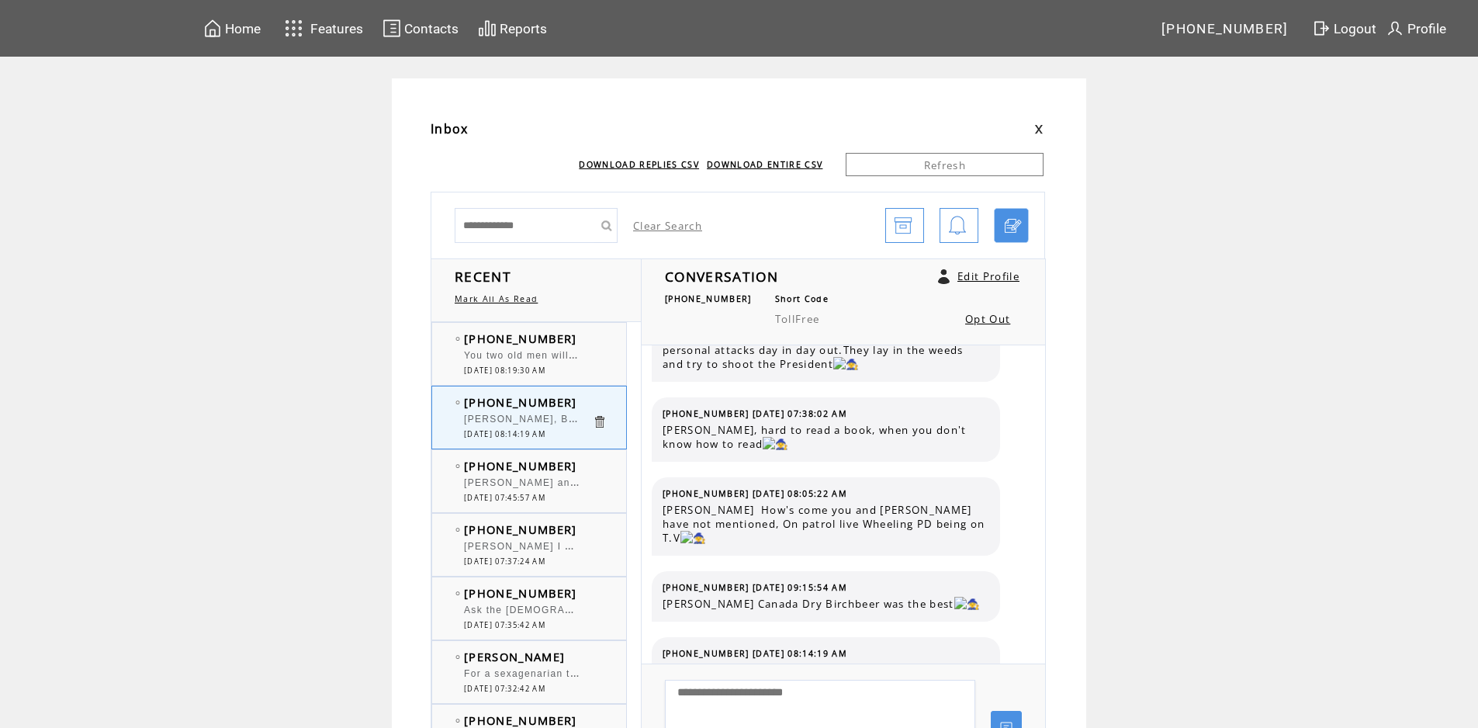
scroll to position [1472, 0]
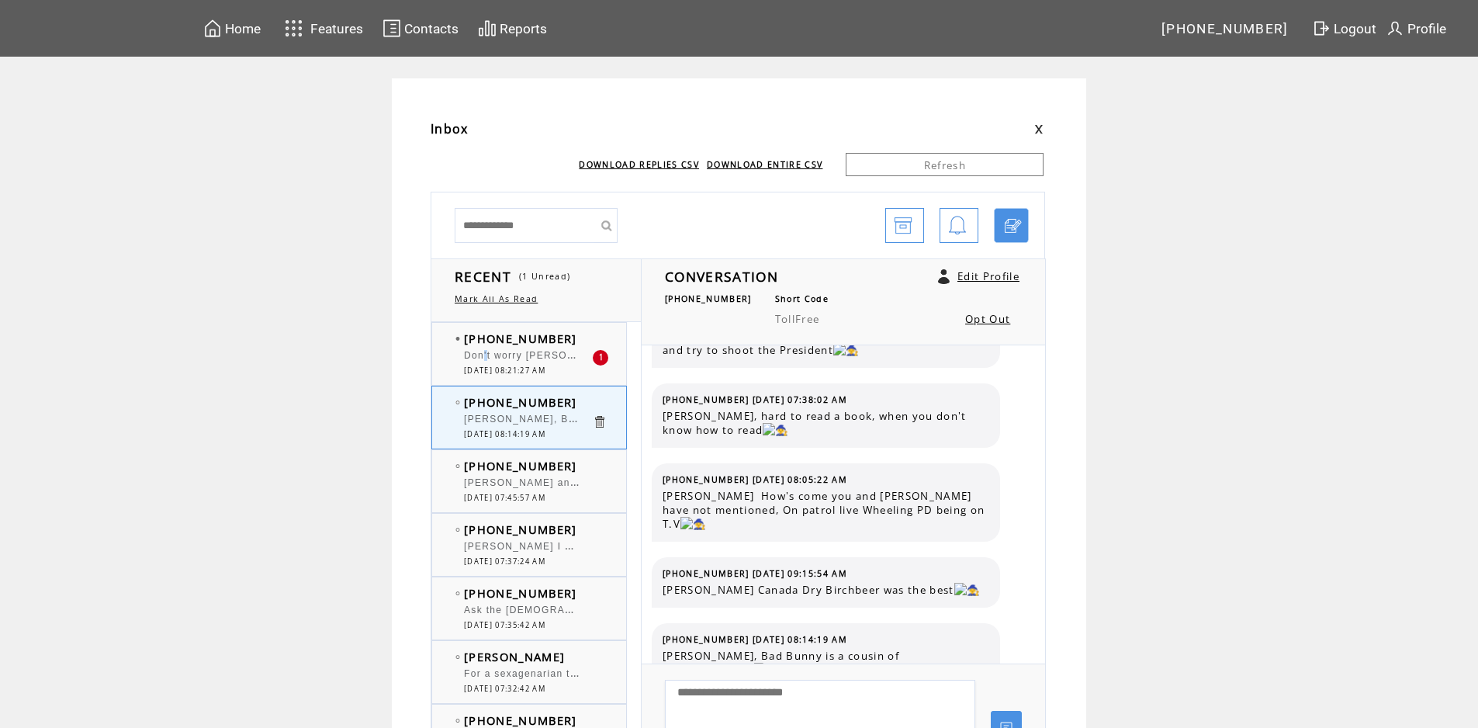
click at [494, 352] on span "Don't worry [PERSON_NAME] he sings in Spanish language you just tap your feet a…" at bounding box center [726, 354] width 525 height 16
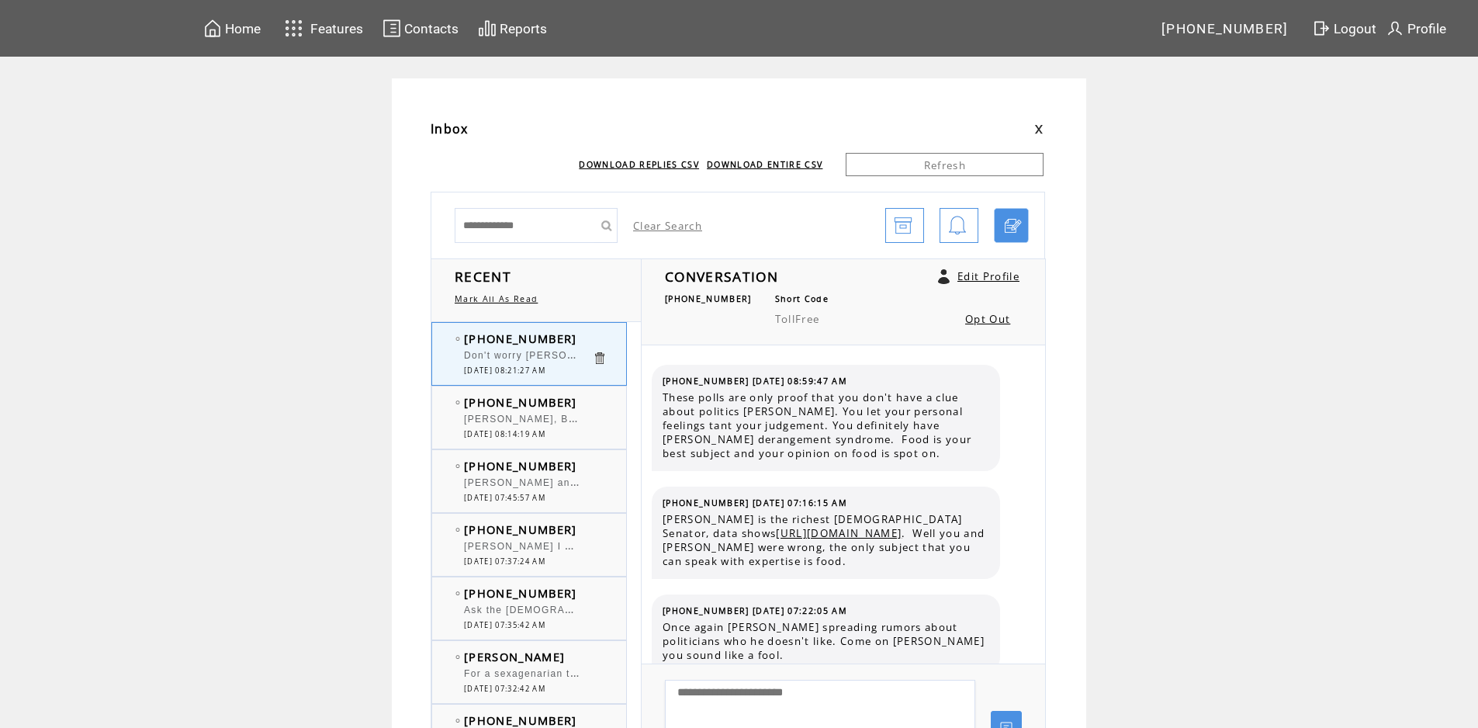
scroll to position [3326, 0]
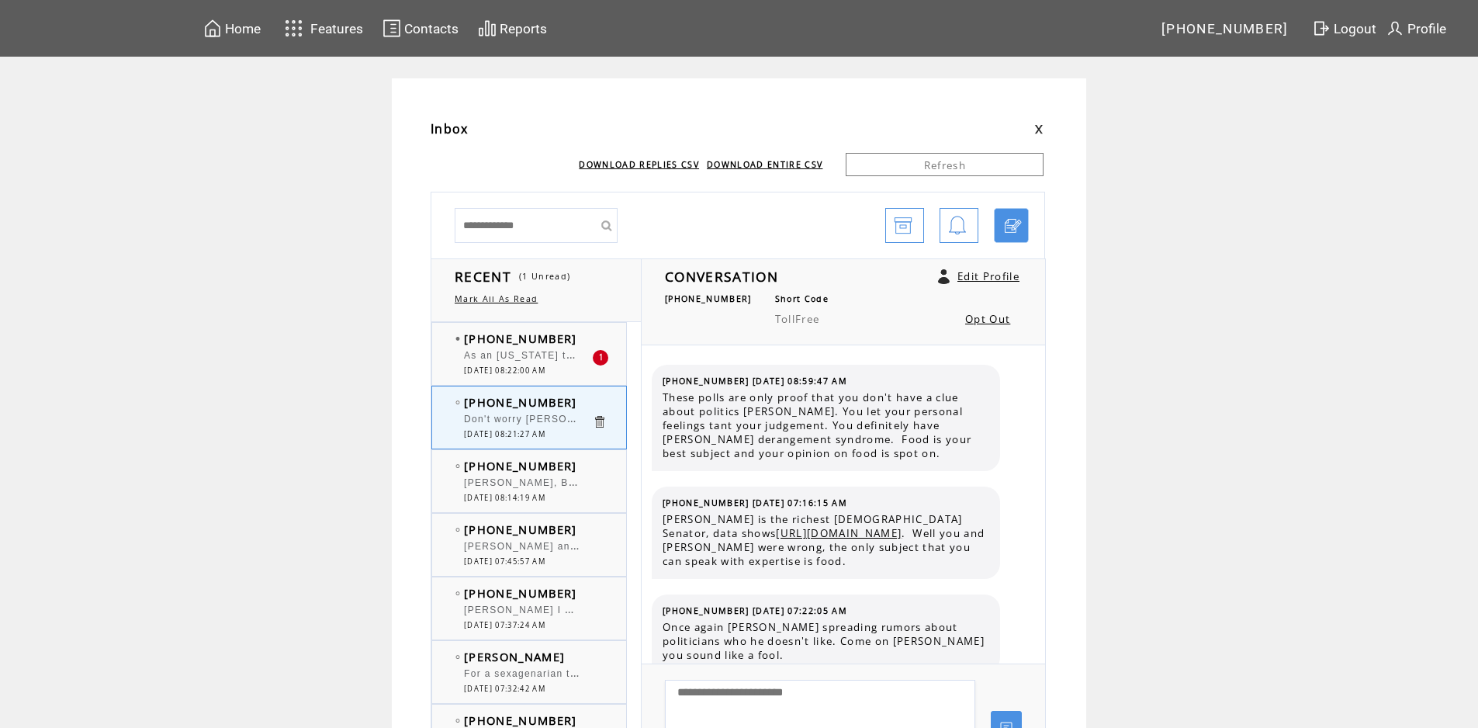
scroll to position [3326, 0]
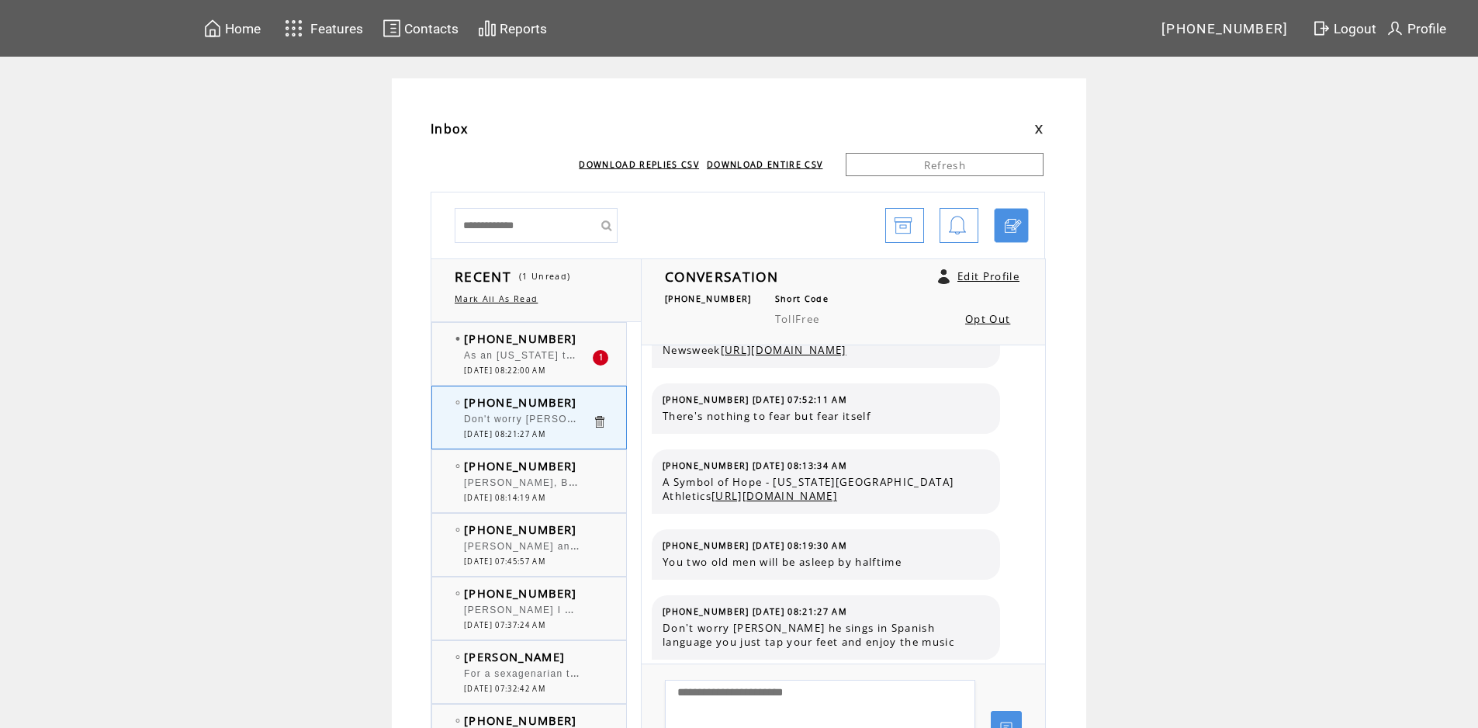
click at [496, 353] on span "As an Ohio taxpayer lm appalled that we are giving 900 million for a new stadiu…" at bounding box center [747, 354] width 567 height 16
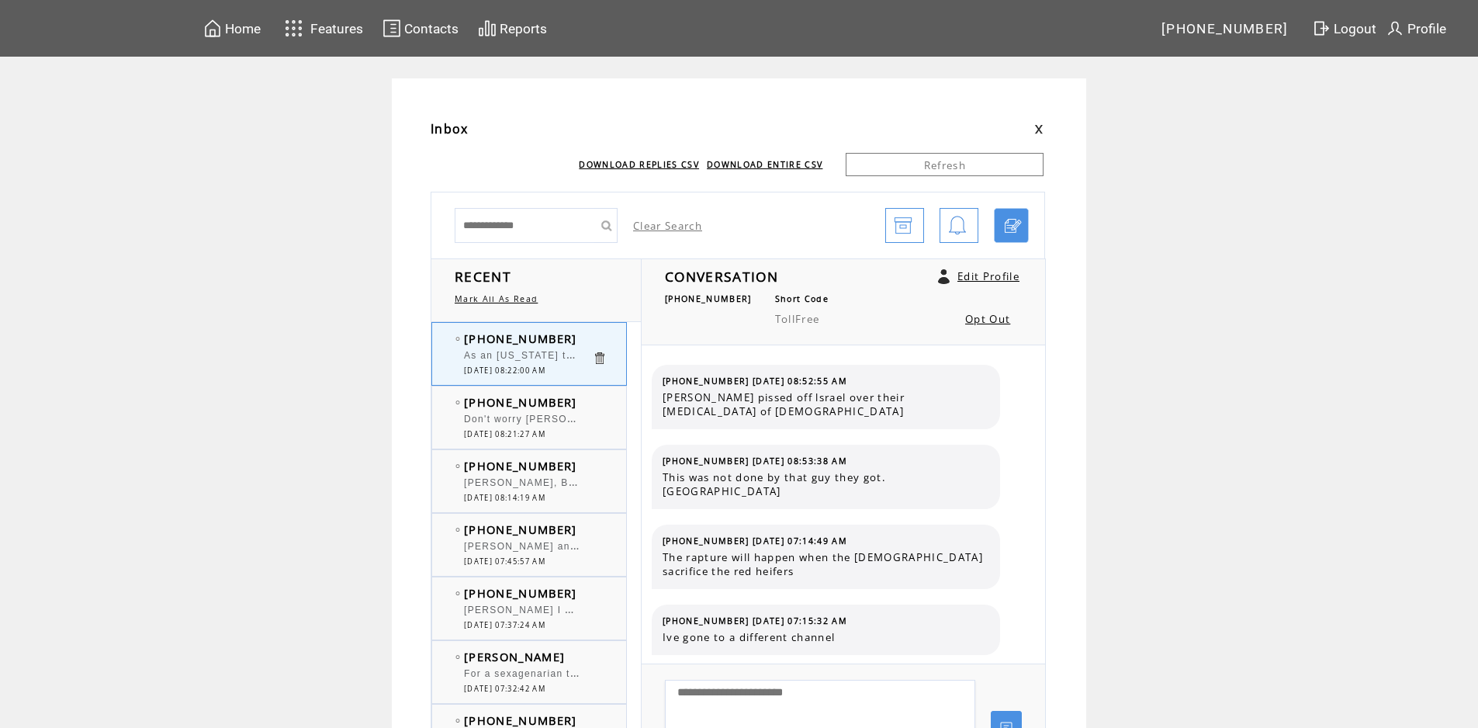
scroll to position [537, 0]
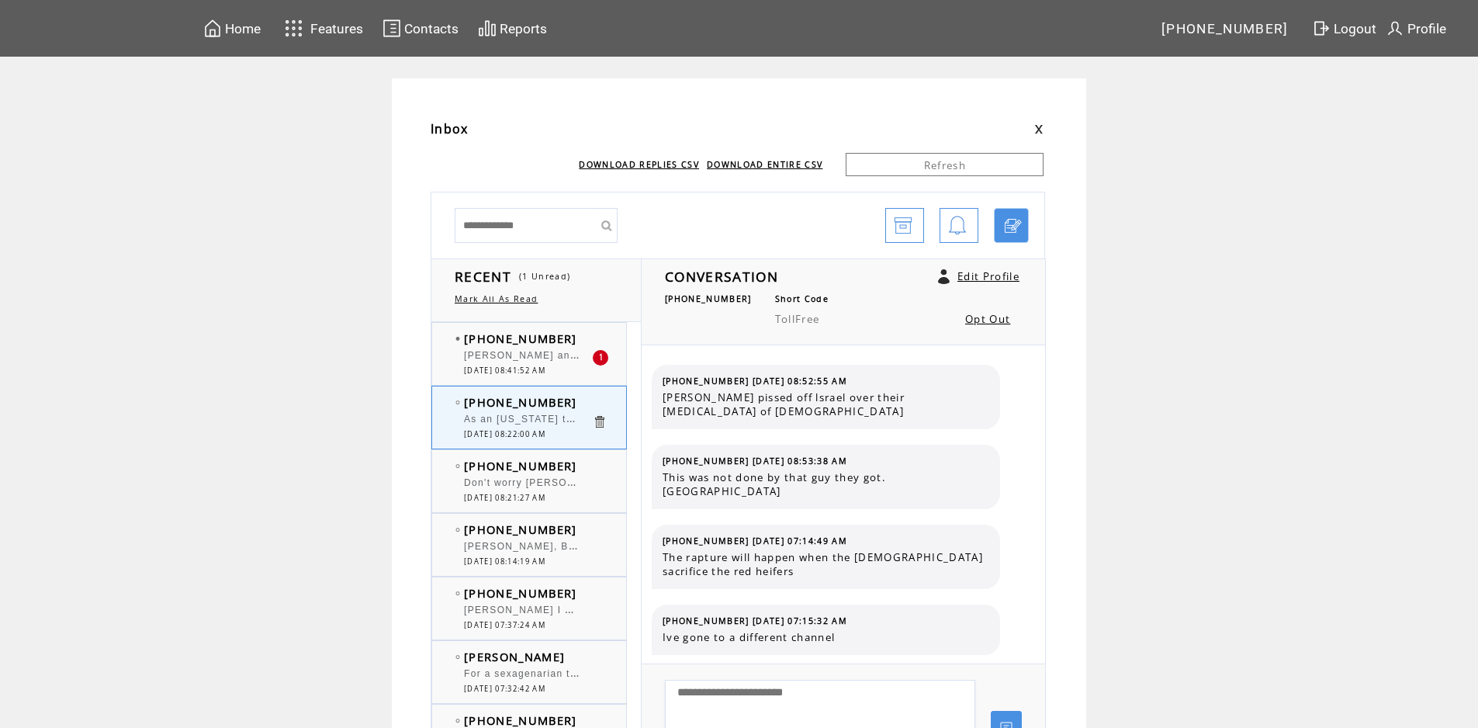
scroll to position [537, 0]
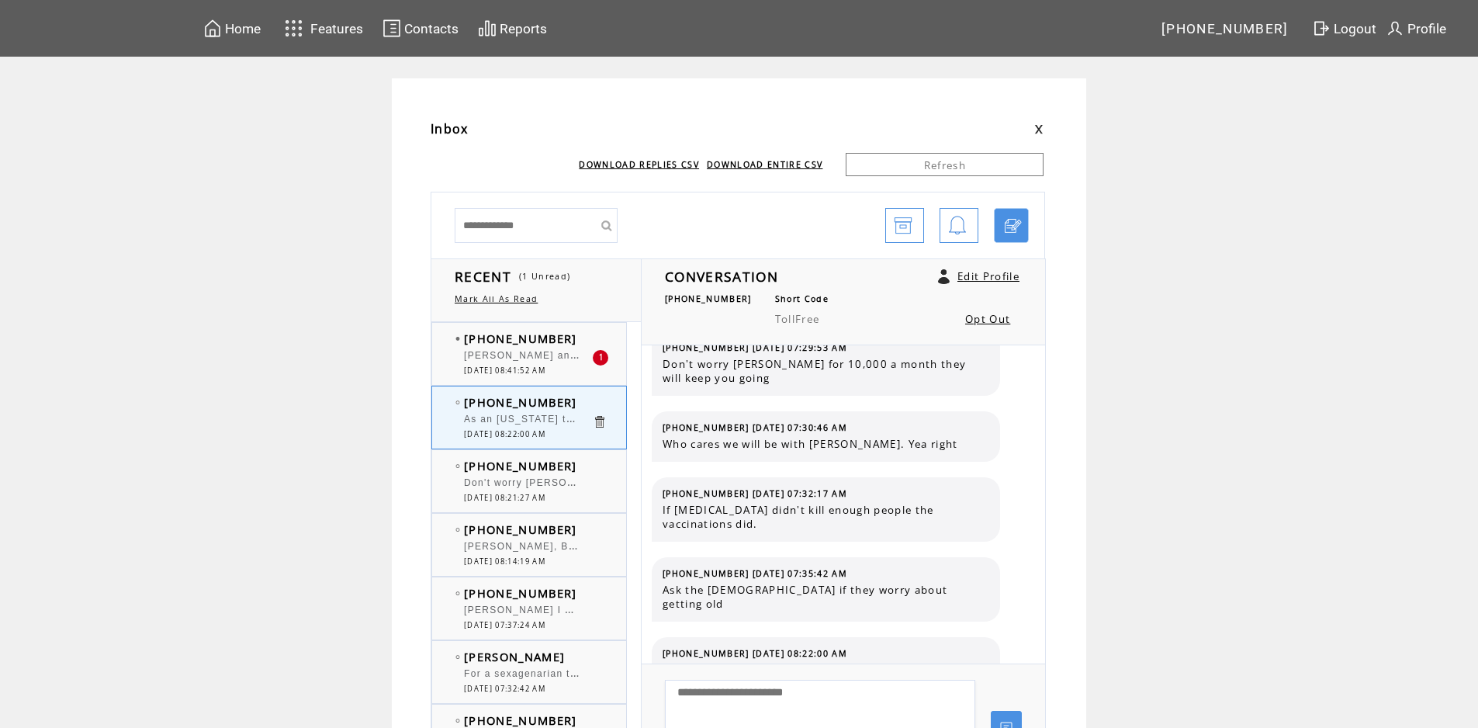
click at [547, 356] on span "[PERSON_NAME] and [PERSON_NAME]. [US_STATE] is an unincorporated [GEOGRAPHIC_DA…" at bounding box center [1056, 354] width 1184 height 16
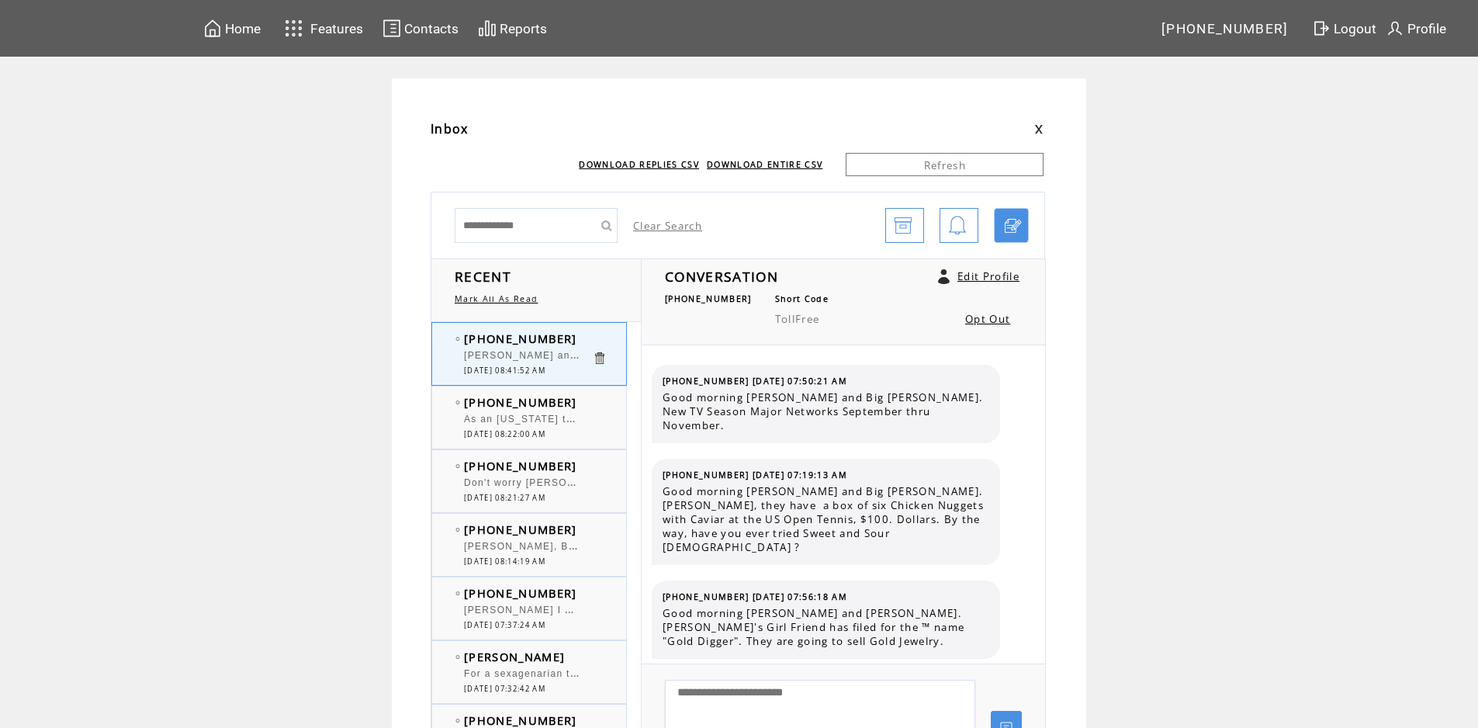
scroll to position [9689, 0]
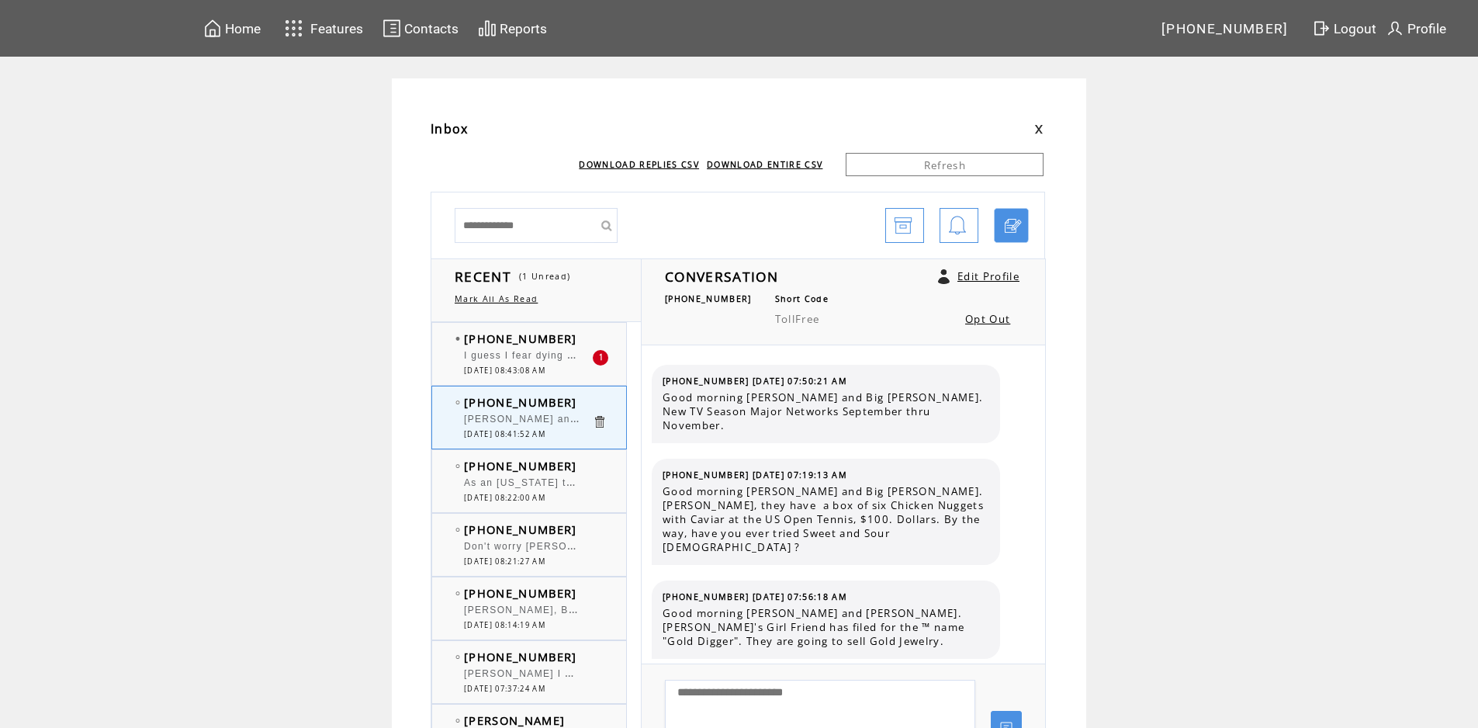
scroll to position [9689, 0]
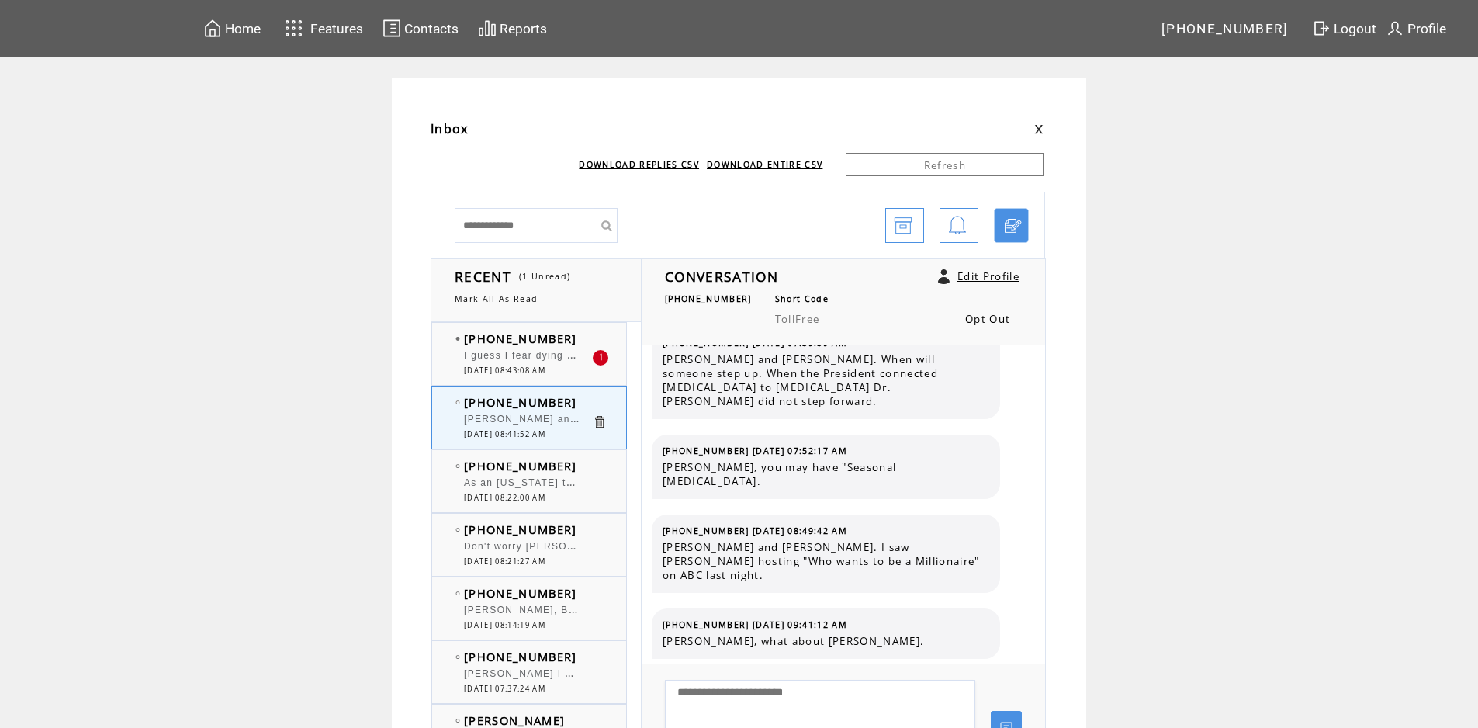
click at [551, 360] on span "I guess I fear dying a slow painful death, alone and unable to help myself or c…" at bounding box center [872, 354] width 816 height 16
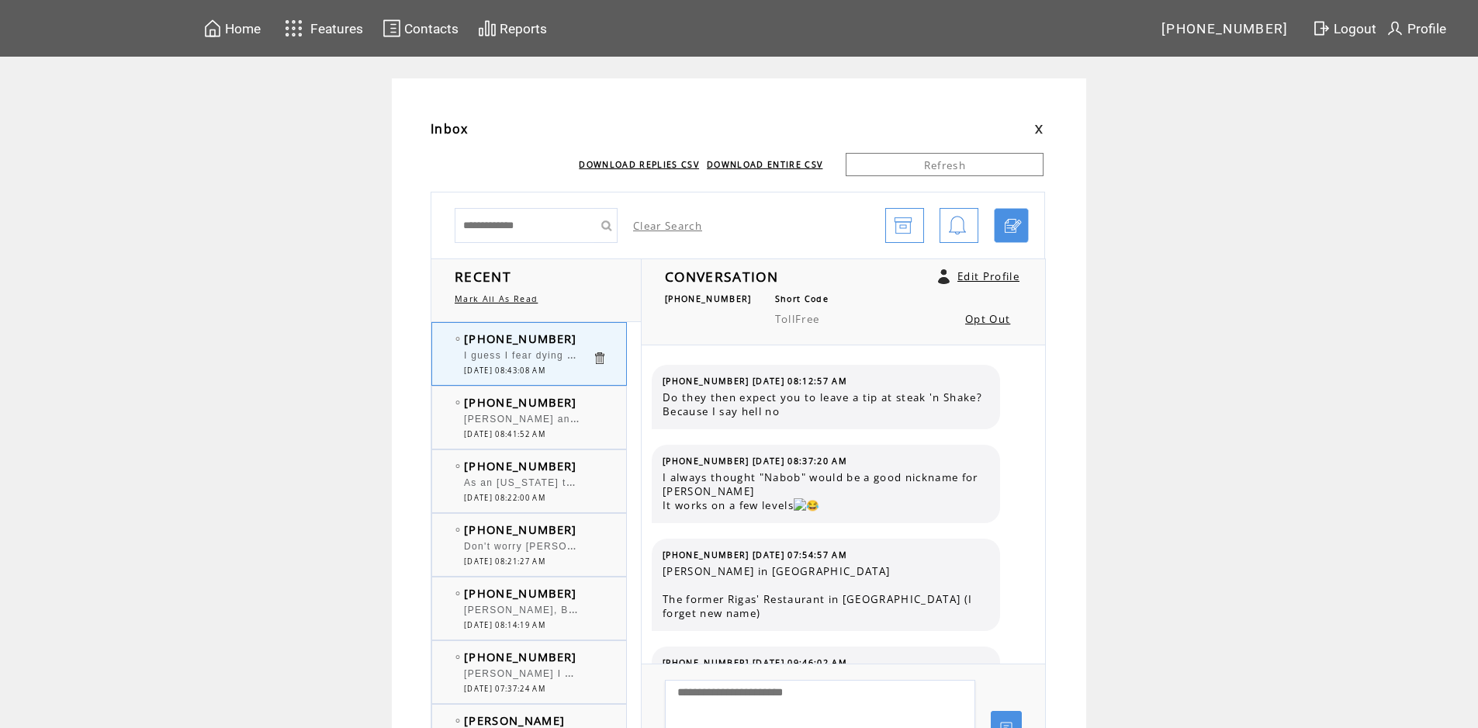
scroll to position [518, 0]
